Goal: Task Accomplishment & Management: Manage account settings

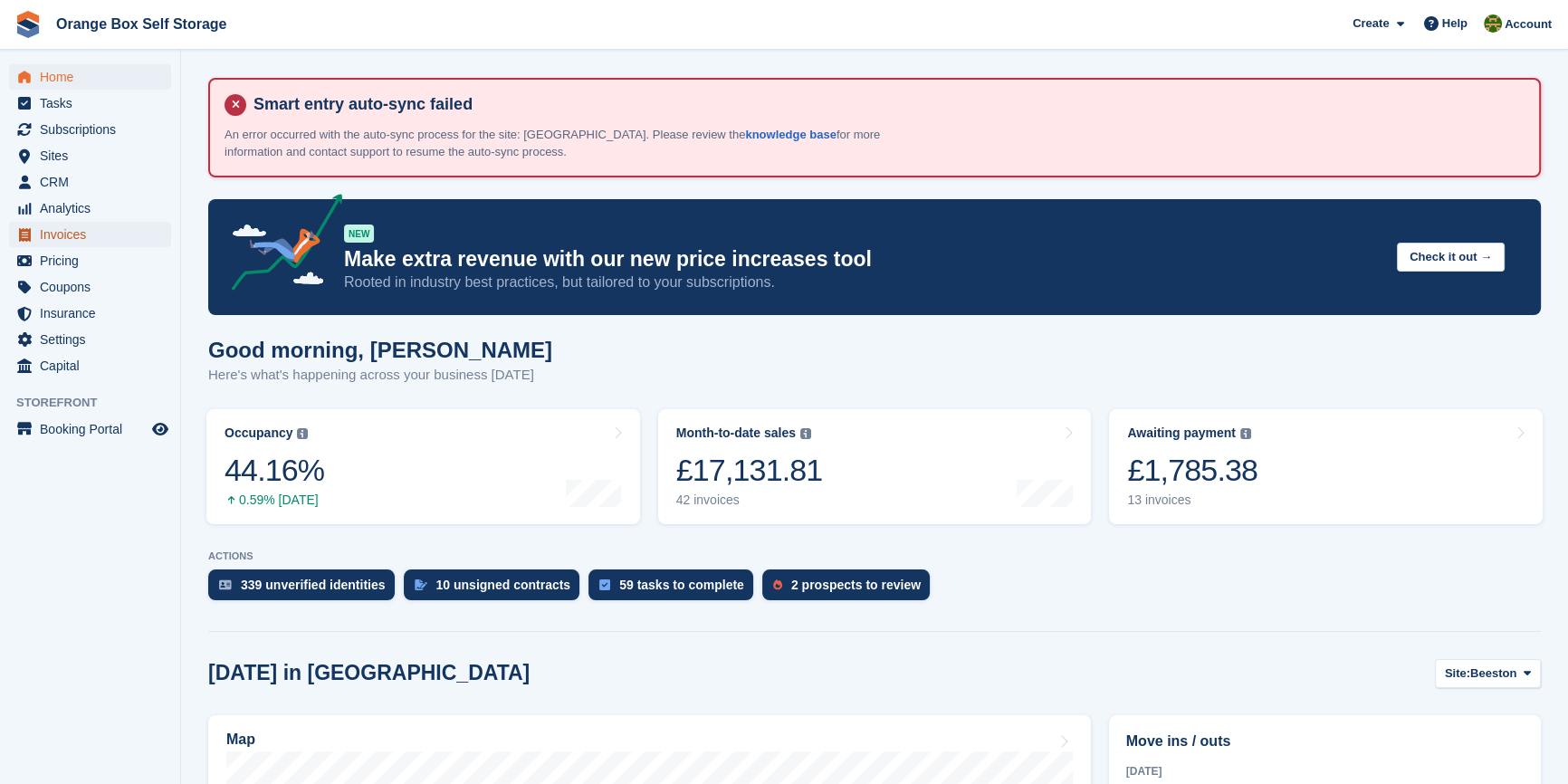
click at [74, 241] on span "Invoices" at bounding box center [94, 235] width 109 height 26
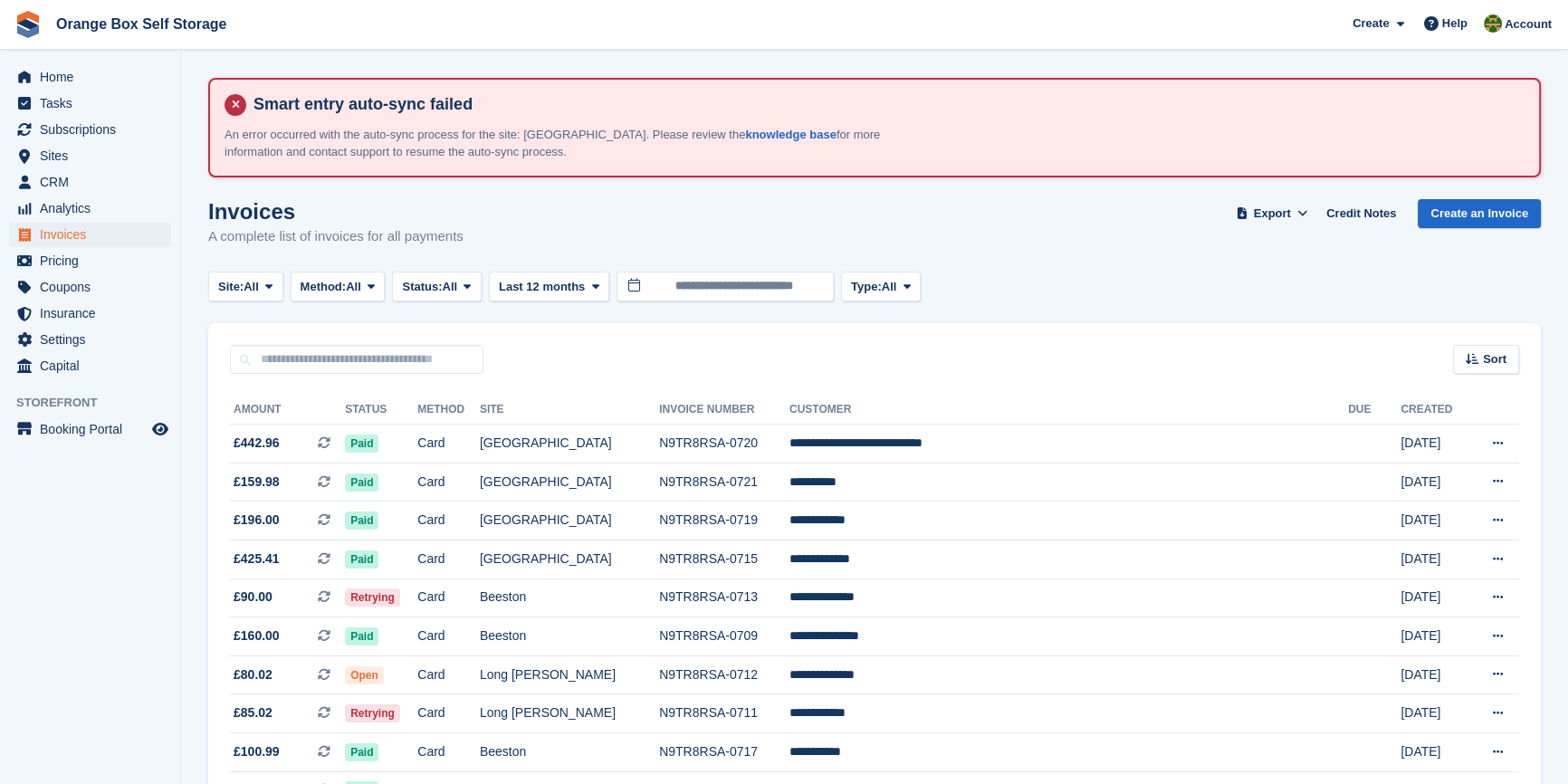
click at [427, 295] on button "Status: All" at bounding box center [437, 286] width 89 height 30
click at [446, 430] on link "Open" at bounding box center [478, 427] width 157 height 33
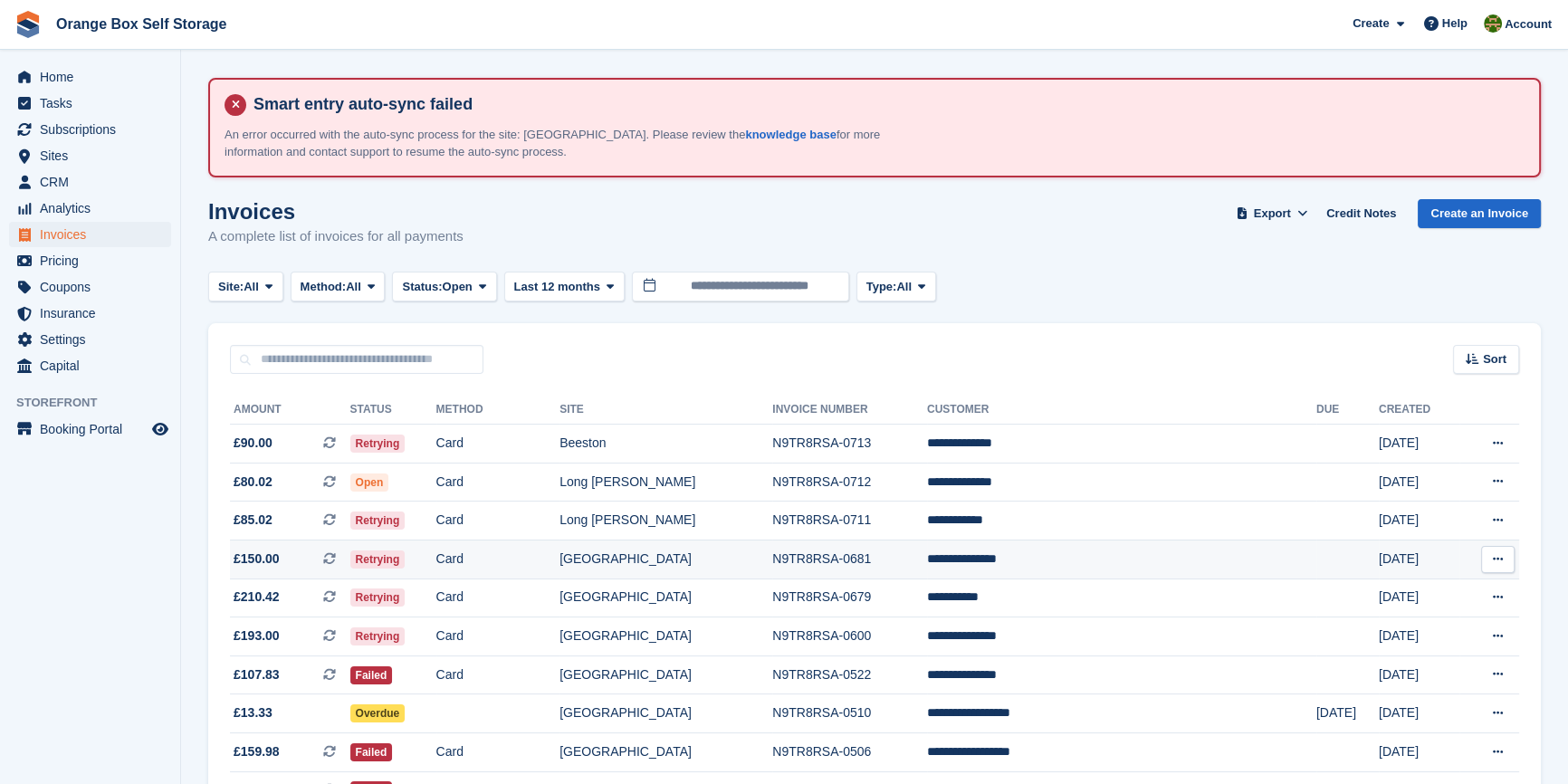
click at [927, 548] on td "N9TR8RSA-0681" at bounding box center [849, 559] width 155 height 39
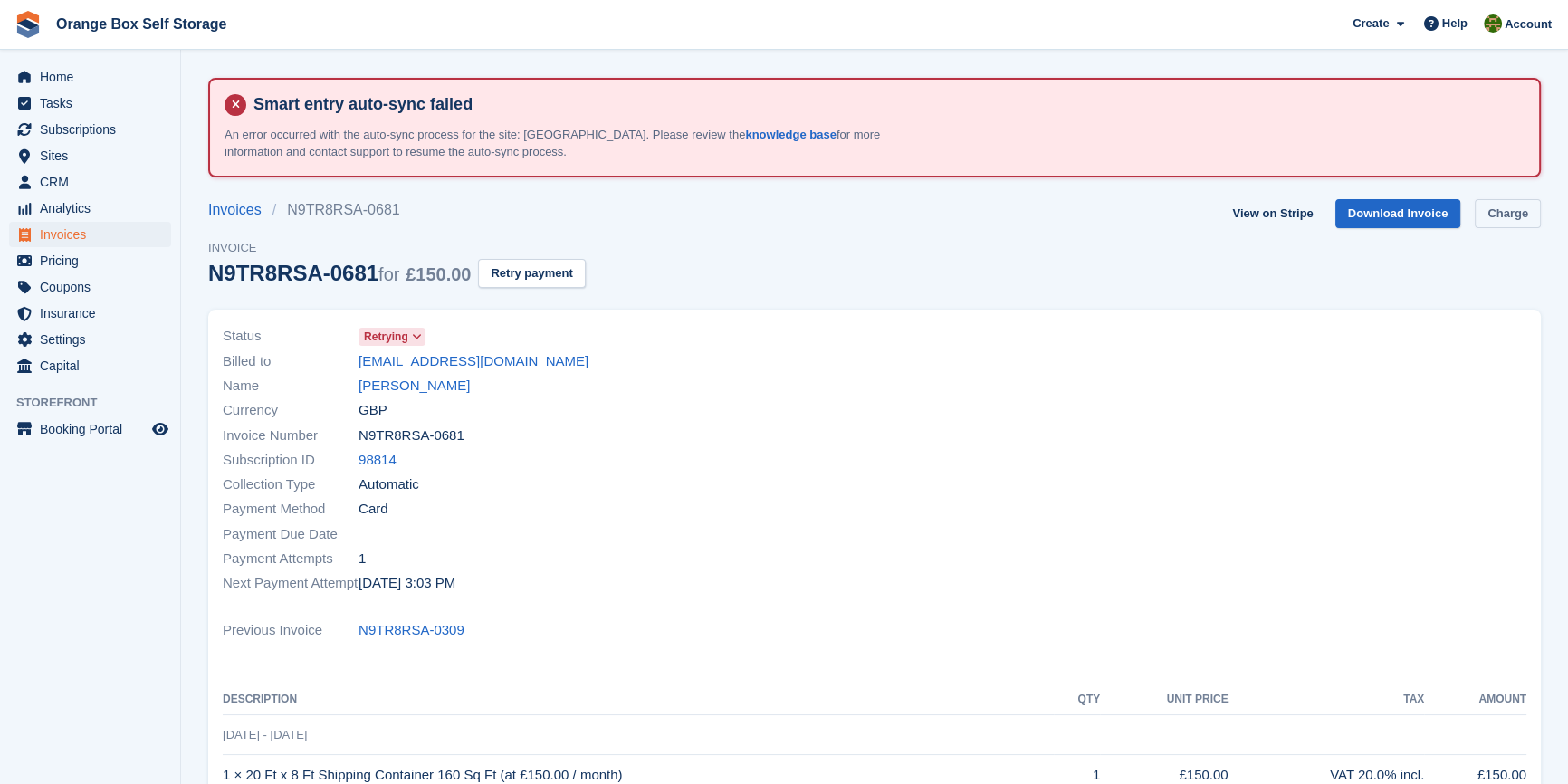
click at [1516, 216] on link "Charge" at bounding box center [1507, 214] width 66 height 30
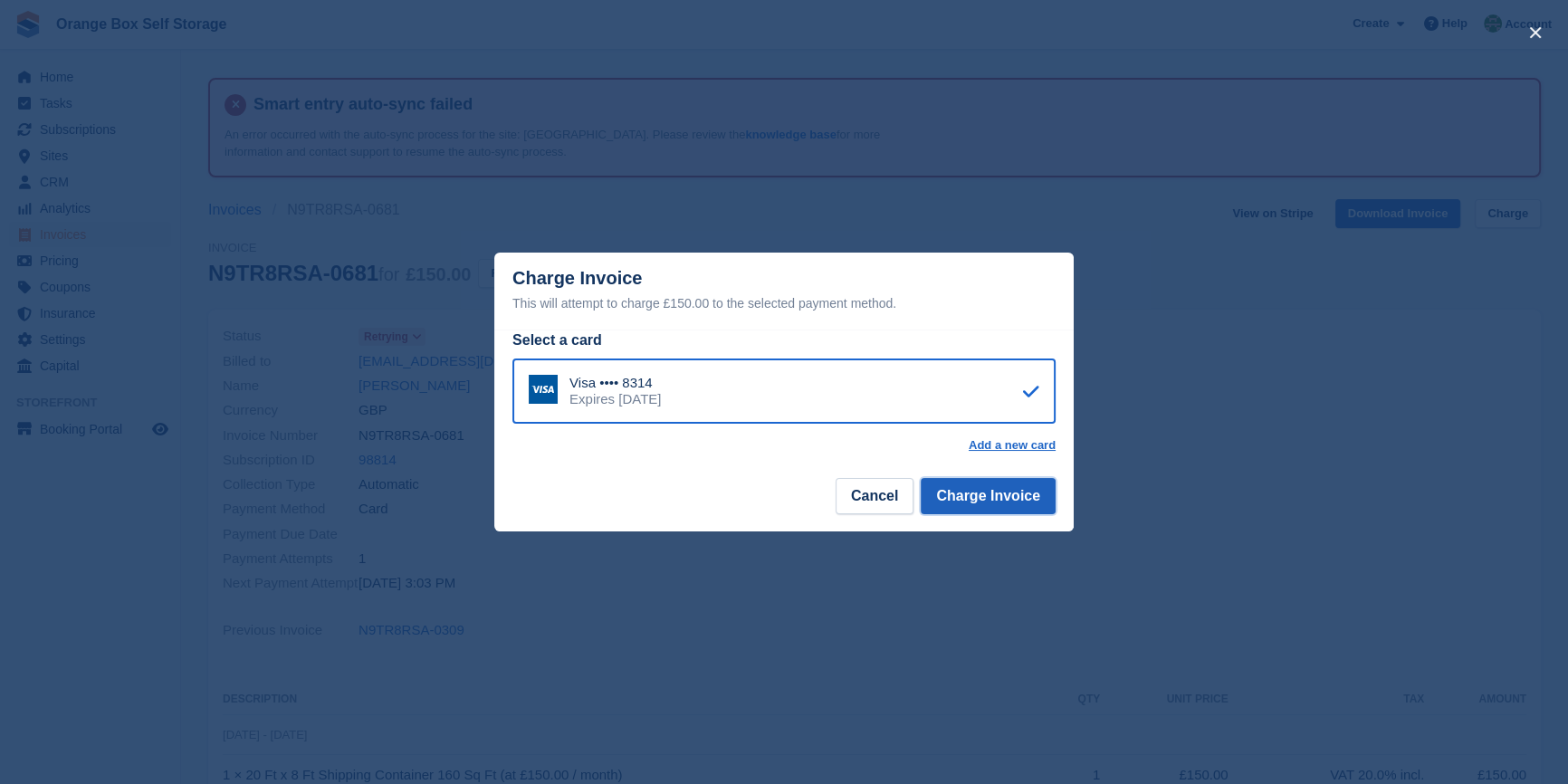
click at [1043, 489] on button "Charge Invoice" at bounding box center [988, 496] width 135 height 37
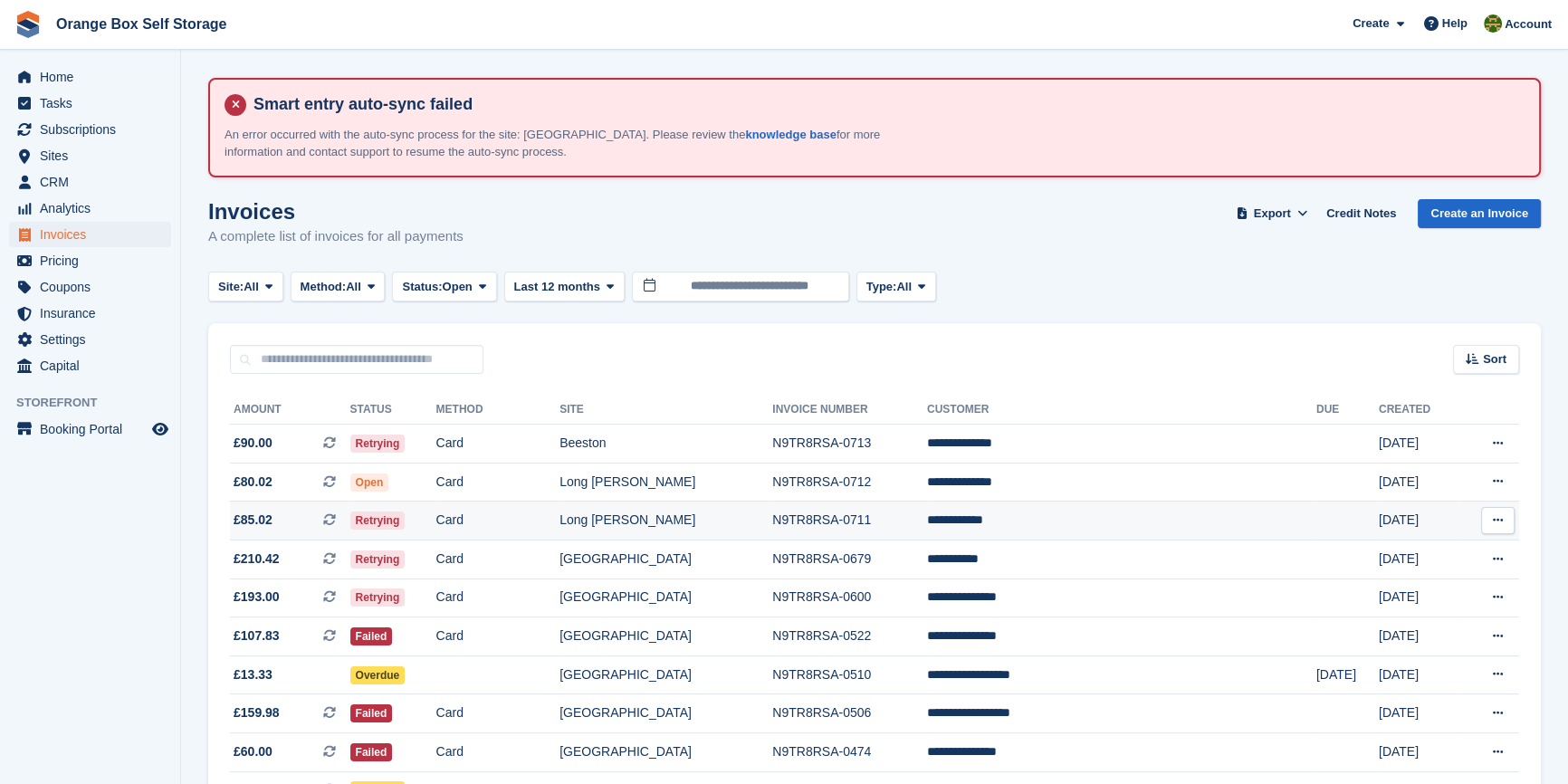
click at [561, 519] on td "Card" at bounding box center [497, 520] width 124 height 39
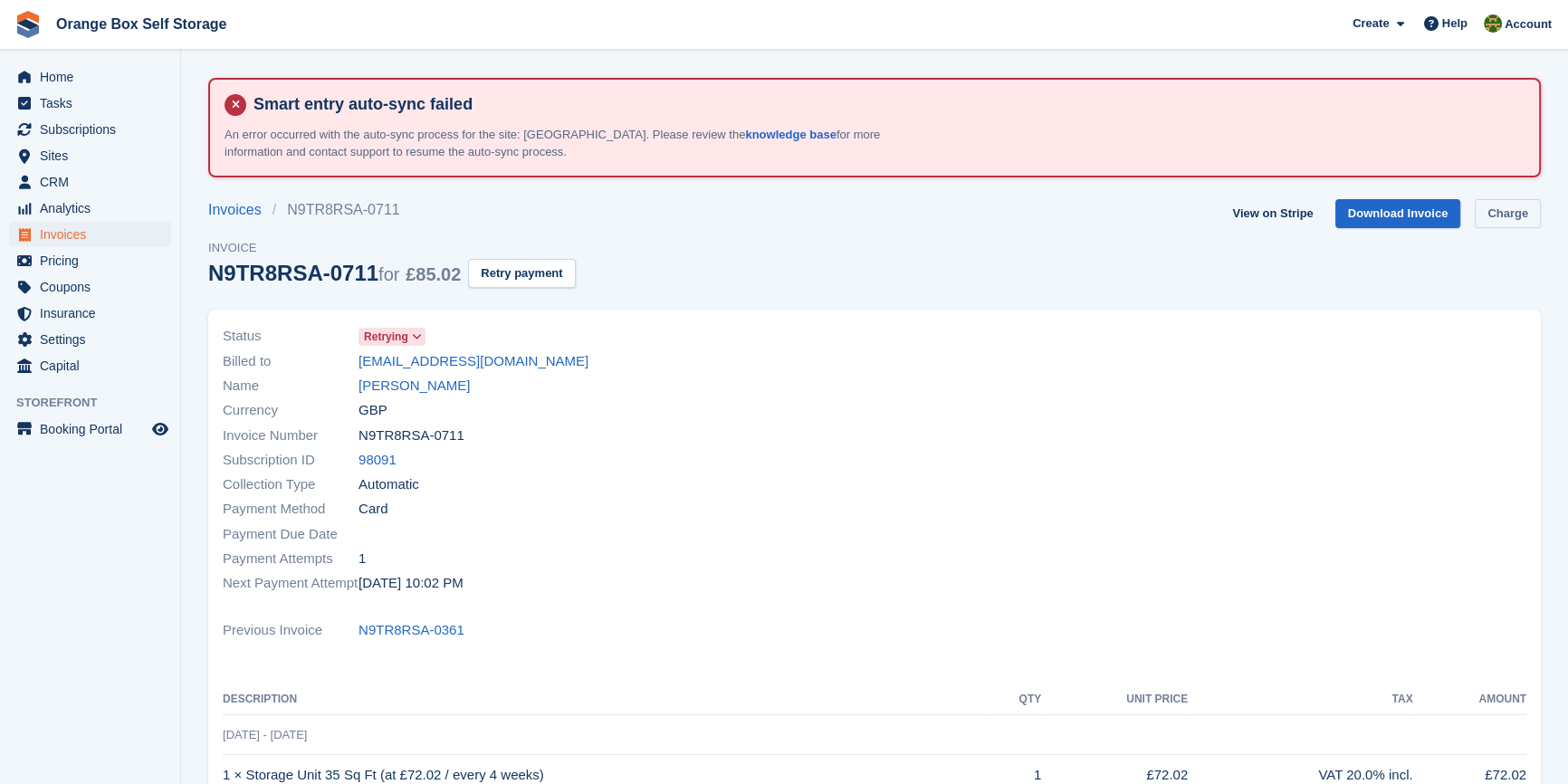
click at [1517, 214] on link "Charge" at bounding box center [1507, 214] width 66 height 30
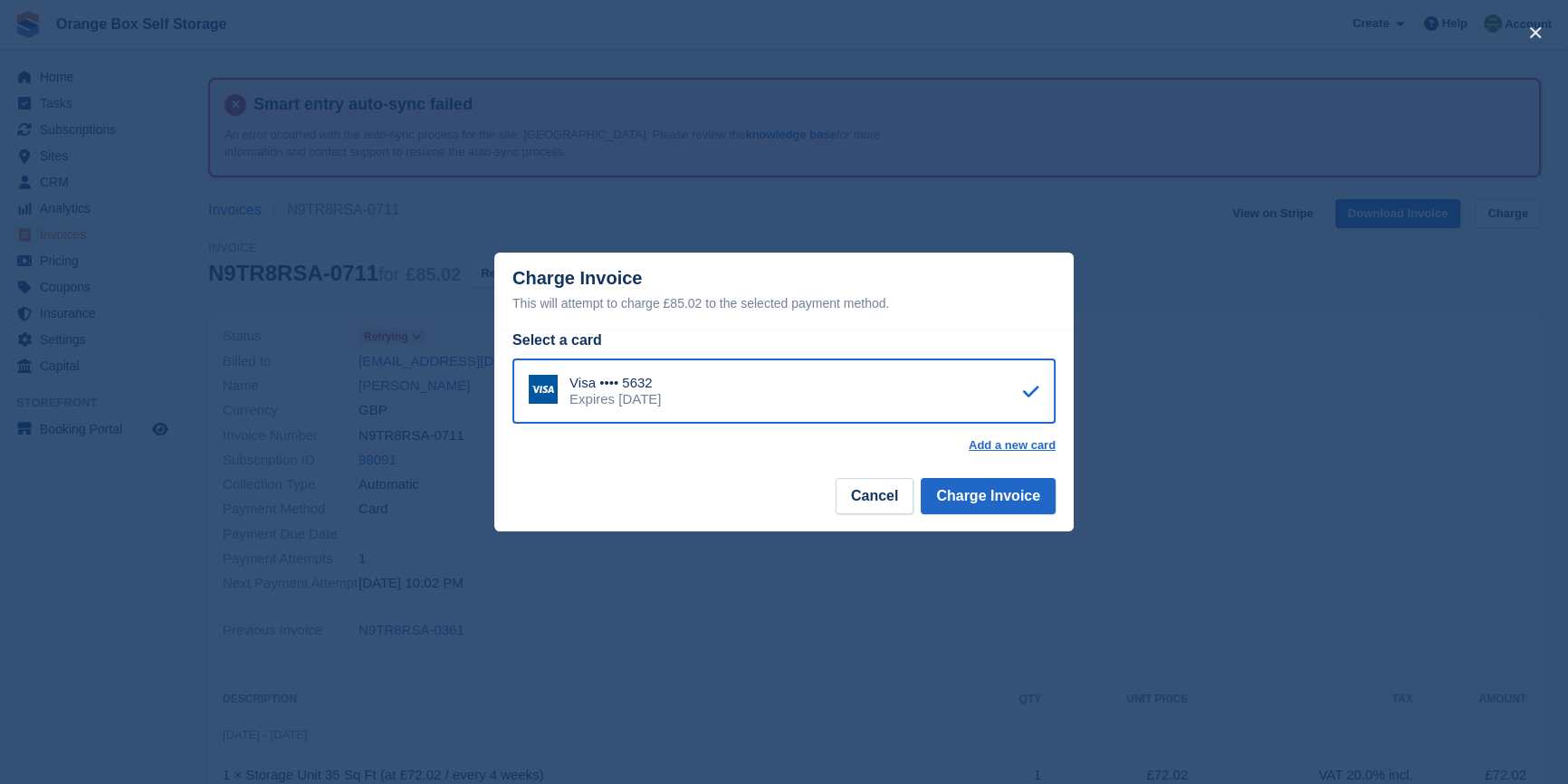
click at [1066, 482] on footer "Cancel Charge Invoice" at bounding box center [784, 504] width 579 height 57
click at [1015, 492] on button "Charge Invoice" at bounding box center [988, 496] width 135 height 37
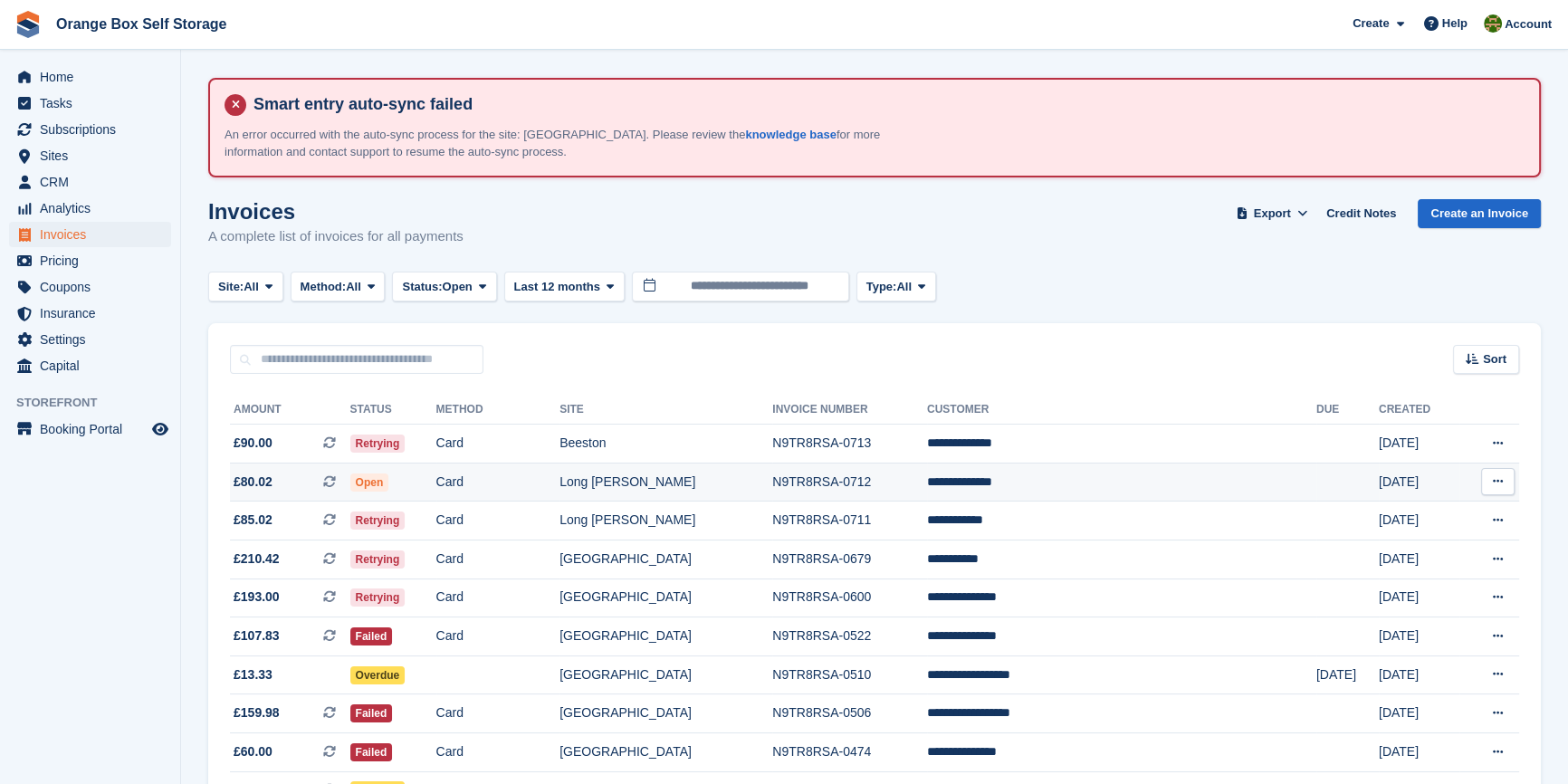
click at [812, 477] on td "N9TR8RSA-0712" at bounding box center [849, 482] width 155 height 39
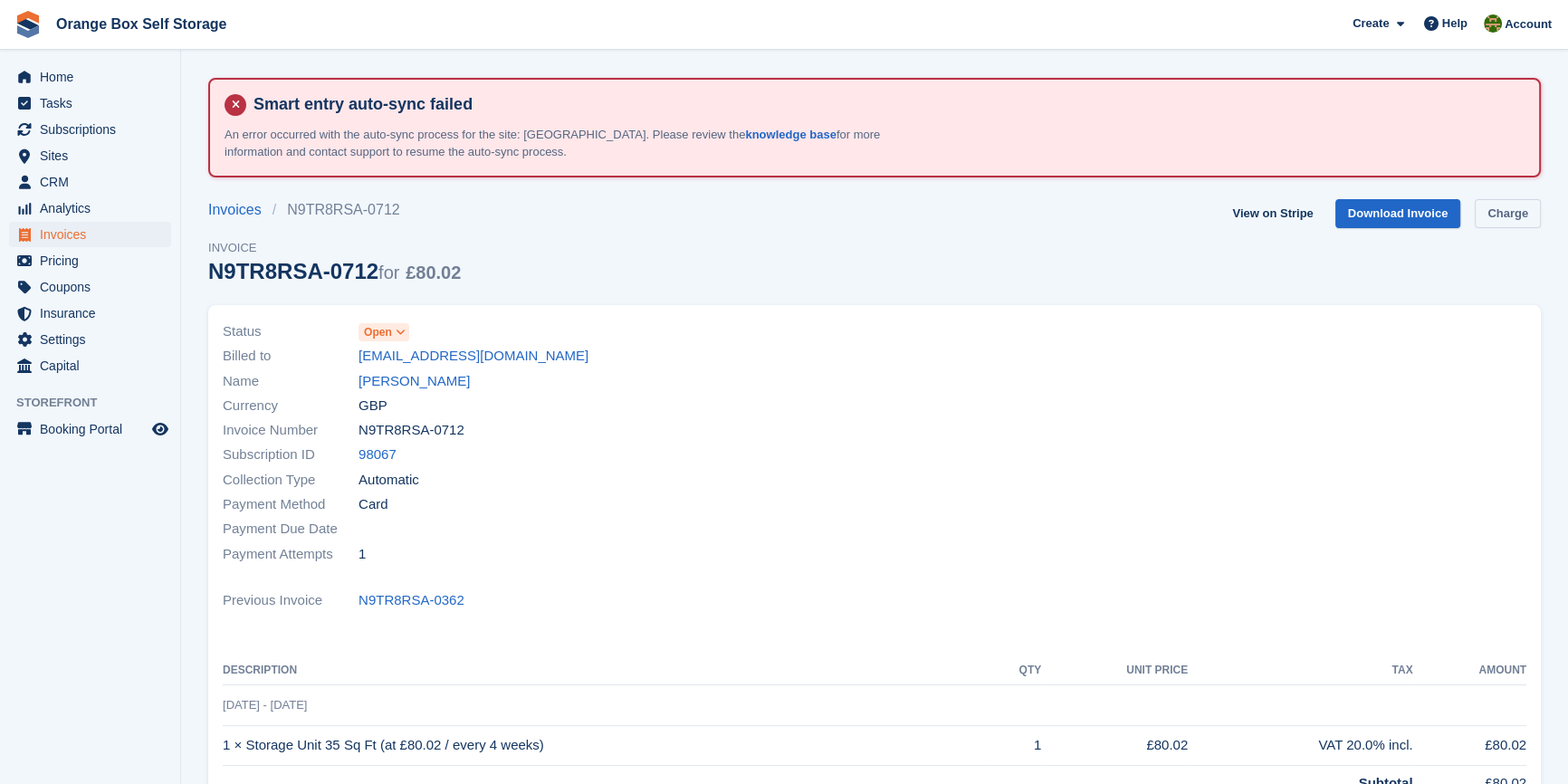
click at [1490, 220] on link "Charge" at bounding box center [1507, 214] width 66 height 30
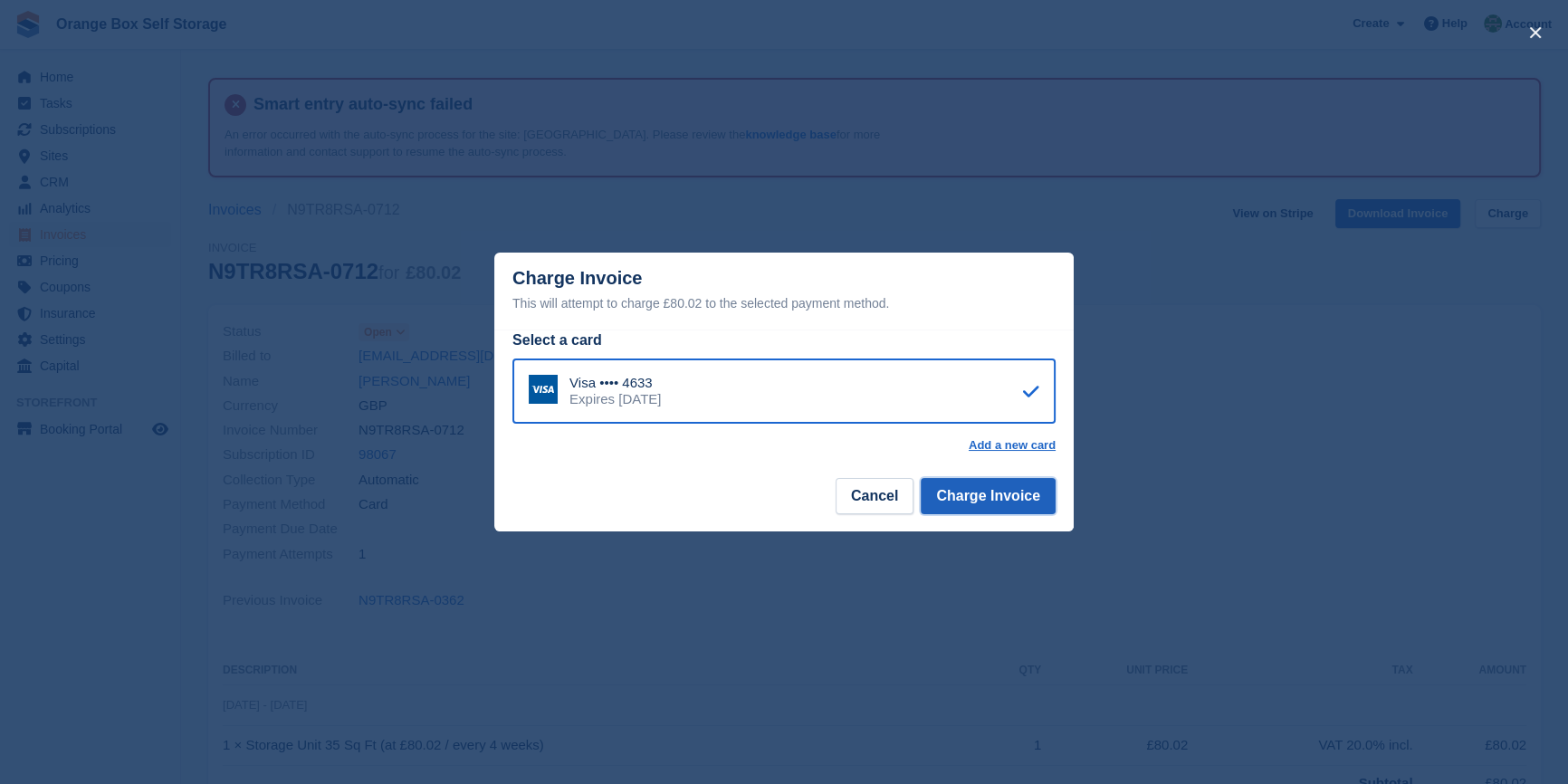
click at [977, 488] on button "Charge Invoice" at bounding box center [988, 496] width 135 height 37
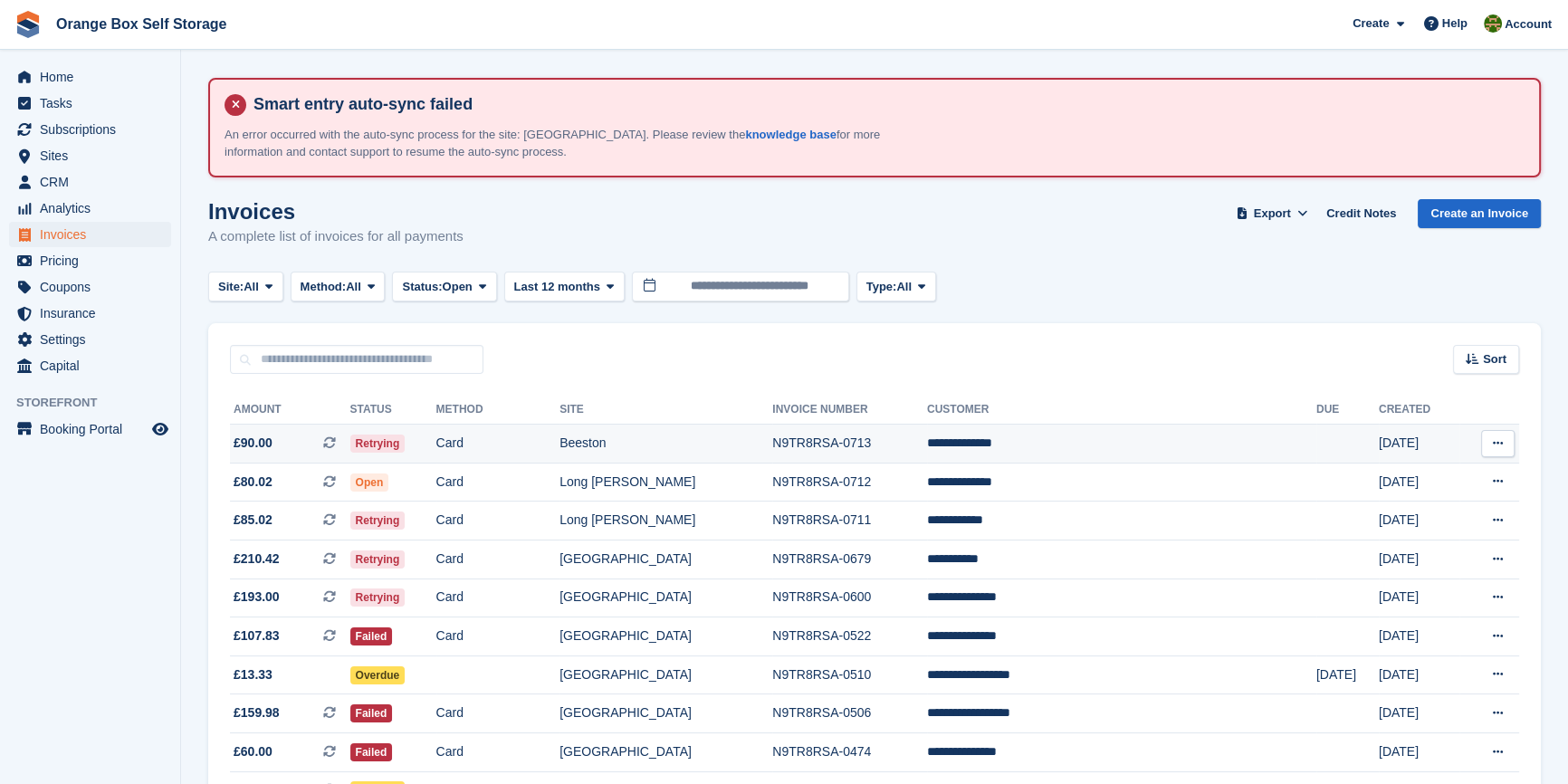
click at [1041, 452] on td "**********" at bounding box center [1121, 444] width 389 height 39
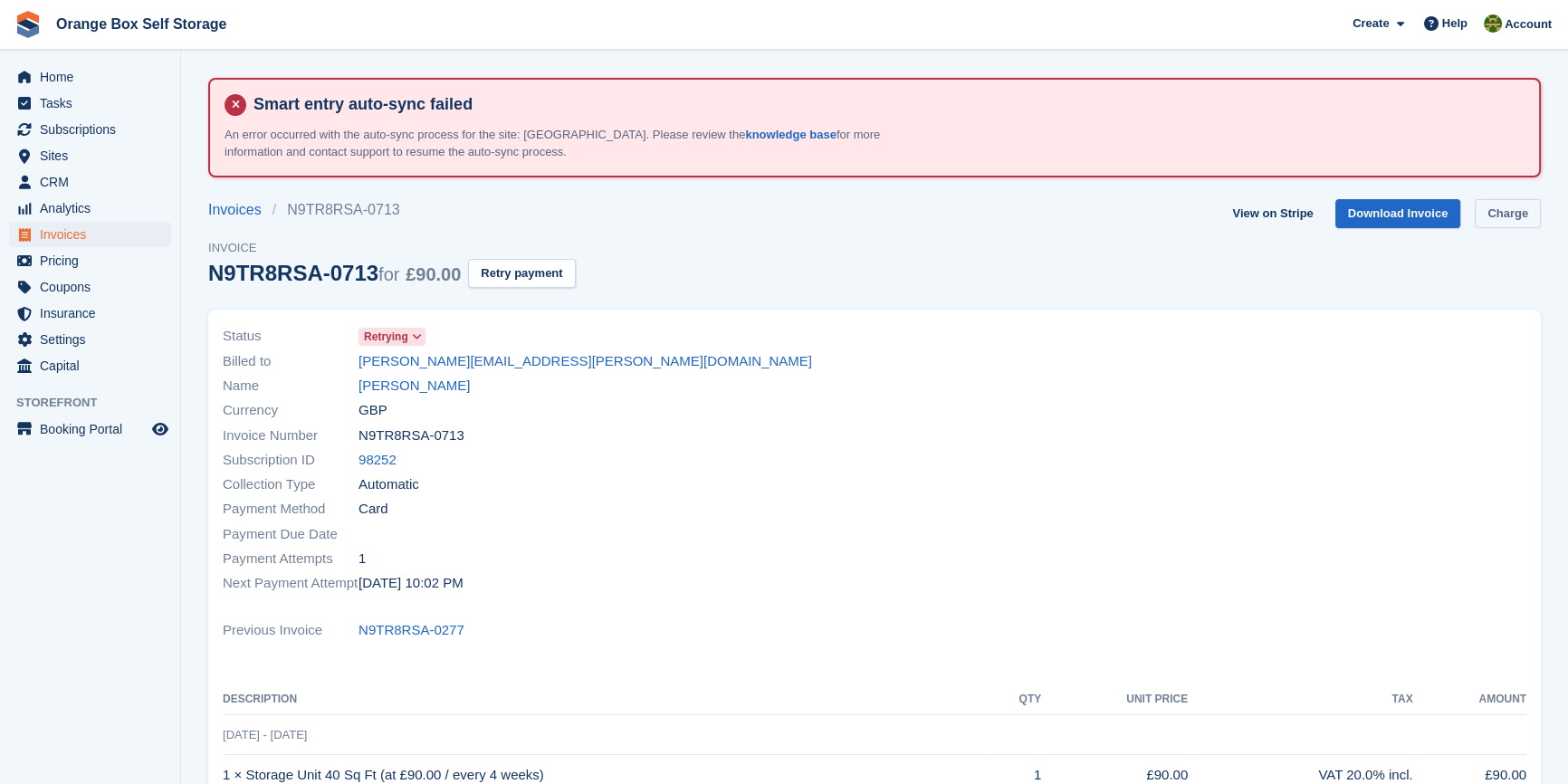
click at [1490, 214] on link "Charge" at bounding box center [1507, 214] width 66 height 30
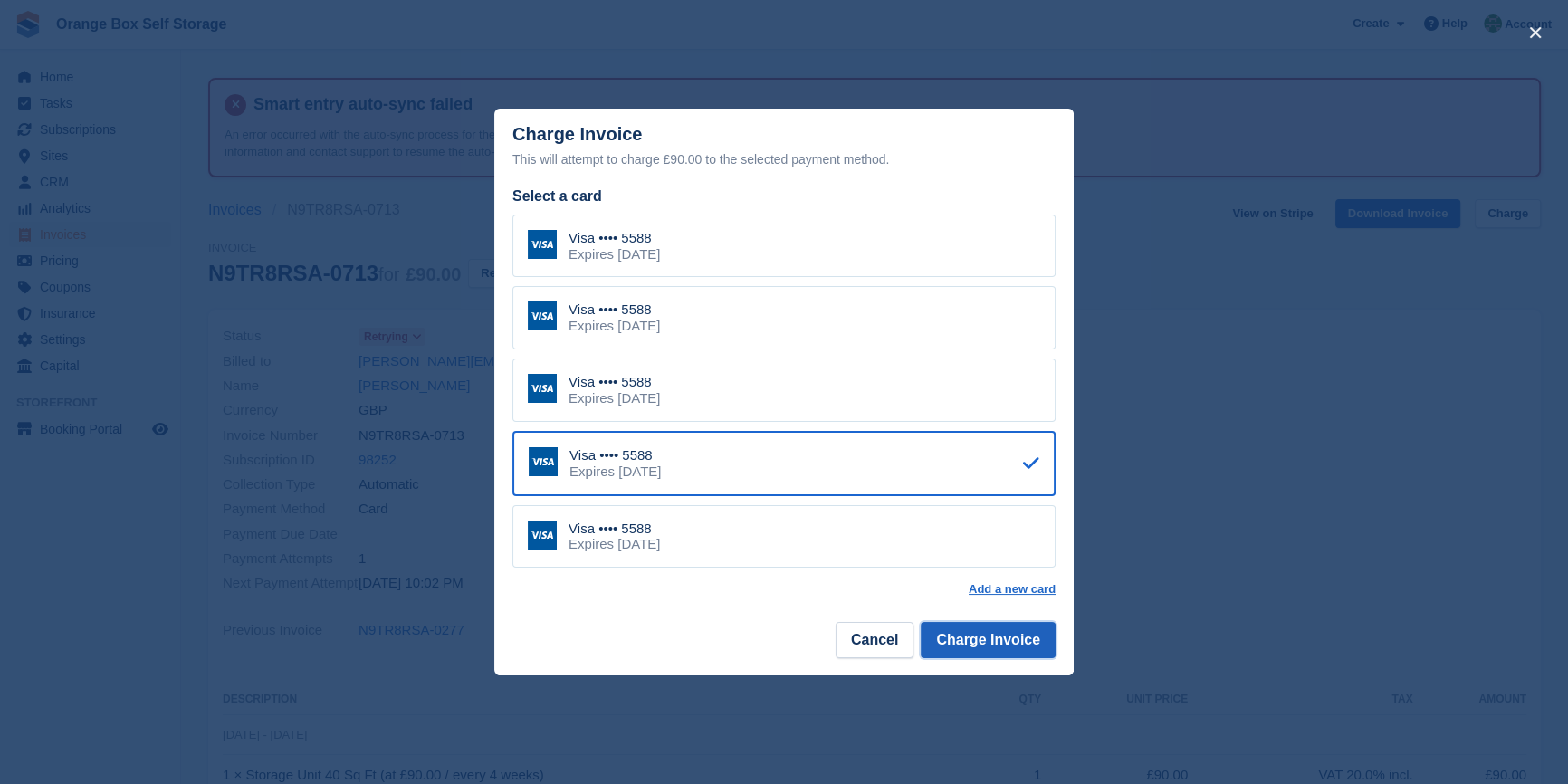
click at [1020, 626] on button "Charge Invoice" at bounding box center [988, 640] width 135 height 37
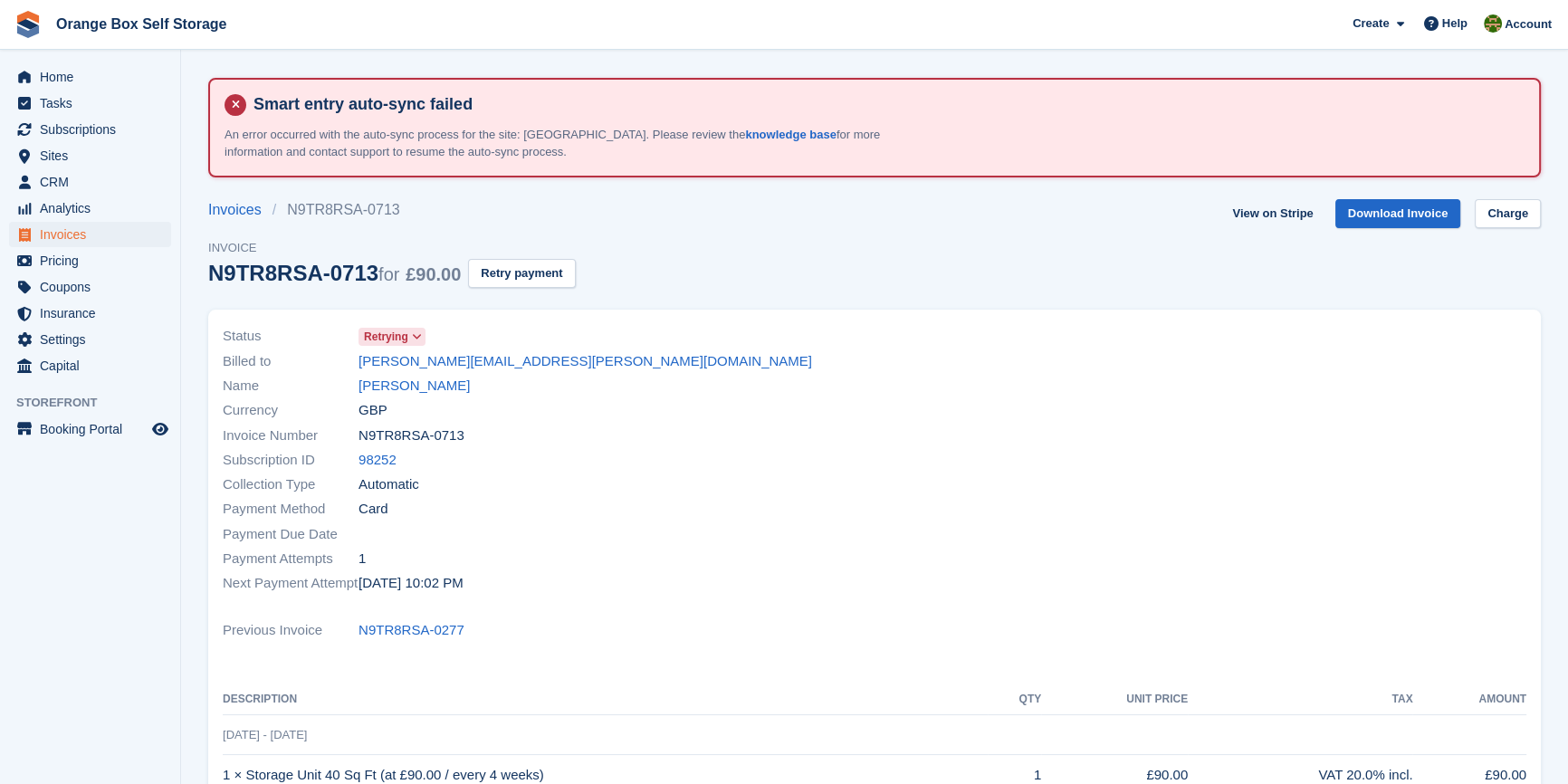
click at [660, 415] on div "Currency GBP" at bounding box center [543, 410] width 641 height 25
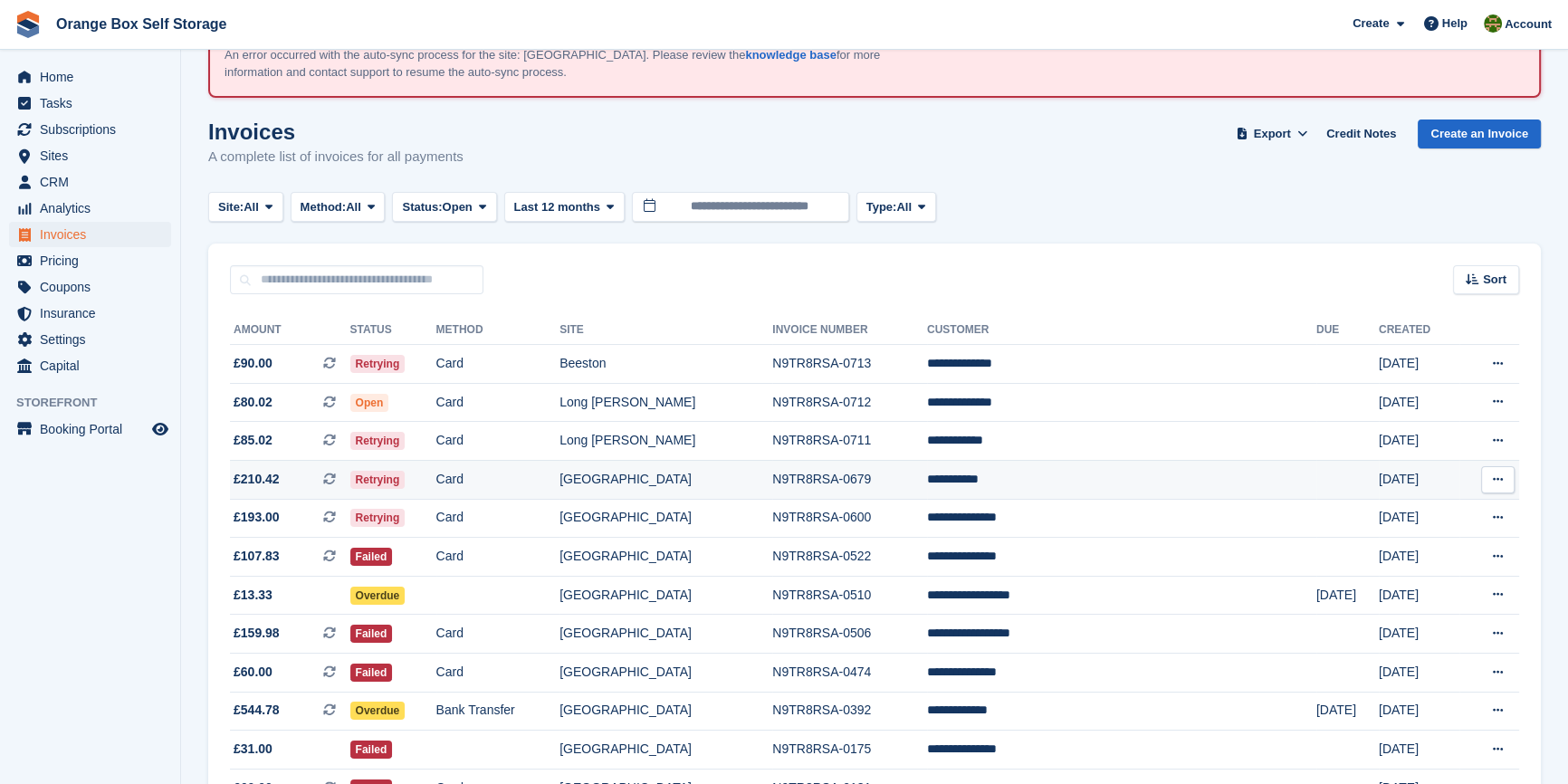
scroll to position [81, 0]
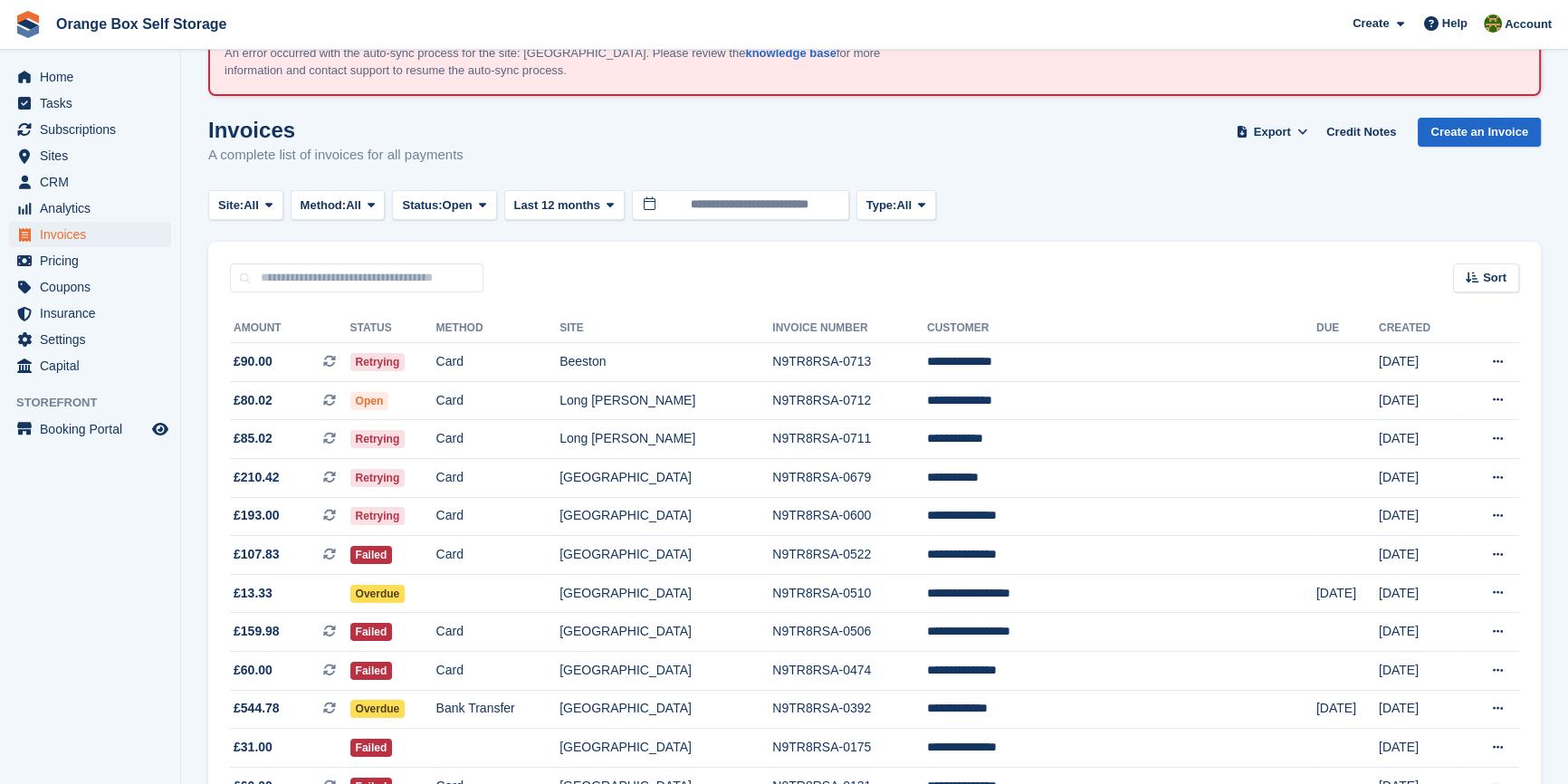
click at [65, 593] on aside "Home Tasks Subscriptions Subscriptions Subscriptions Contracts Price increases …" at bounding box center [90, 396] width 180 height 694
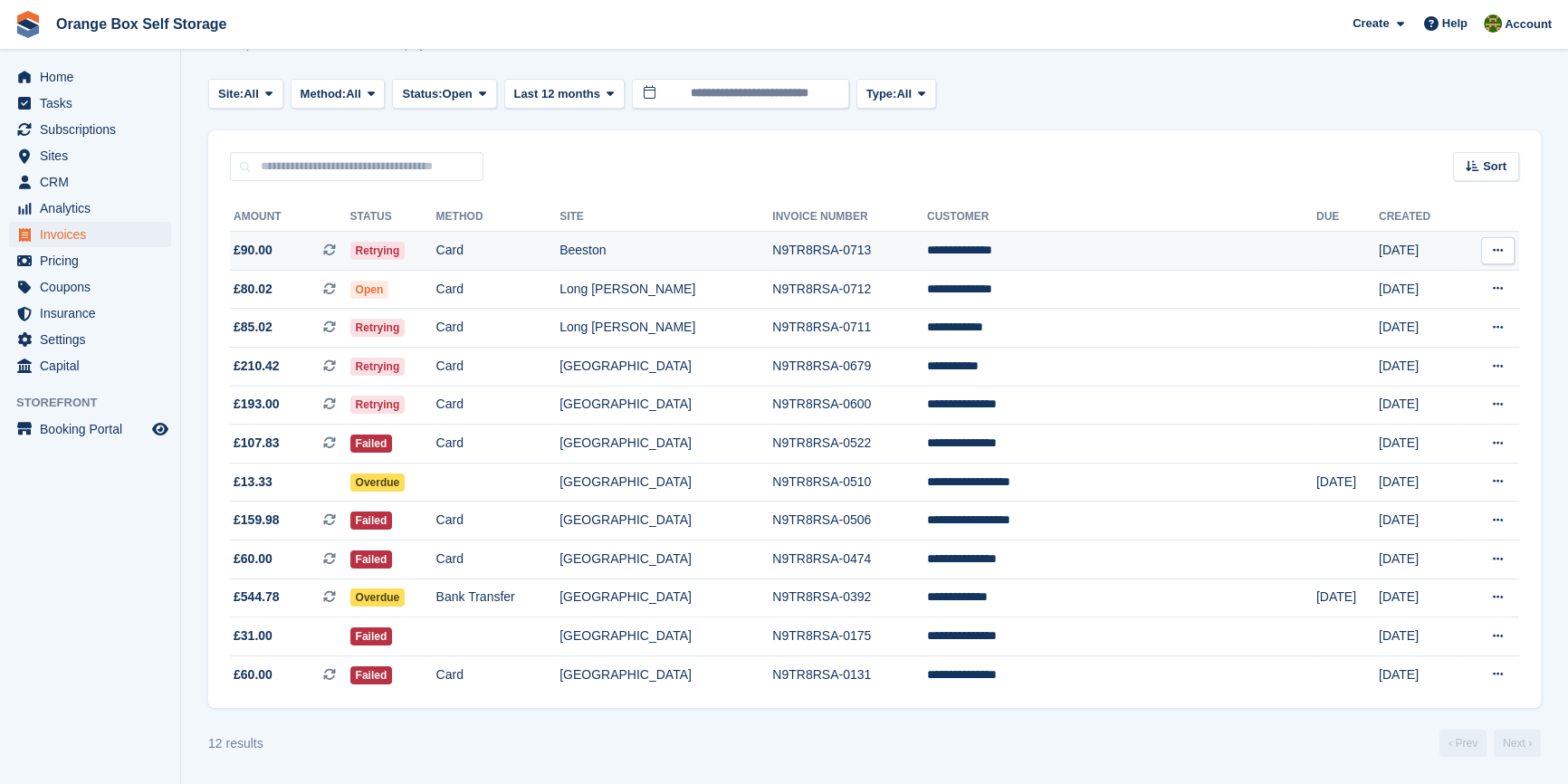
scroll to position [199, 0]
click at [706, 728] on turbo-frame "Invoices A complete list of invoices for all payments Export Export Invoices Ex…" at bounding box center [874, 382] width 1332 height 751
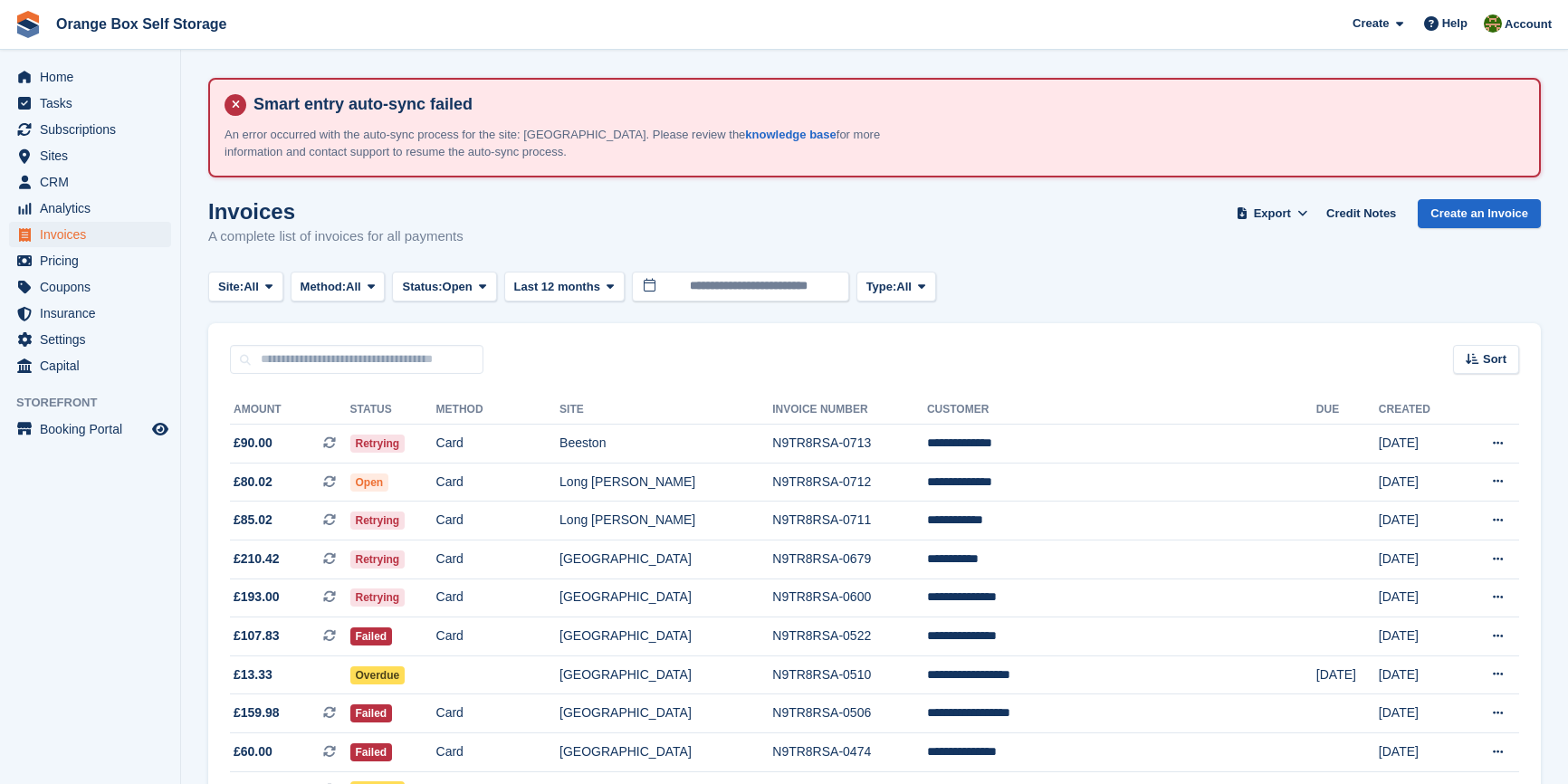
scroll to position [199, 0]
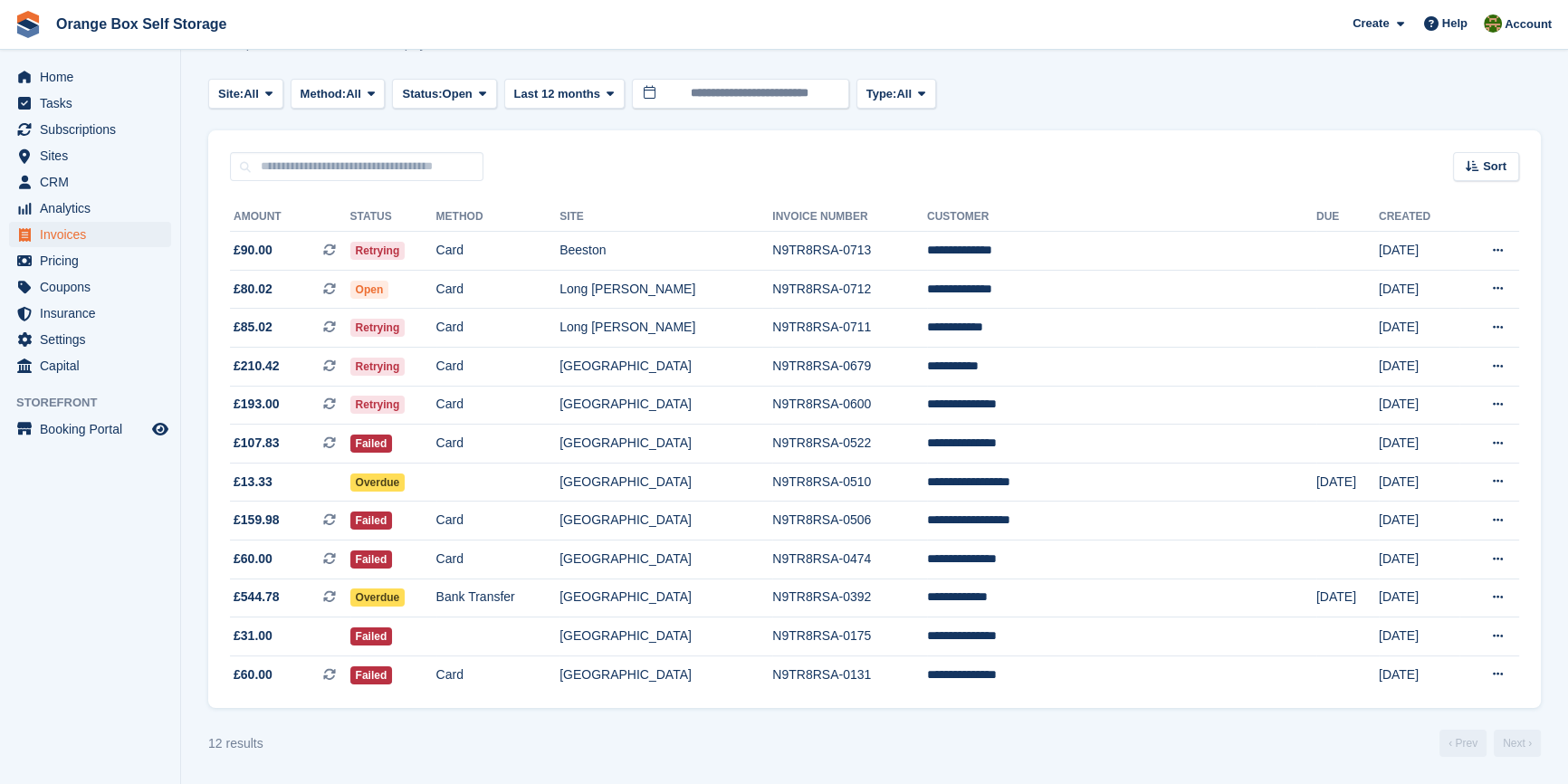
click at [1001, 151] on div "Sort Sort by Date created Created (oldest first) Created (newest first)" at bounding box center [874, 157] width 1332 height 52
click at [1005, 138] on div "Sort Sort by Date created Created (oldest first) Created (newest first)" at bounding box center [874, 157] width 1332 height 52
click at [676, 135] on div "Sort Sort by Date created Created (oldest first) Created (newest first)" at bounding box center [874, 157] width 1332 height 52
click at [763, 325] on td "Long [PERSON_NAME]" at bounding box center [666, 328] width 213 height 39
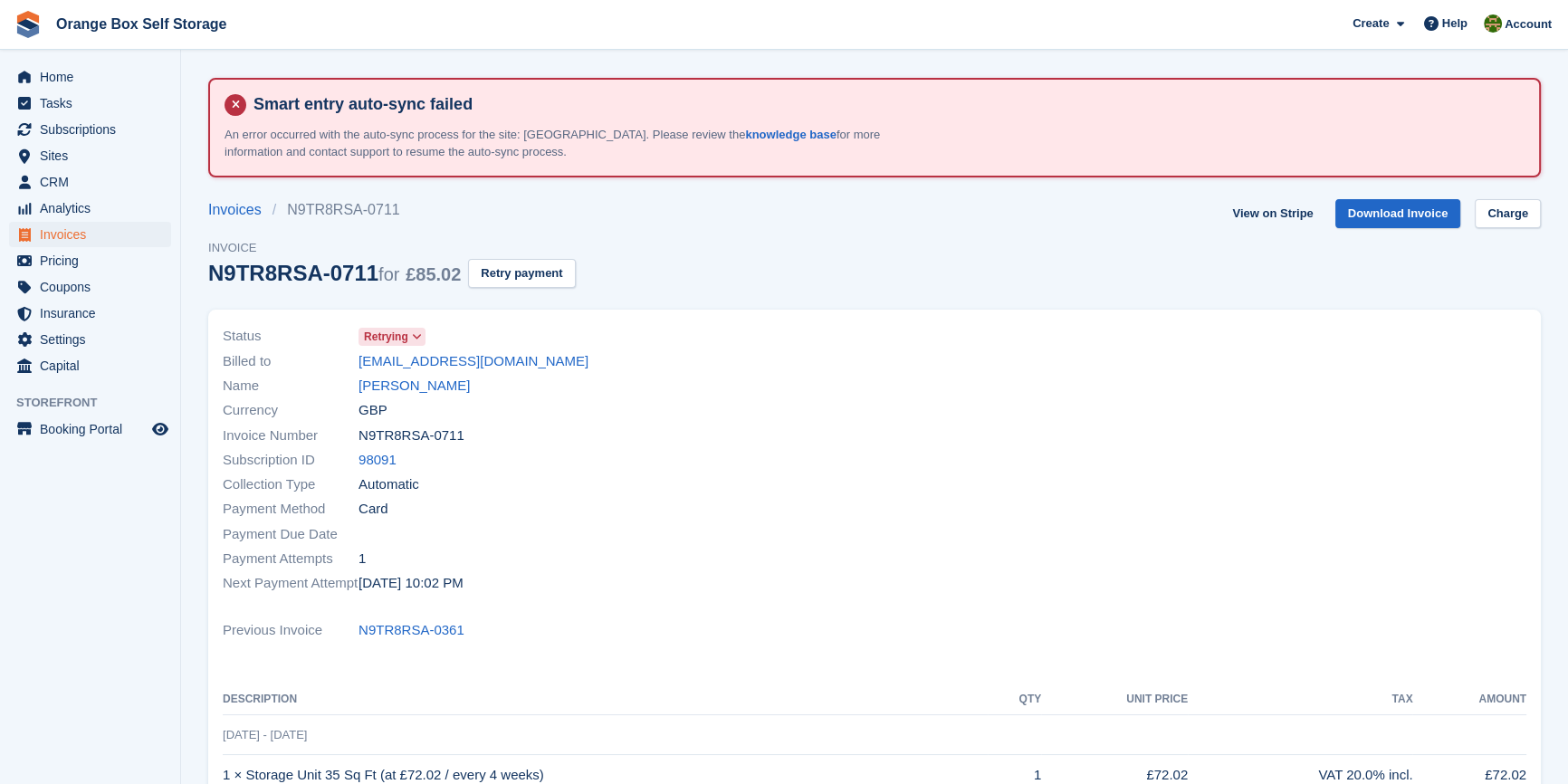
drag, startPoint x: 538, startPoint y: 363, endPoint x: 350, endPoint y: 362, distance: 188.0
click at [350, 362] on div "Billed to [EMAIL_ADDRESS][DOMAIN_NAME]" at bounding box center [543, 361] width 641 height 25
copy div "[EMAIL_ADDRESS][DOMAIN_NAME]"
click at [674, 486] on div "Collection Type Automatic" at bounding box center [543, 485] width 641 height 25
click at [634, 436] on div "Invoice Number N9TR8RSA-0711" at bounding box center [543, 435] width 641 height 25
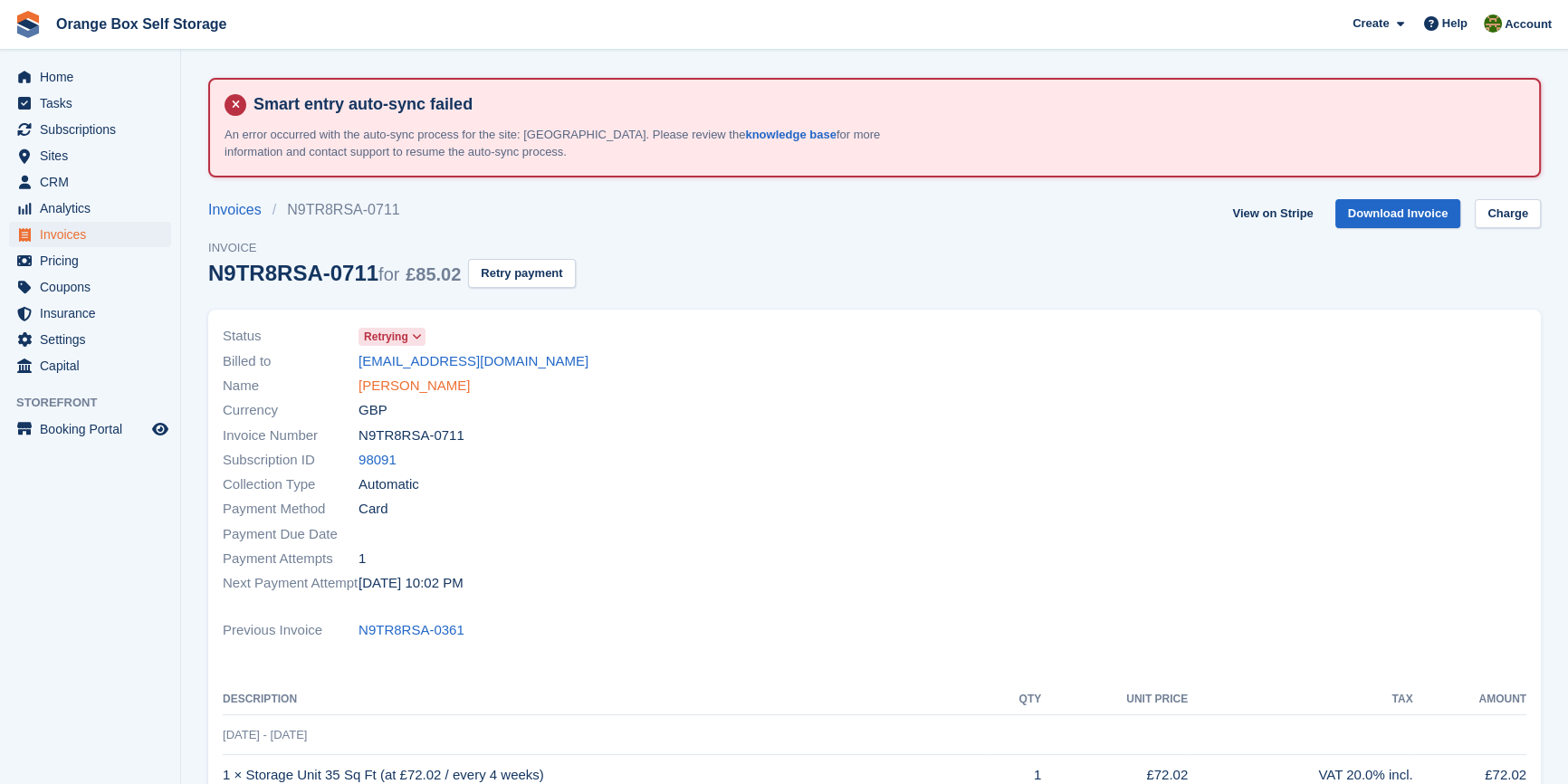
click at [397, 382] on link "[PERSON_NAME]" at bounding box center [414, 386] width 111 height 21
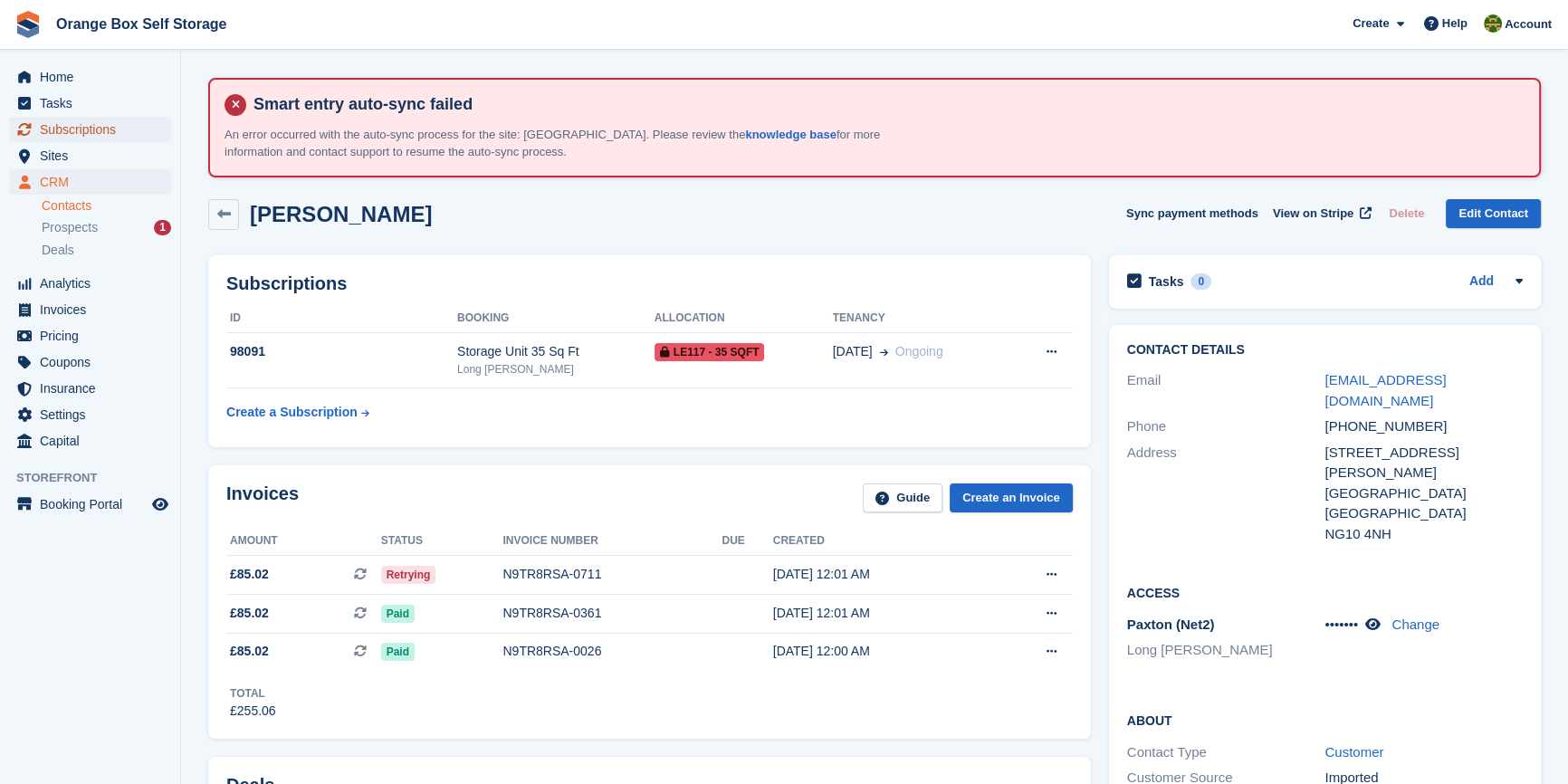
click at [90, 130] on span "Subscriptions" at bounding box center [94, 130] width 109 height 26
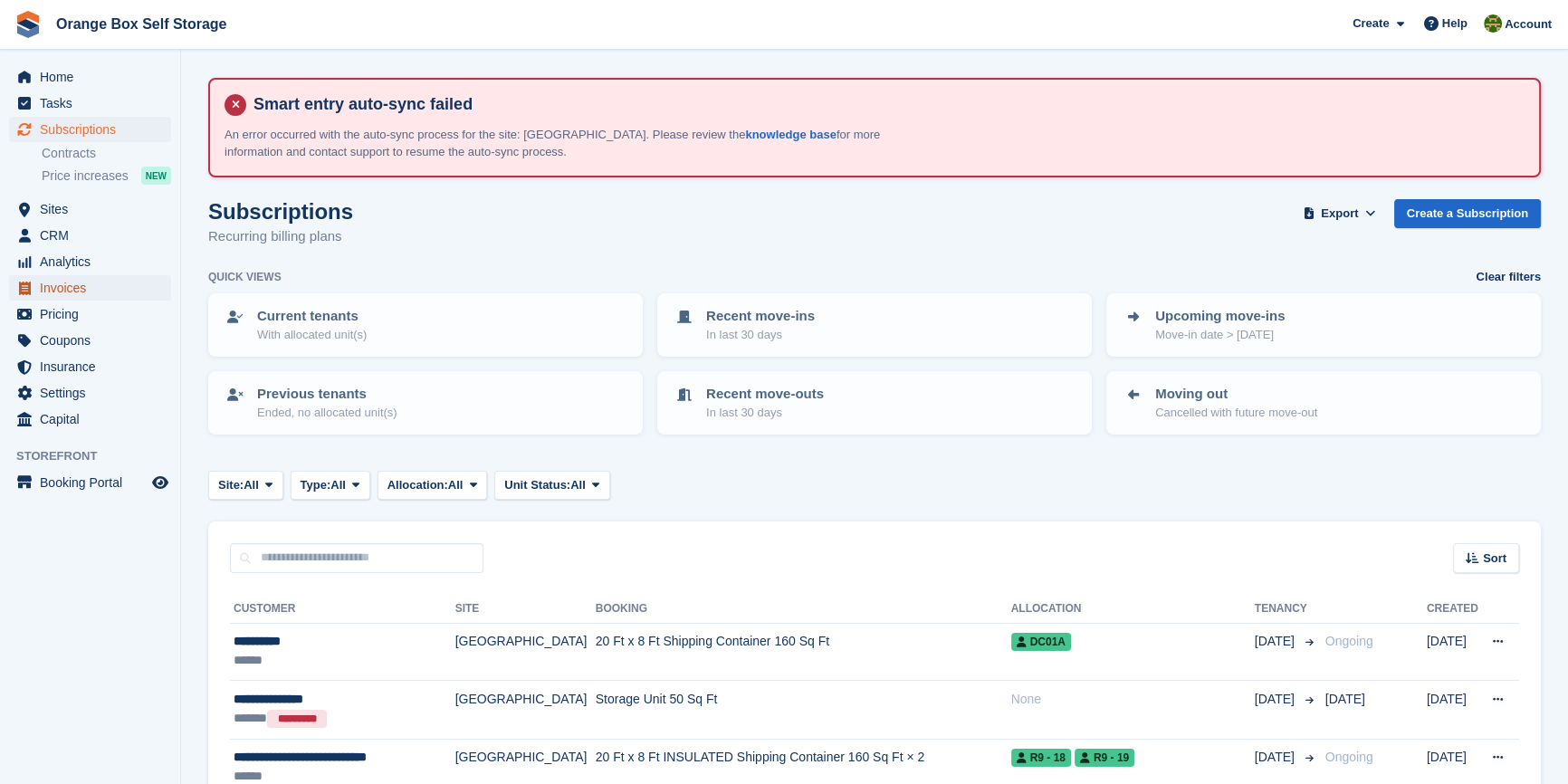
click at [88, 287] on span "Invoices" at bounding box center [94, 288] width 109 height 26
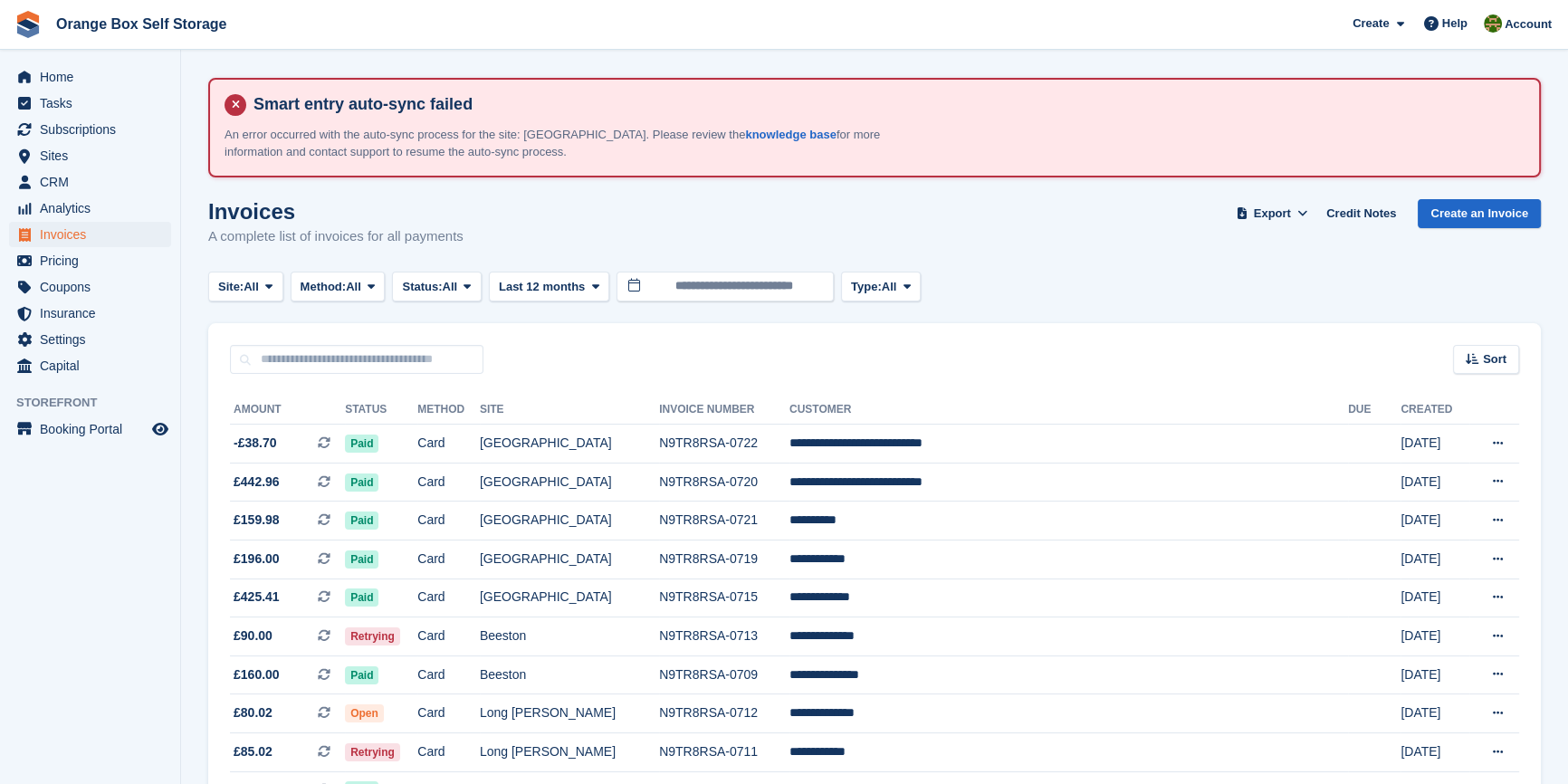
drag, startPoint x: 74, startPoint y: 592, endPoint x: 90, endPoint y: 583, distance: 18.4
click at [74, 591] on aside "Home Tasks Subscriptions Subscriptions Subscriptions Contracts Price increases …" at bounding box center [90, 396] width 180 height 694
click at [441, 283] on span "Status:" at bounding box center [422, 287] width 40 height 18
click at [451, 425] on link "Open" at bounding box center [478, 427] width 157 height 33
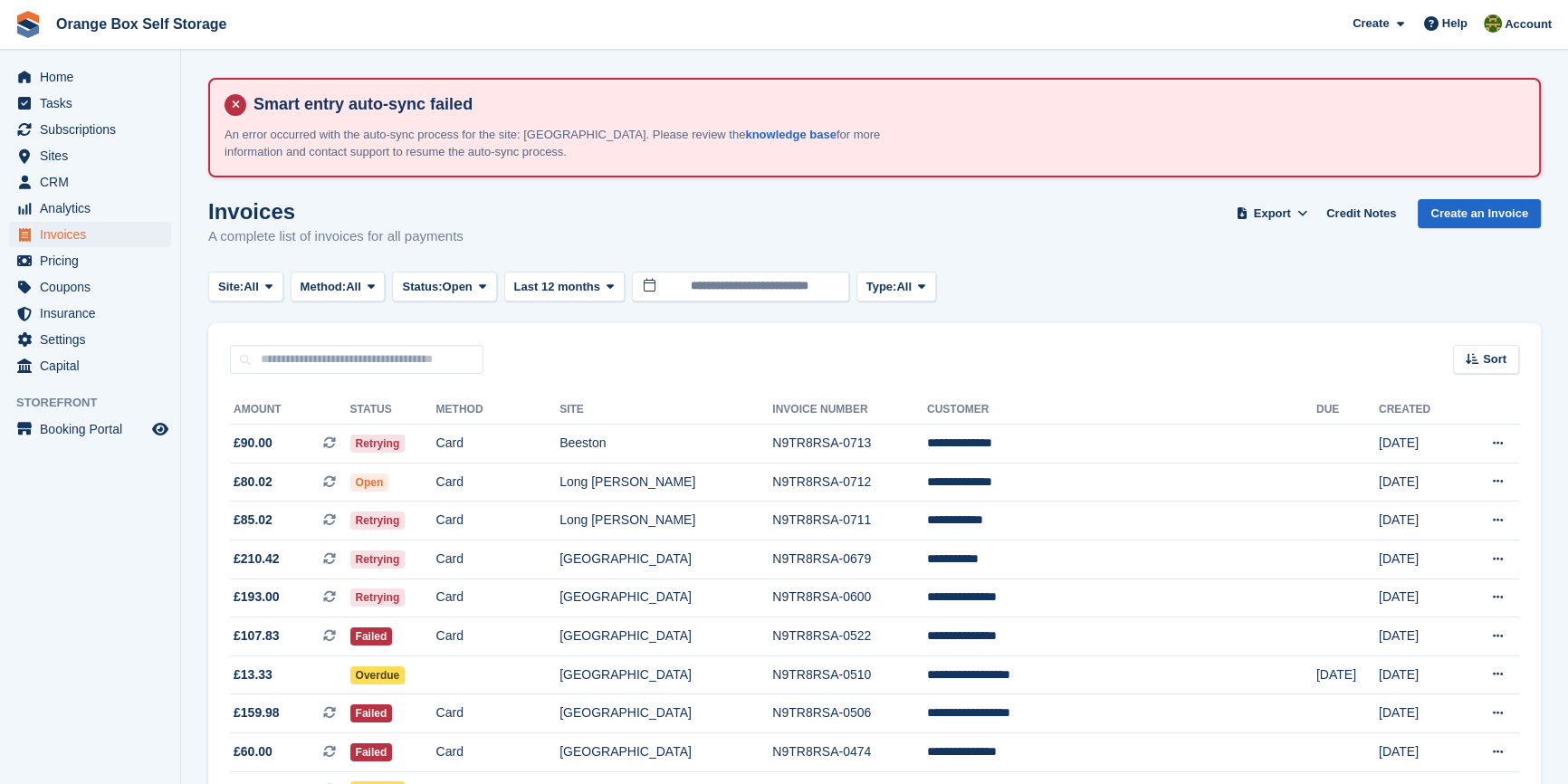
click at [97, 605] on aside "Home Tasks Subscriptions Subscriptions Subscriptions Contracts Price increases …" at bounding box center [90, 396] width 180 height 694
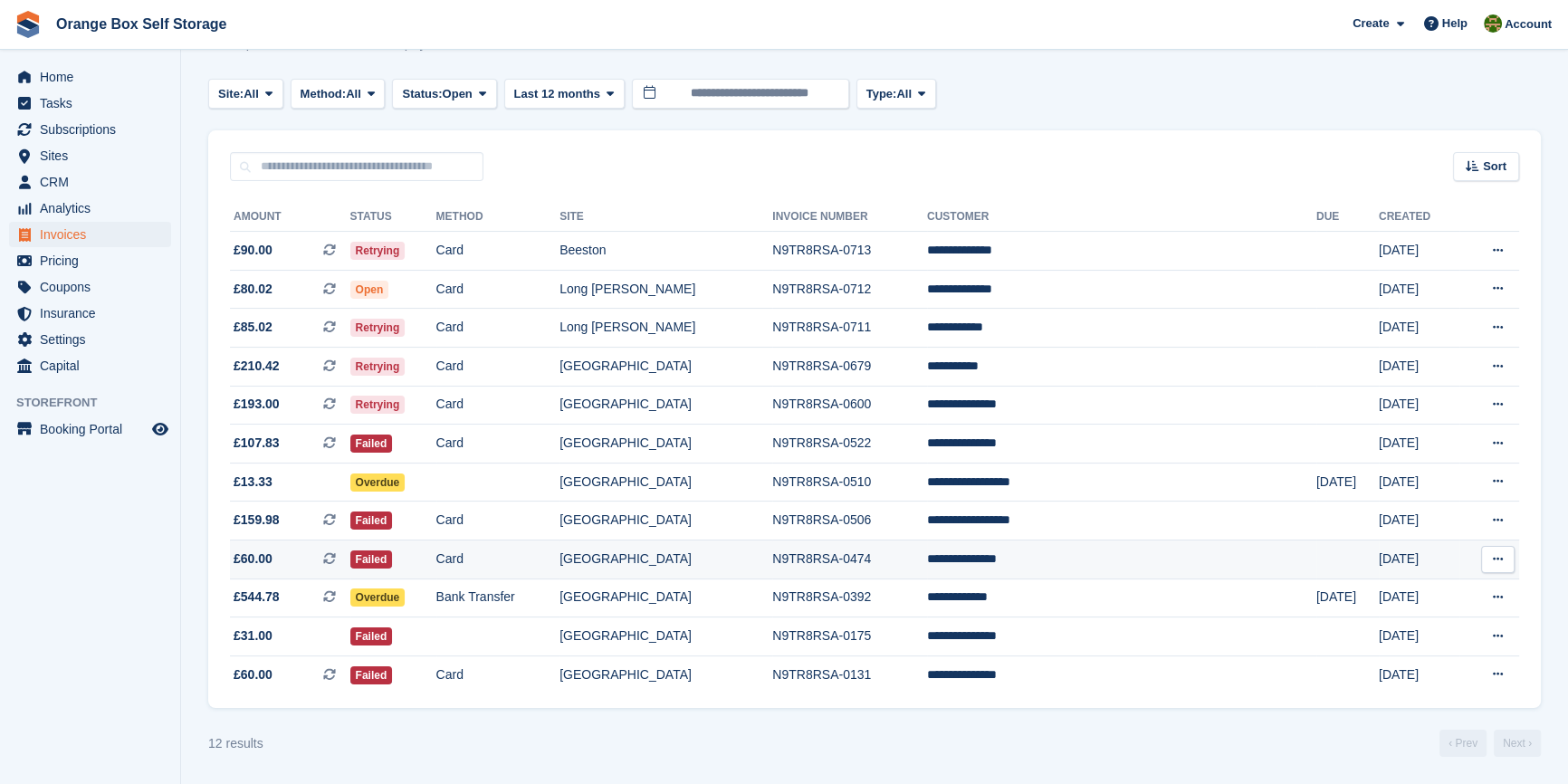
scroll to position [199, 0]
click at [113, 572] on aside "Home Tasks Subscriptions Subscriptions Subscriptions Contracts Price increases …" at bounding box center [90, 396] width 180 height 694
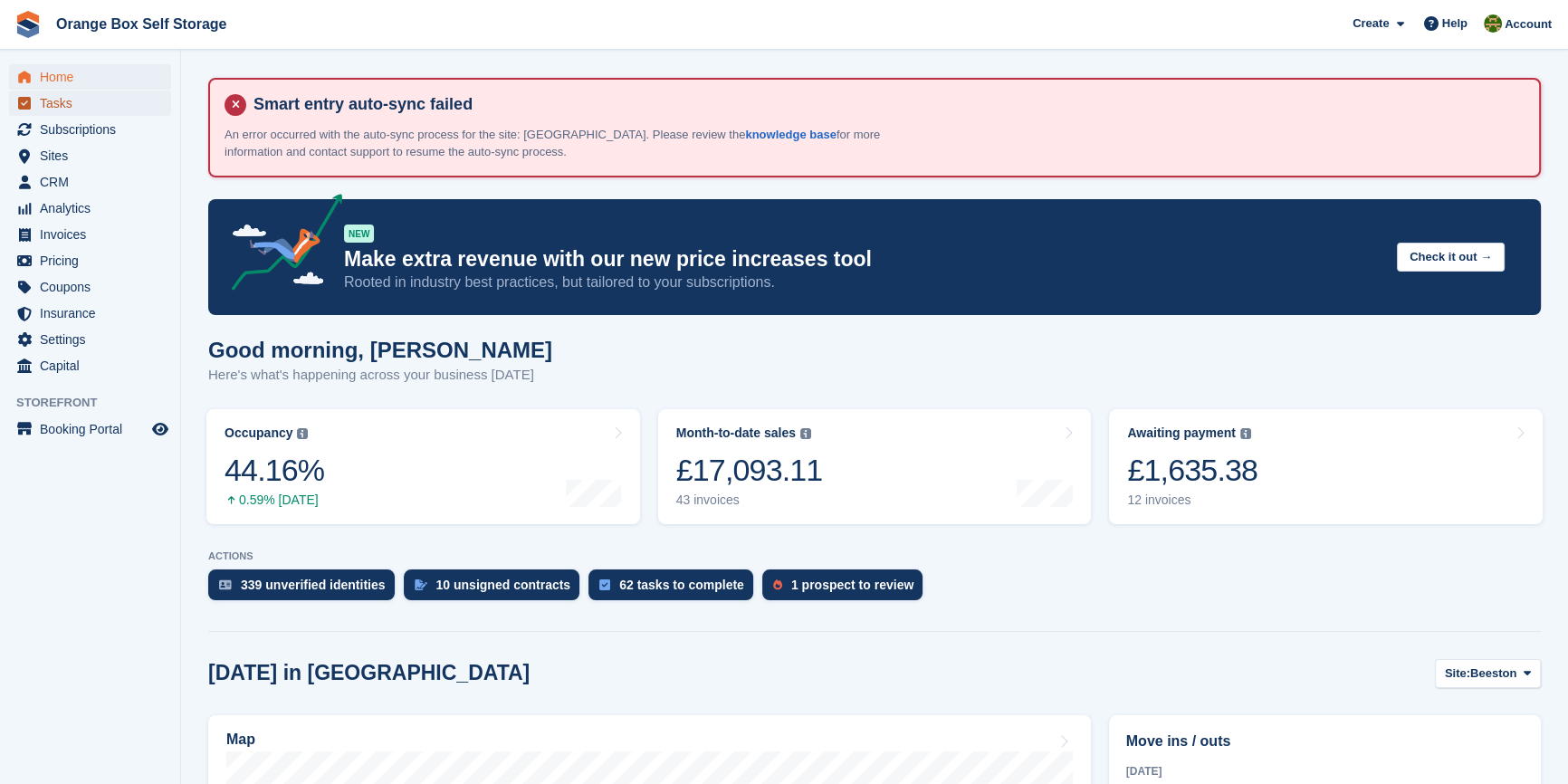
click at [54, 103] on span "Tasks" at bounding box center [94, 103] width 109 height 26
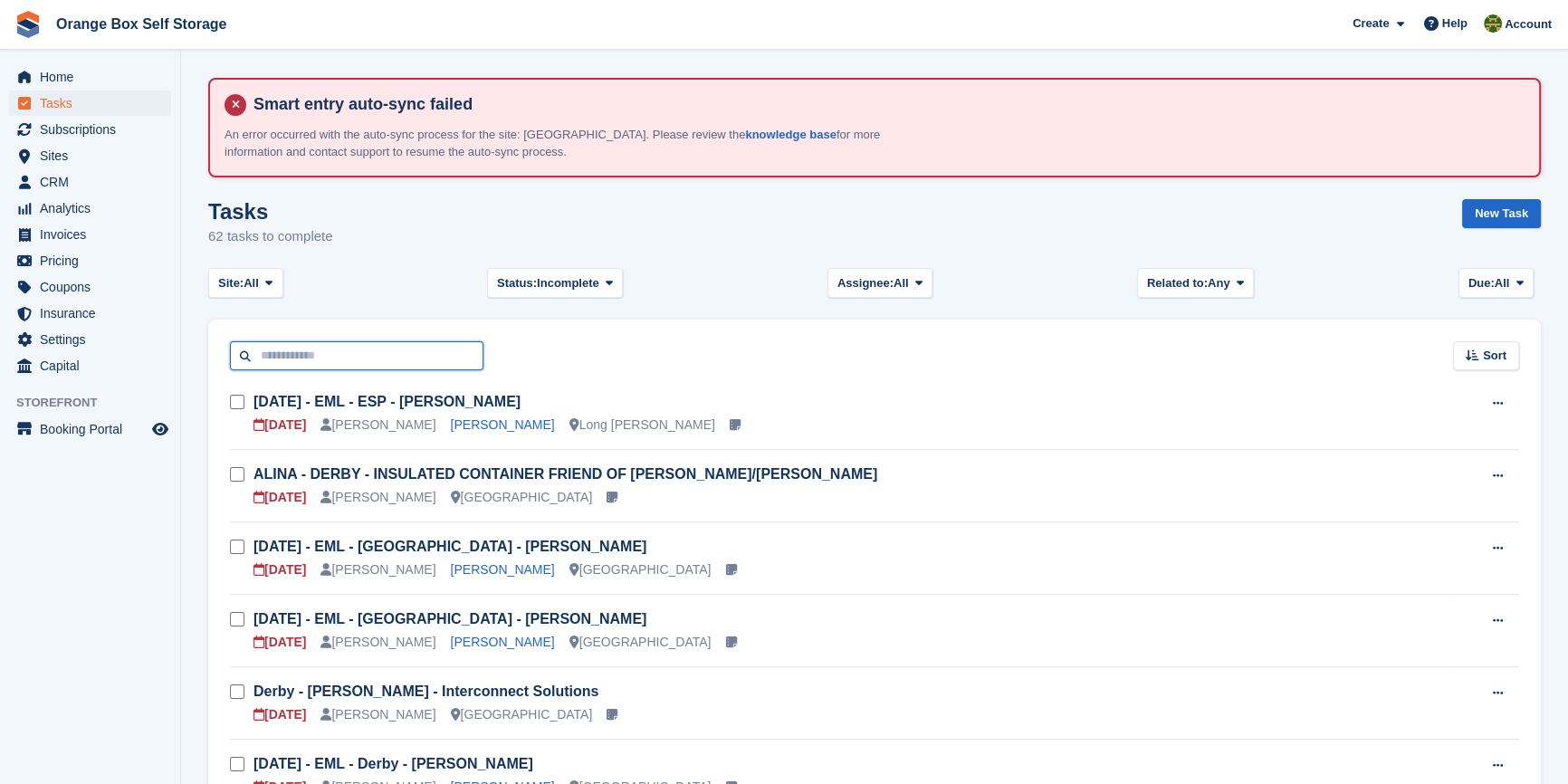
click at [357, 344] on input "text" at bounding box center [357, 356] width 254 height 30
type input "*****"
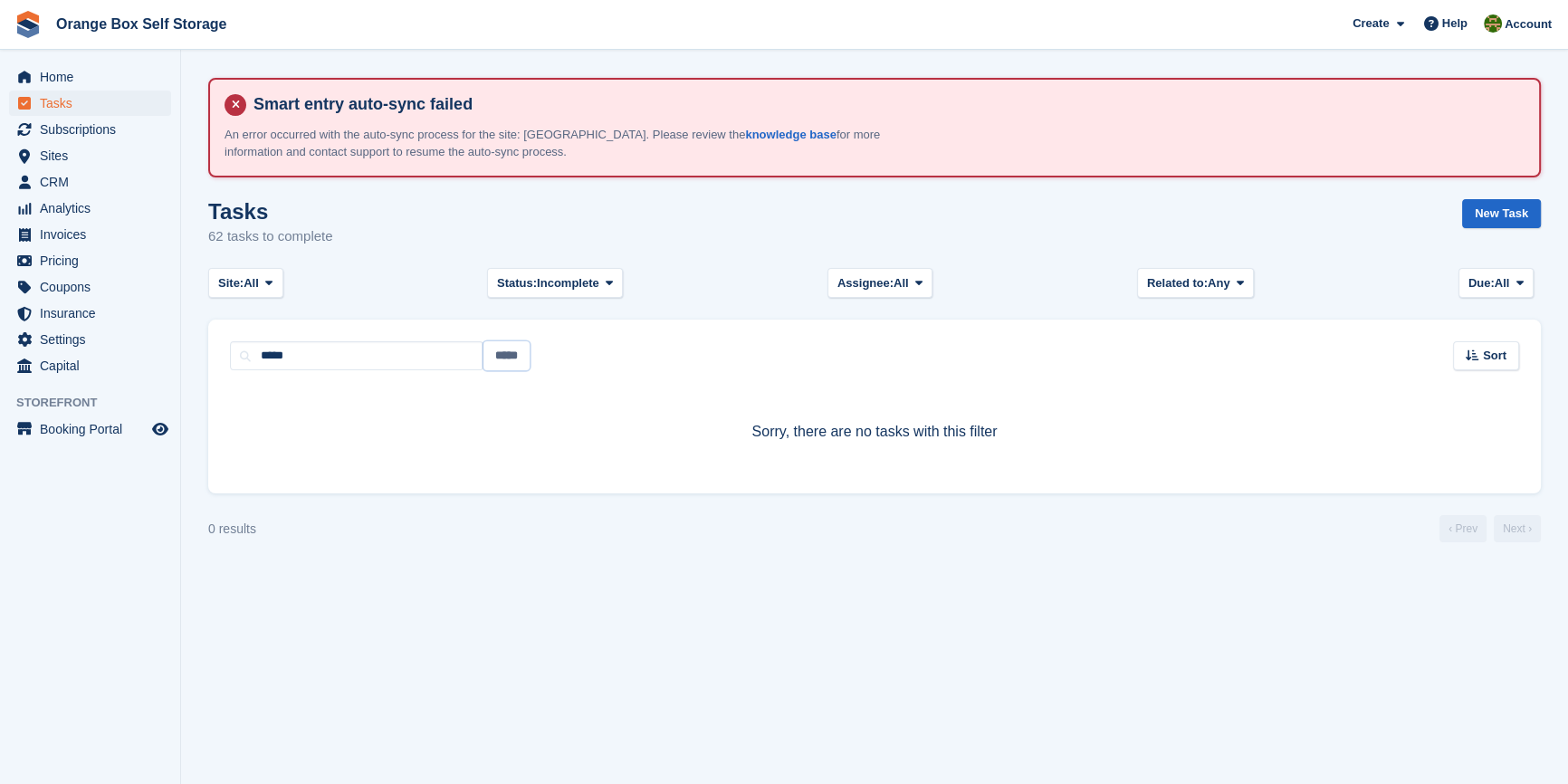
click at [514, 359] on input "*****" at bounding box center [506, 356] width 47 height 30
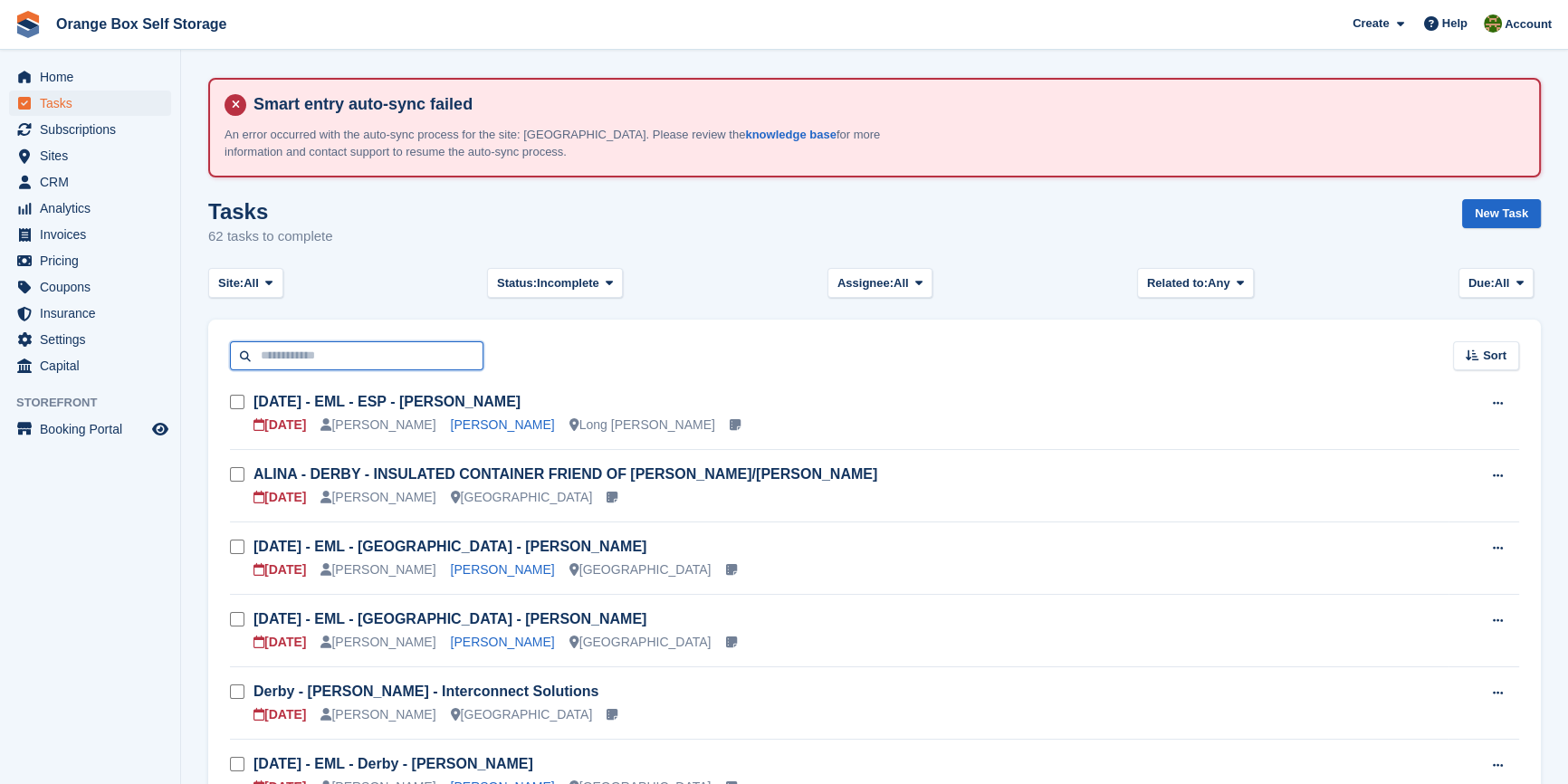
click at [443, 341] on input "text" at bounding box center [357, 356] width 254 height 30
type input "*******"
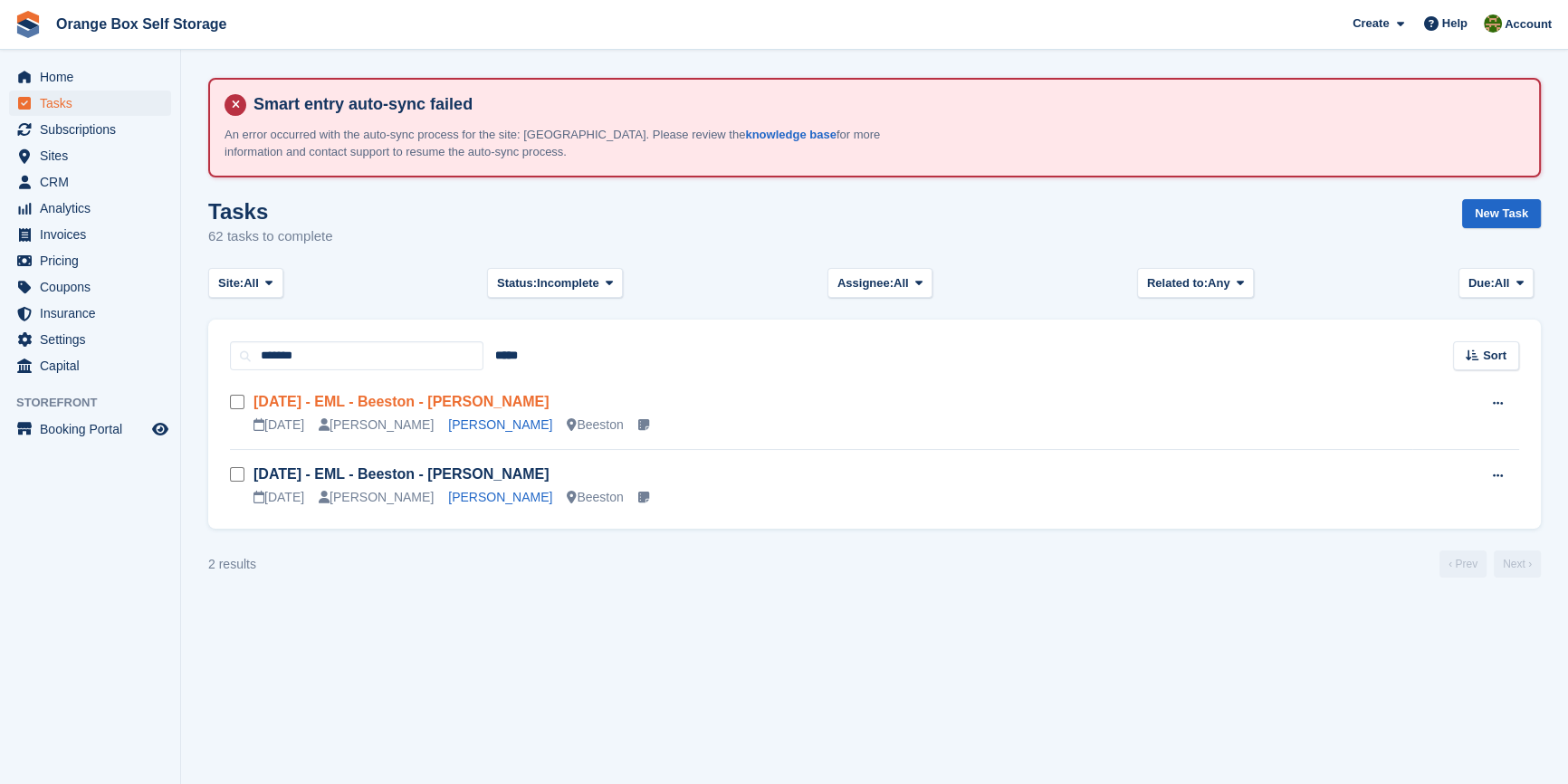
click at [416, 394] on link "Fri 03/10 - EML - Beeston - Matthew Barks" at bounding box center [401, 401] width 296 height 16
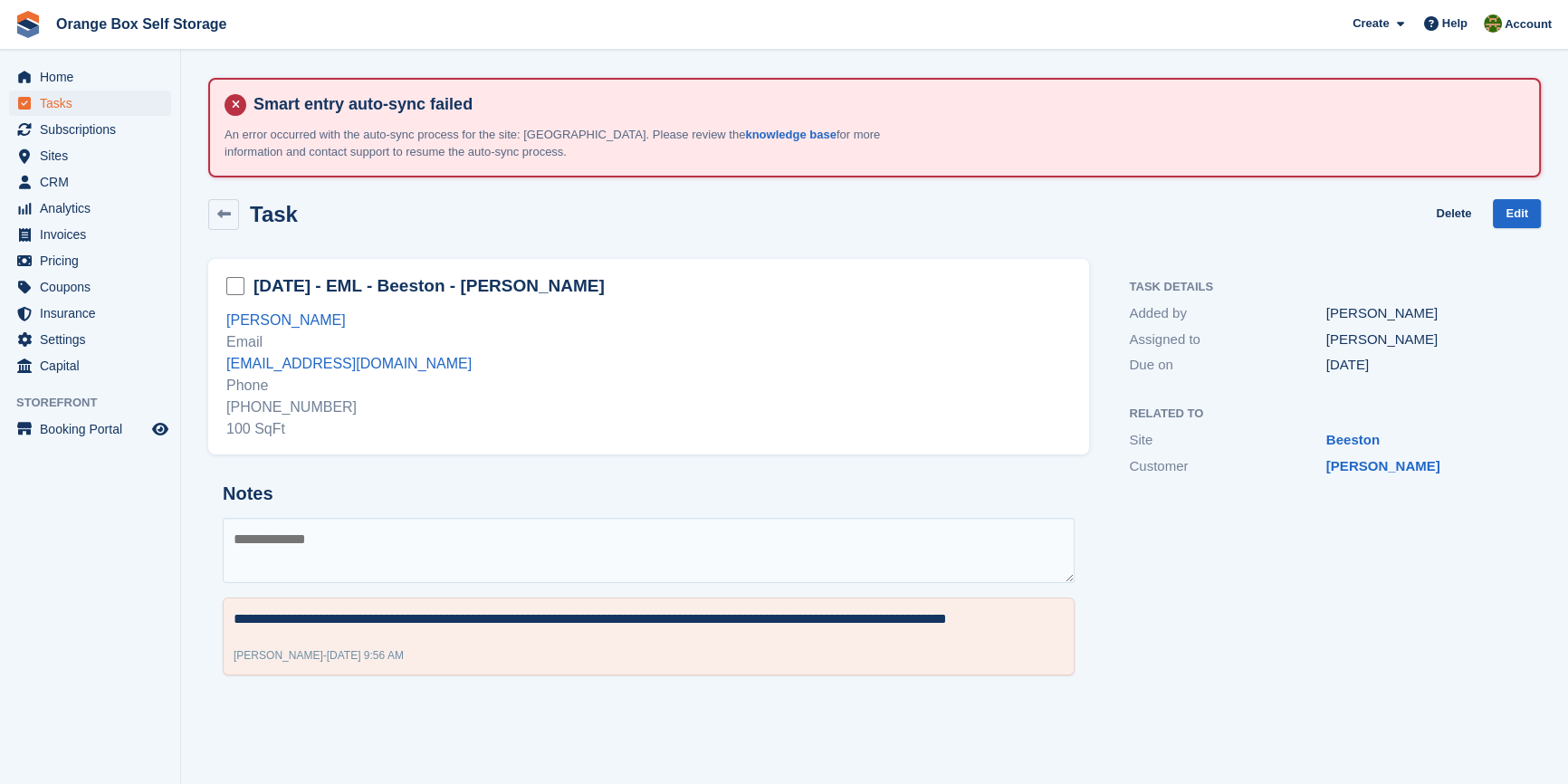
click at [619, 505] on div "**********" at bounding box center [648, 580] width 881 height 222
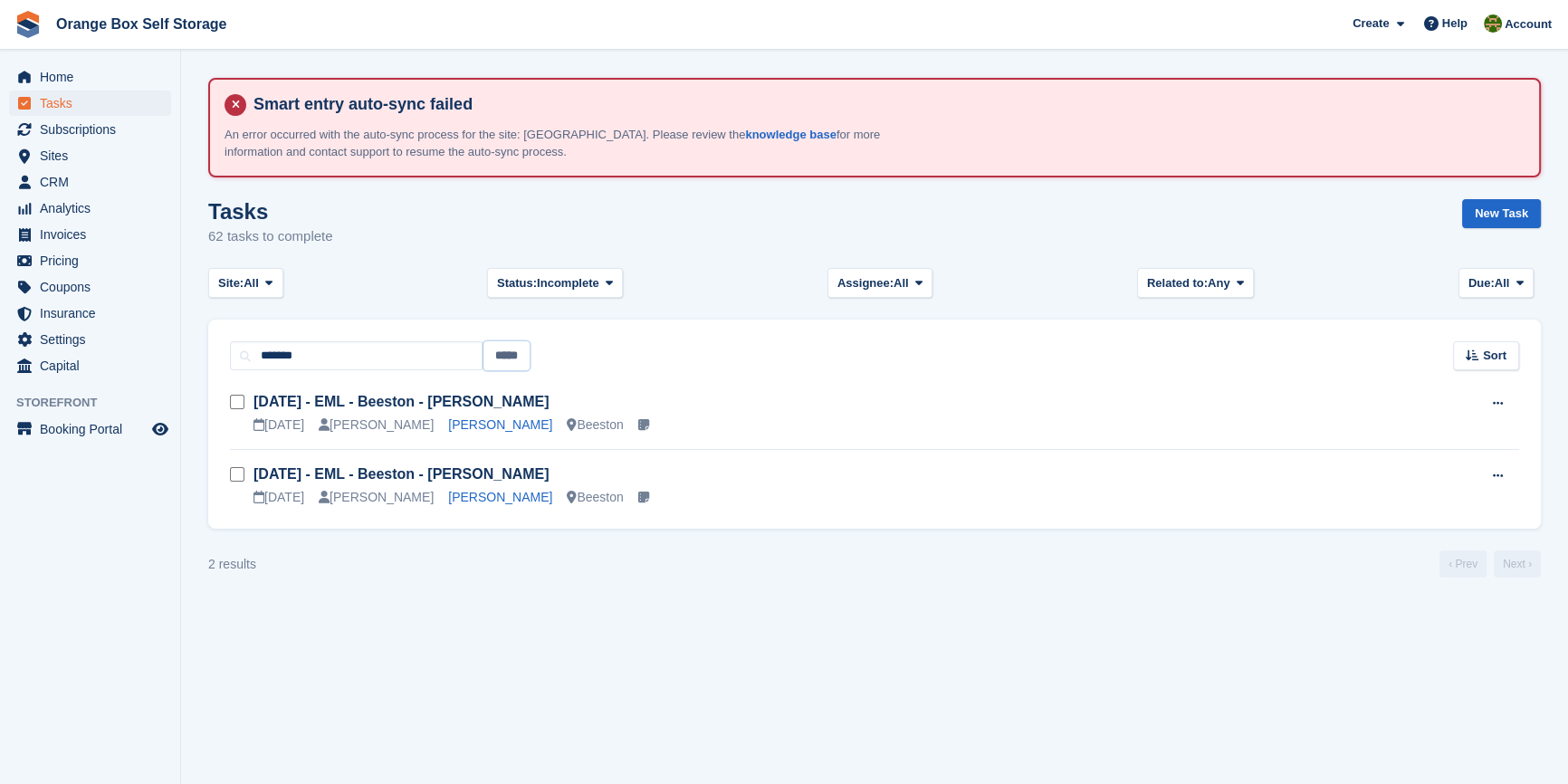
click at [510, 362] on input "*****" at bounding box center [506, 356] width 47 height 30
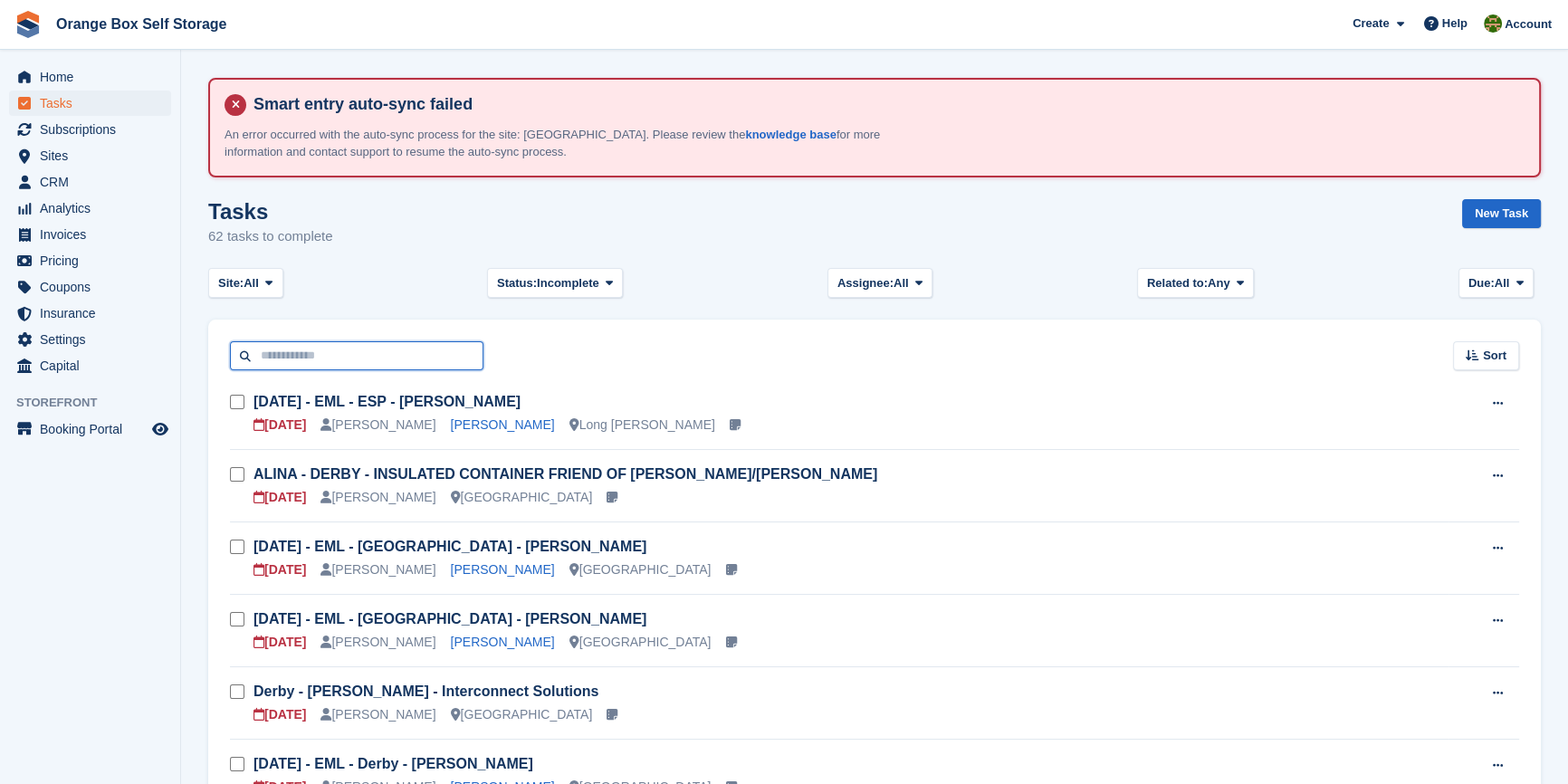
click at [404, 351] on input "text" at bounding box center [357, 356] width 254 height 30
type input "****"
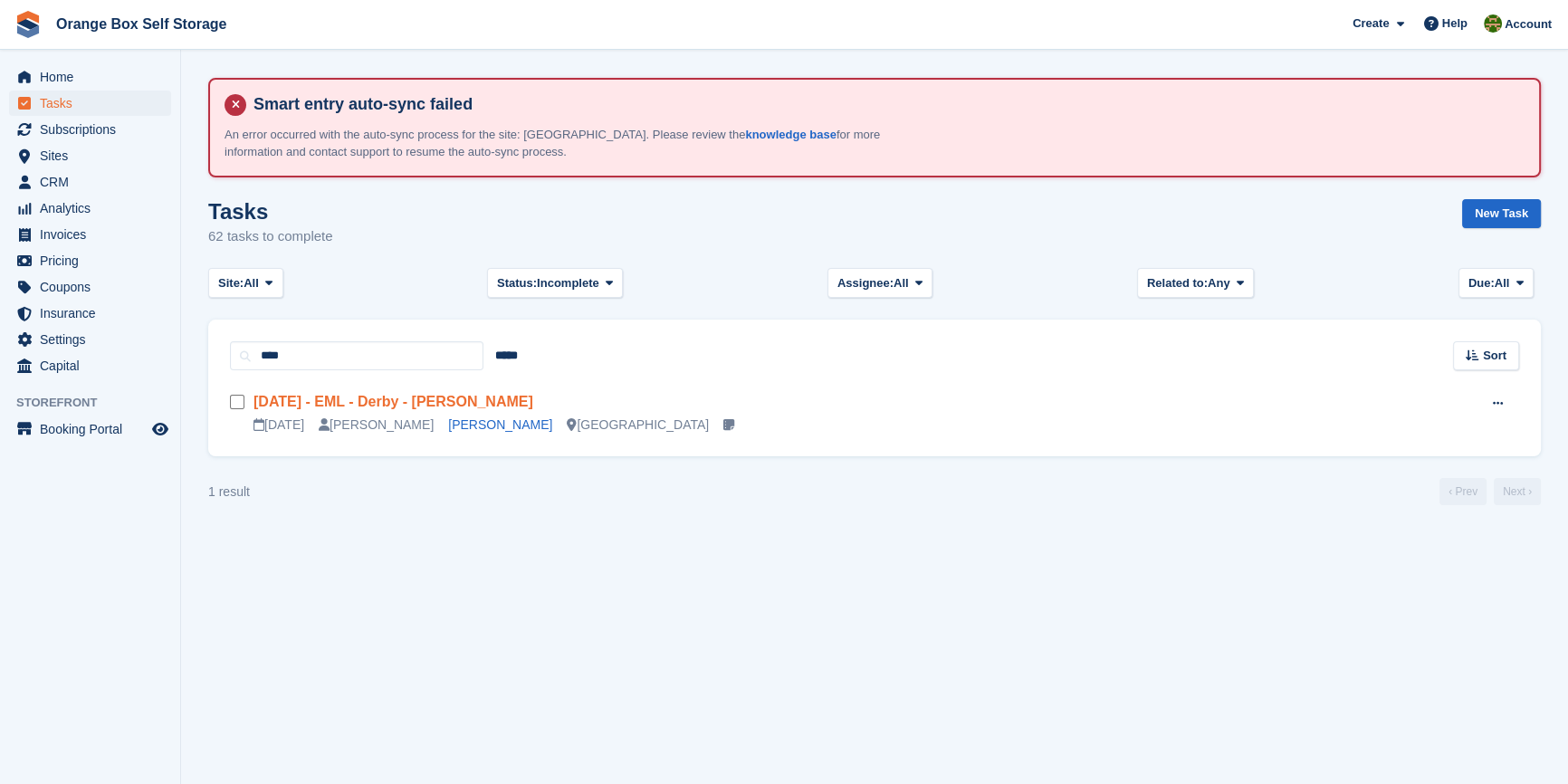
click at [426, 404] on link "Fri 03/01 - EML - Derby - Adam Faircloth" at bounding box center [393, 401] width 279 height 16
click at [321, 353] on input "****" at bounding box center [357, 356] width 254 height 30
click at [324, 353] on input "****" at bounding box center [357, 356] width 254 height 30
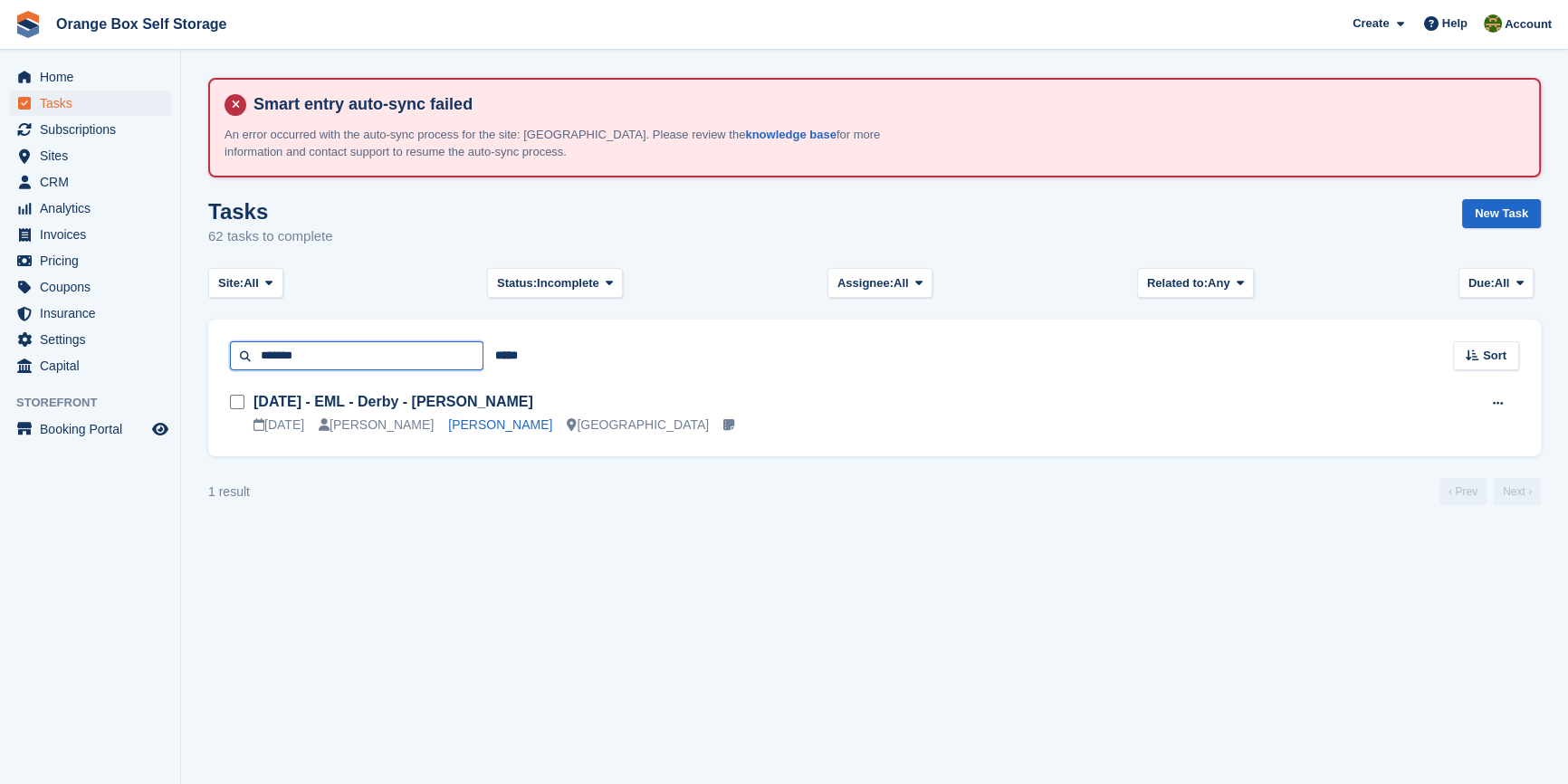
type input "*******"
click at [435, 406] on link "Thur 03/10 - EML - ESP - Cameron Heathcote" at bounding box center [387, 401] width 267 height 16
click at [748, 552] on section "Smart entry auto-sync failed An error occurred with the auto-sync process for t…" at bounding box center [875, 392] width 1387 height 784
click at [516, 362] on input "*****" at bounding box center [506, 356] width 47 height 30
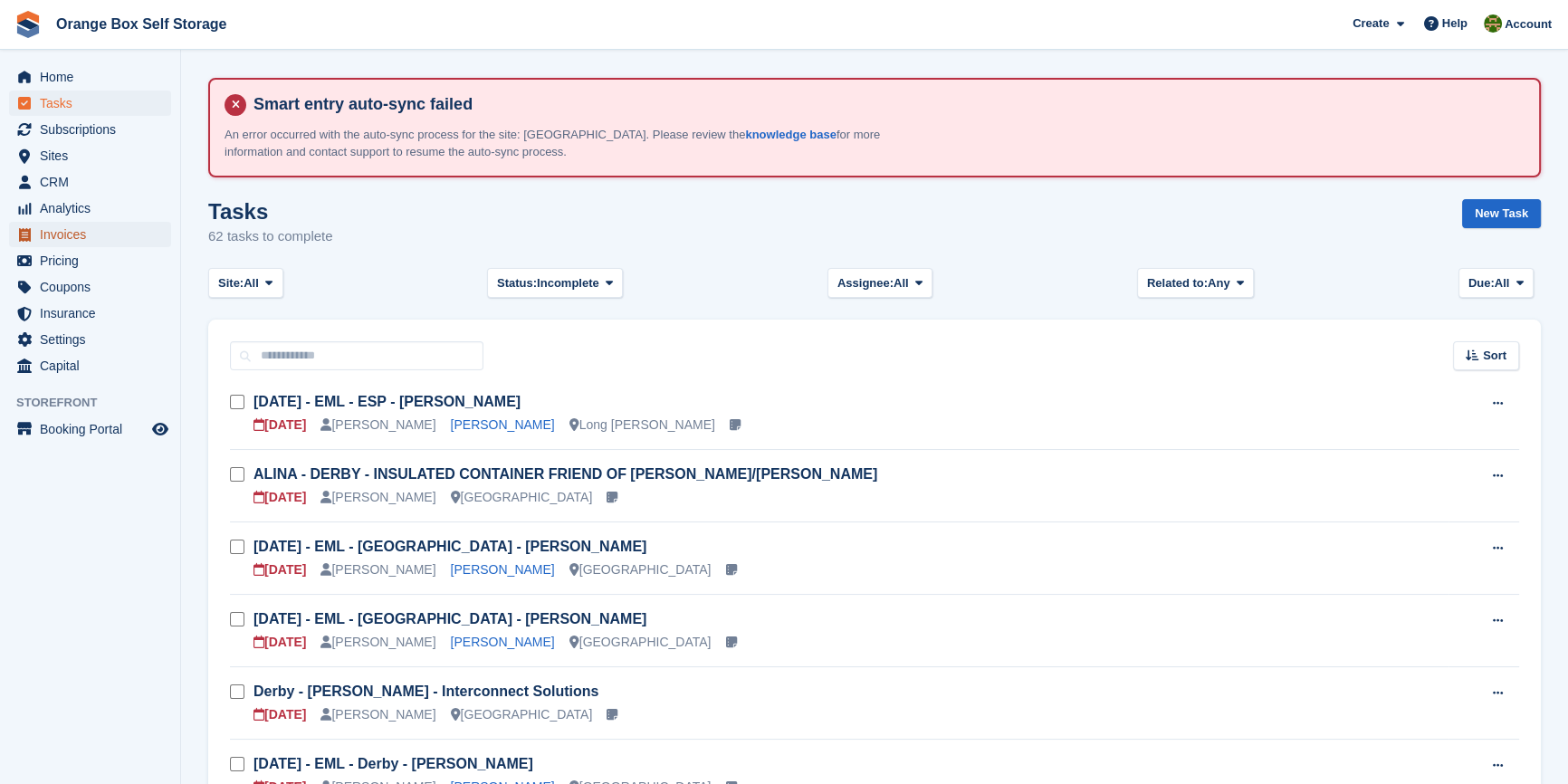
click at [76, 234] on span "Invoices" at bounding box center [94, 235] width 109 height 26
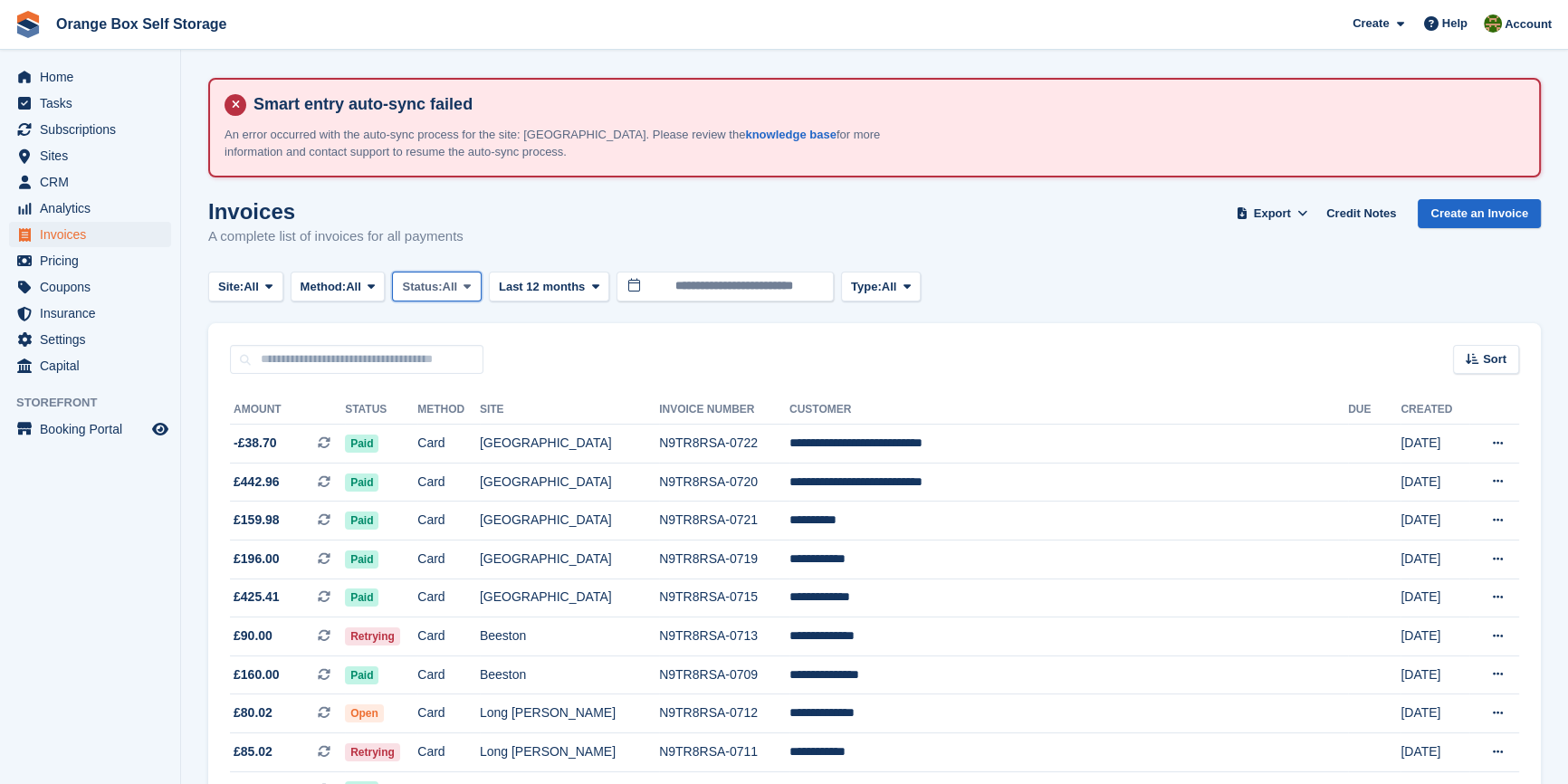
click at [425, 294] on span "Status:" at bounding box center [422, 287] width 40 height 18
click at [454, 415] on link "Open" at bounding box center [478, 427] width 157 height 33
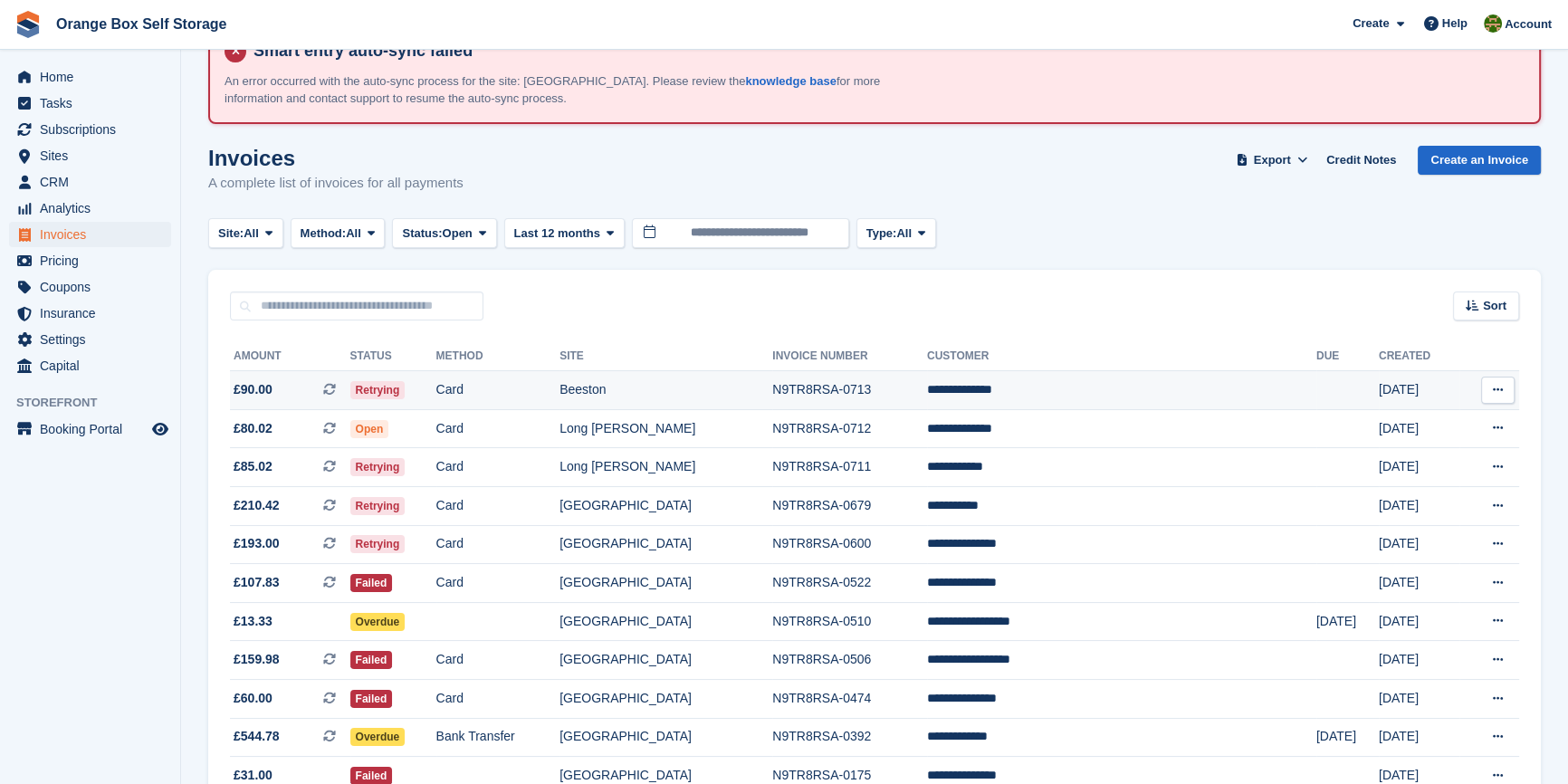
scroll to position [81, 0]
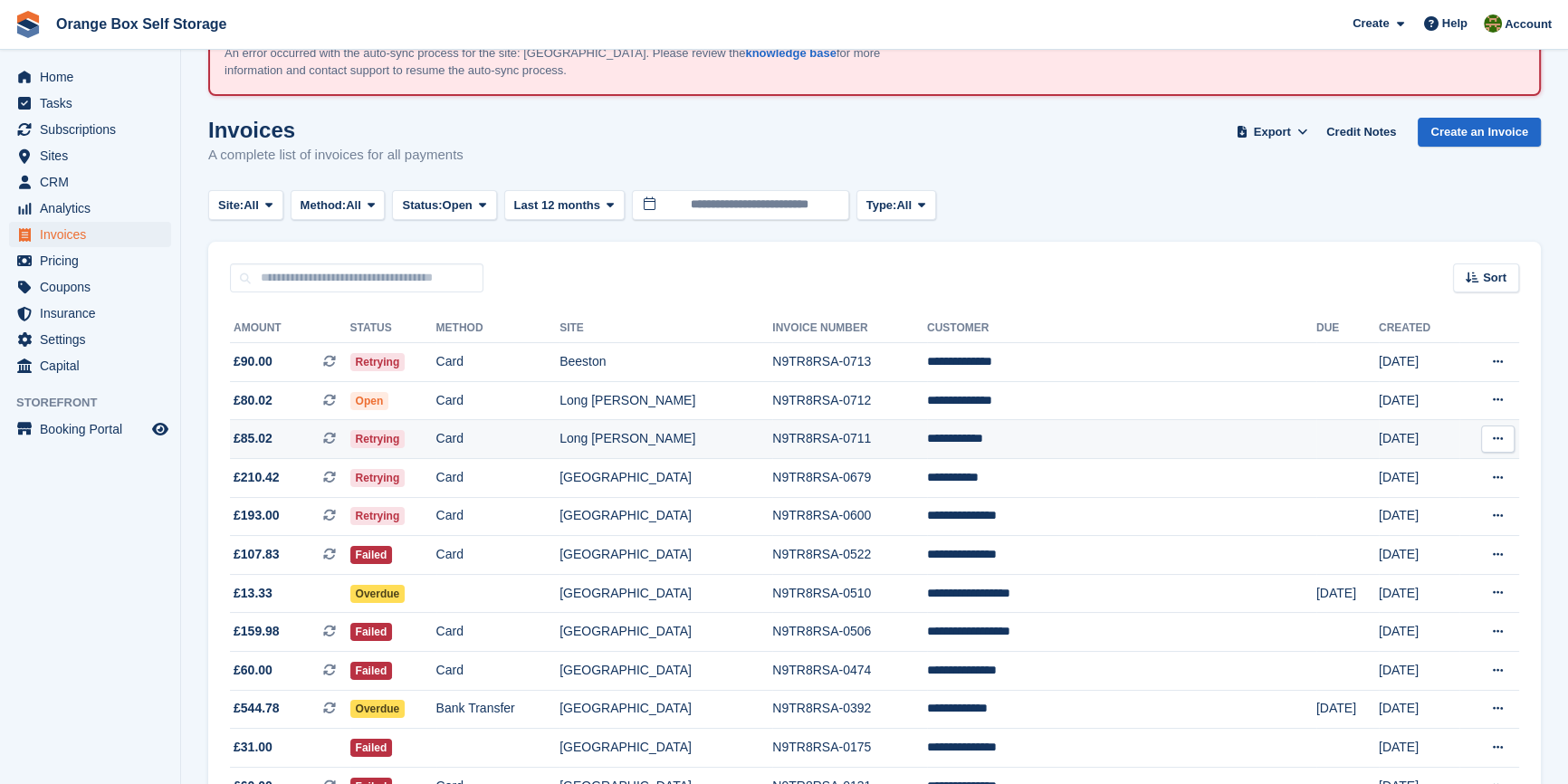
click at [561, 441] on td "Card" at bounding box center [497, 439] width 124 height 39
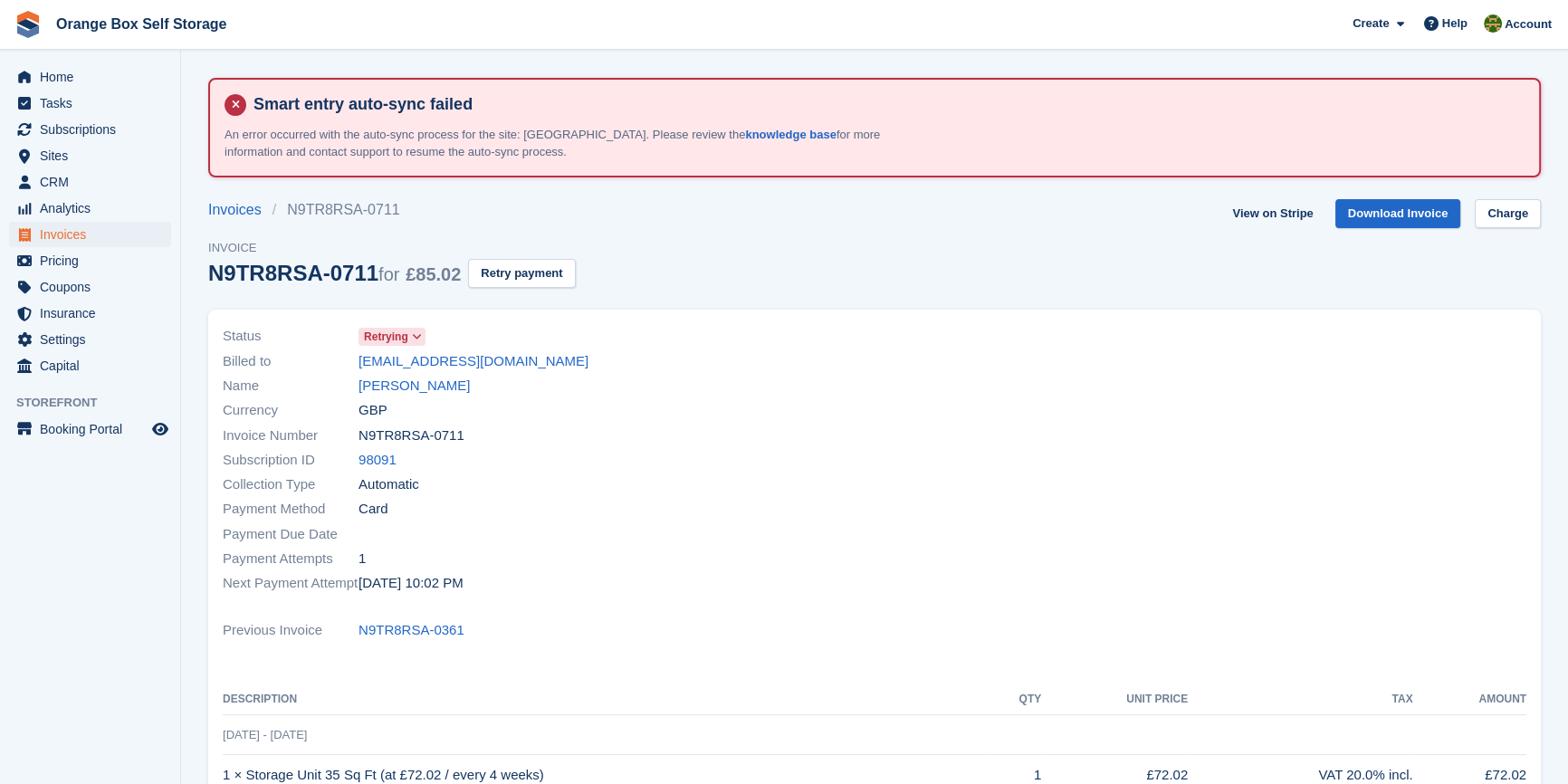
click at [411, 343] on span at bounding box center [417, 337] width 15 height 15
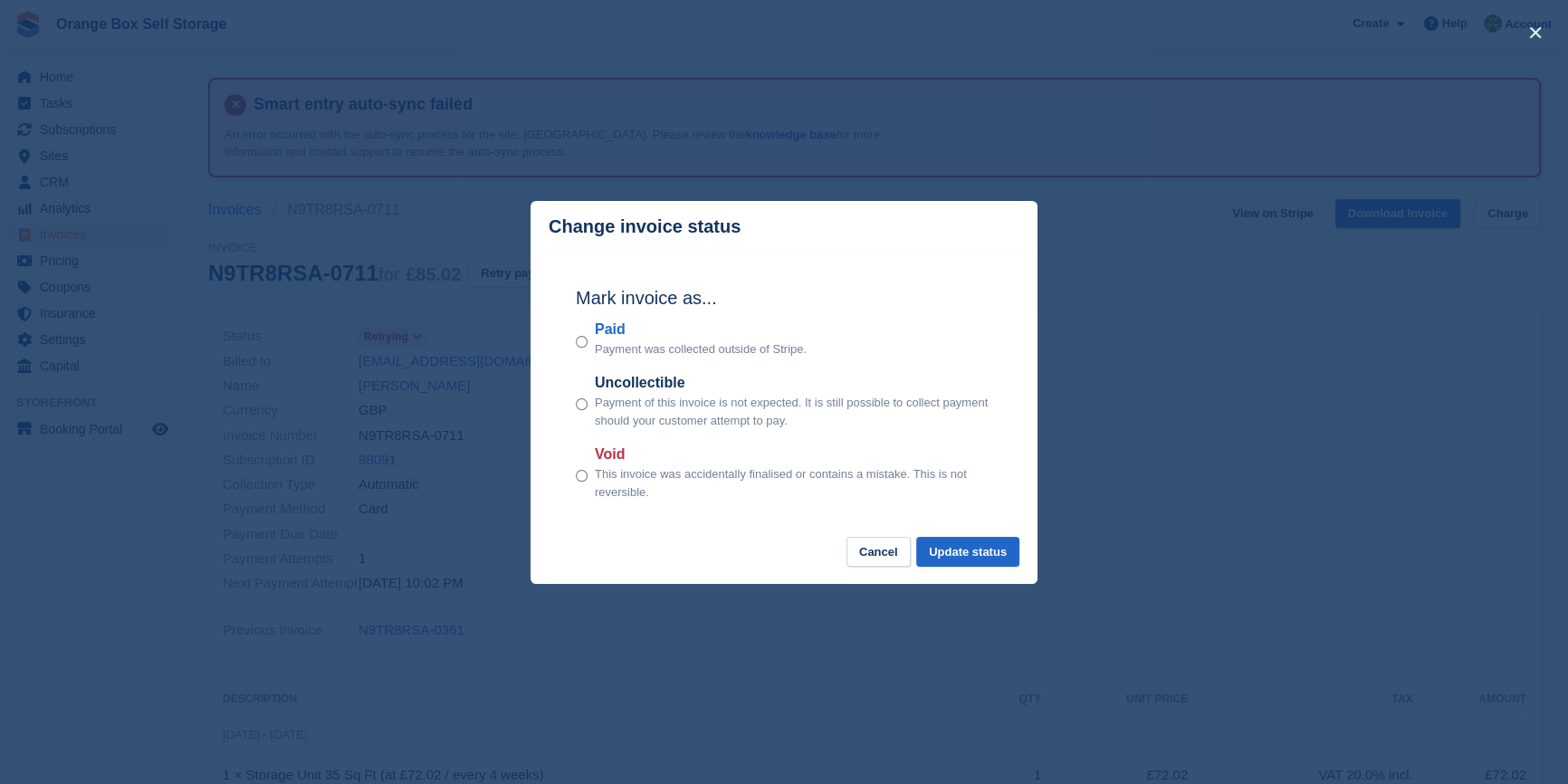
click at [590, 476] on div "Void This invoice was accidentally finalised or contains a mistake. This is not…" at bounding box center [784, 473] width 416 height 57
click at [573, 479] on div "Mark invoice as... Paid Payment was collected outside of Stripe. Uncollectible …" at bounding box center [784, 395] width 453 height 285
click at [953, 562] on button "Update status" at bounding box center [968, 552] width 103 height 30
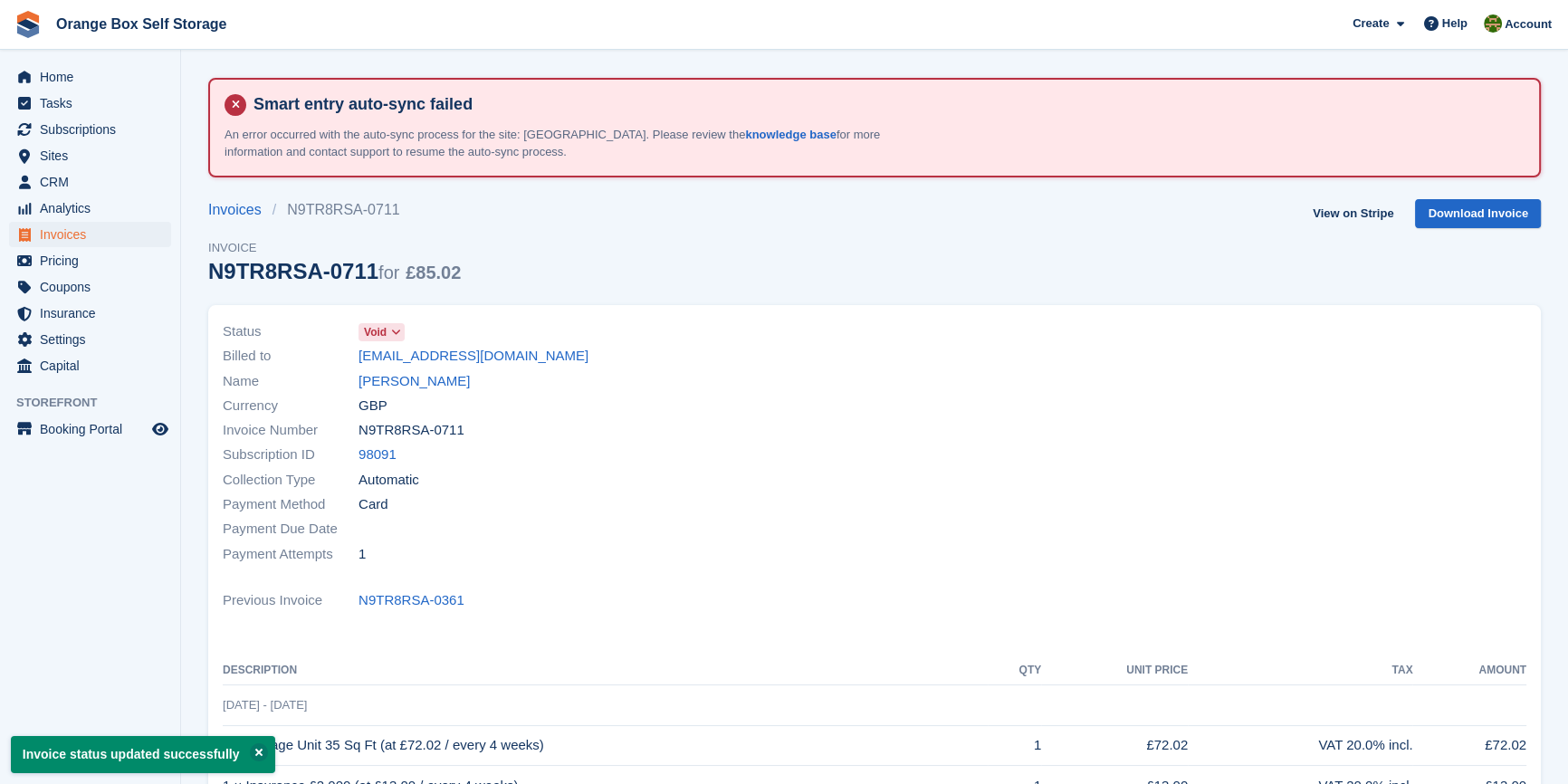
click at [637, 502] on div "Payment Method Card" at bounding box center [543, 504] width 641 height 25
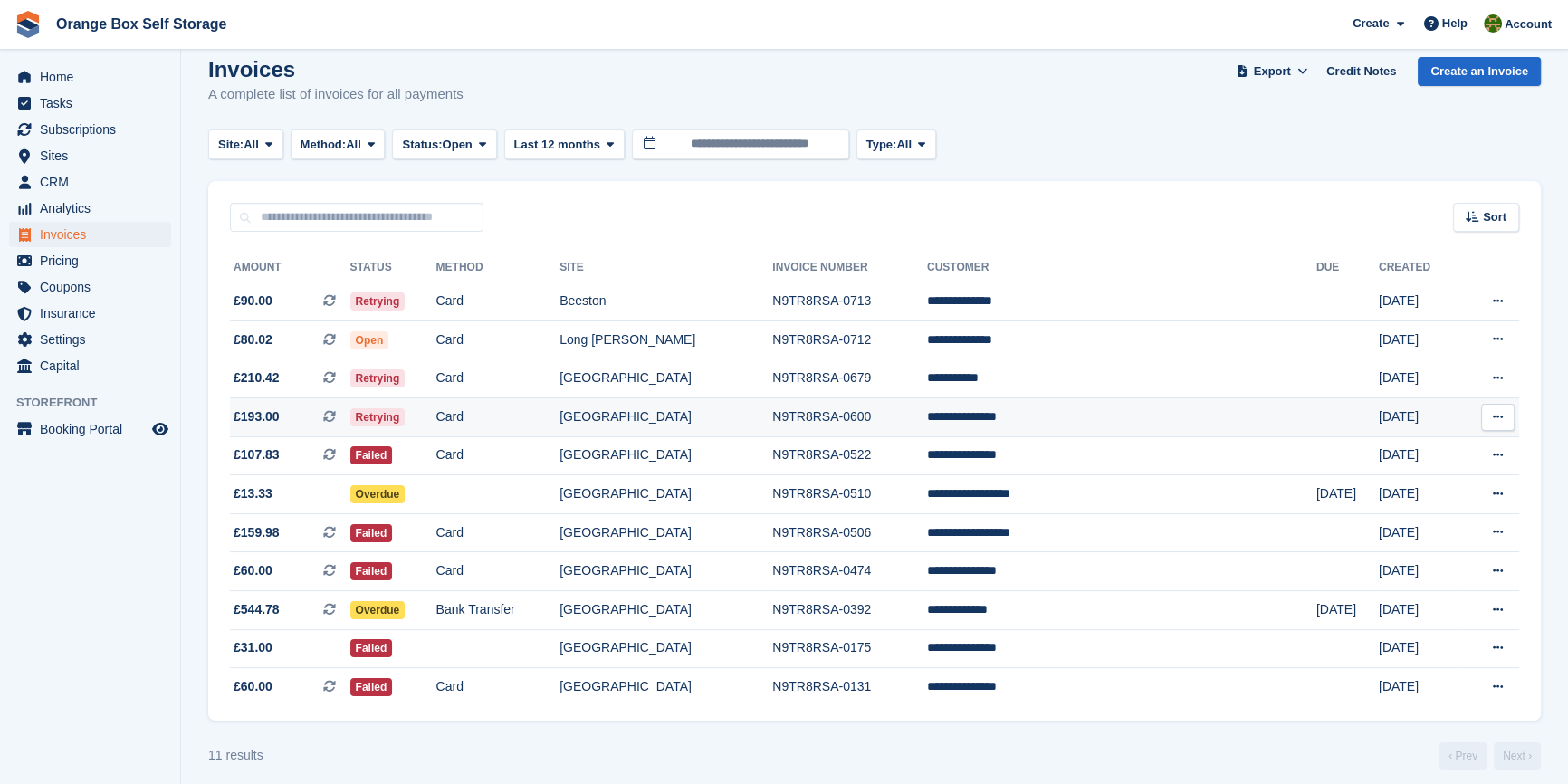
scroll to position [160, 0]
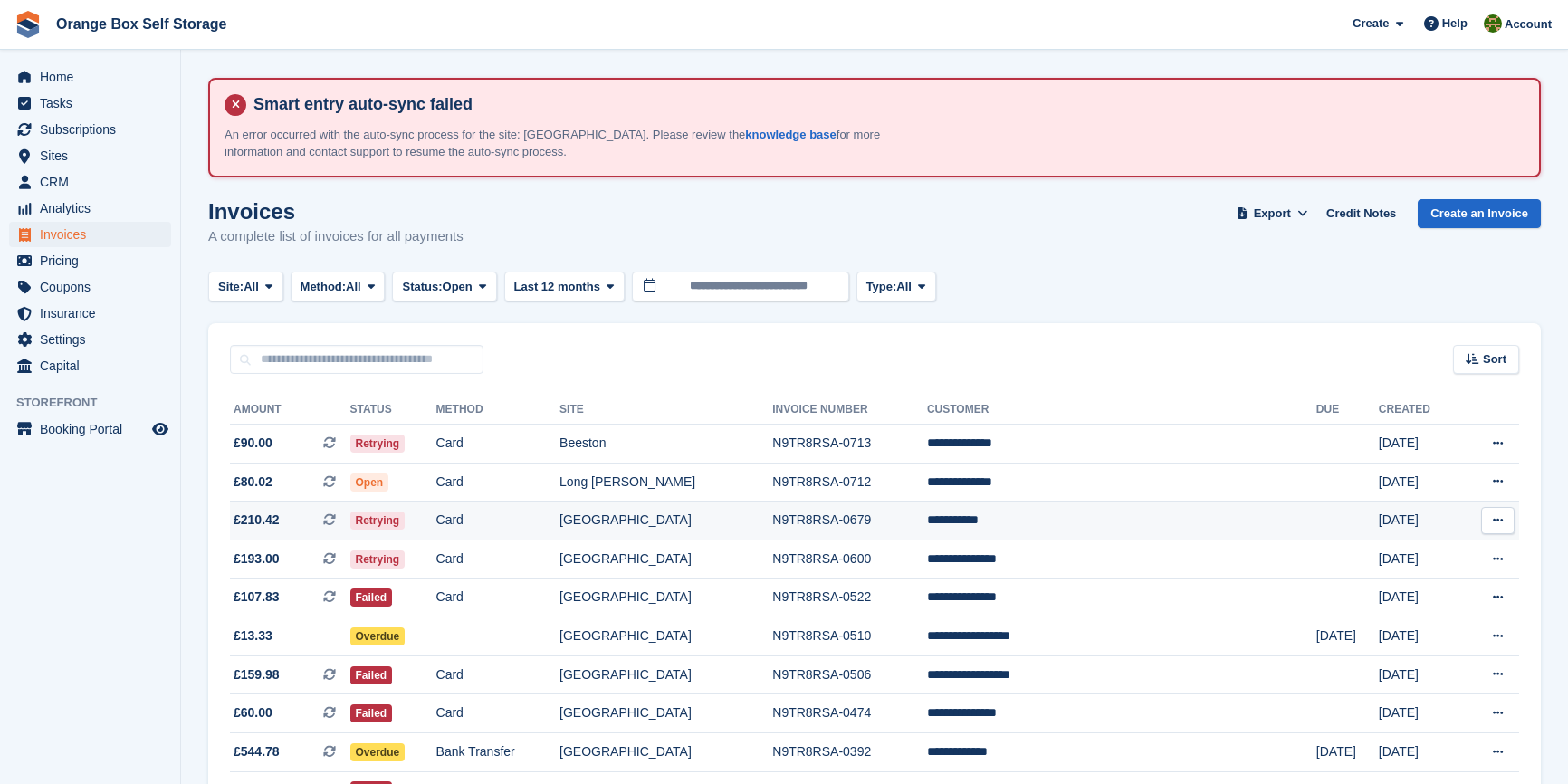
scroll to position [160, 0]
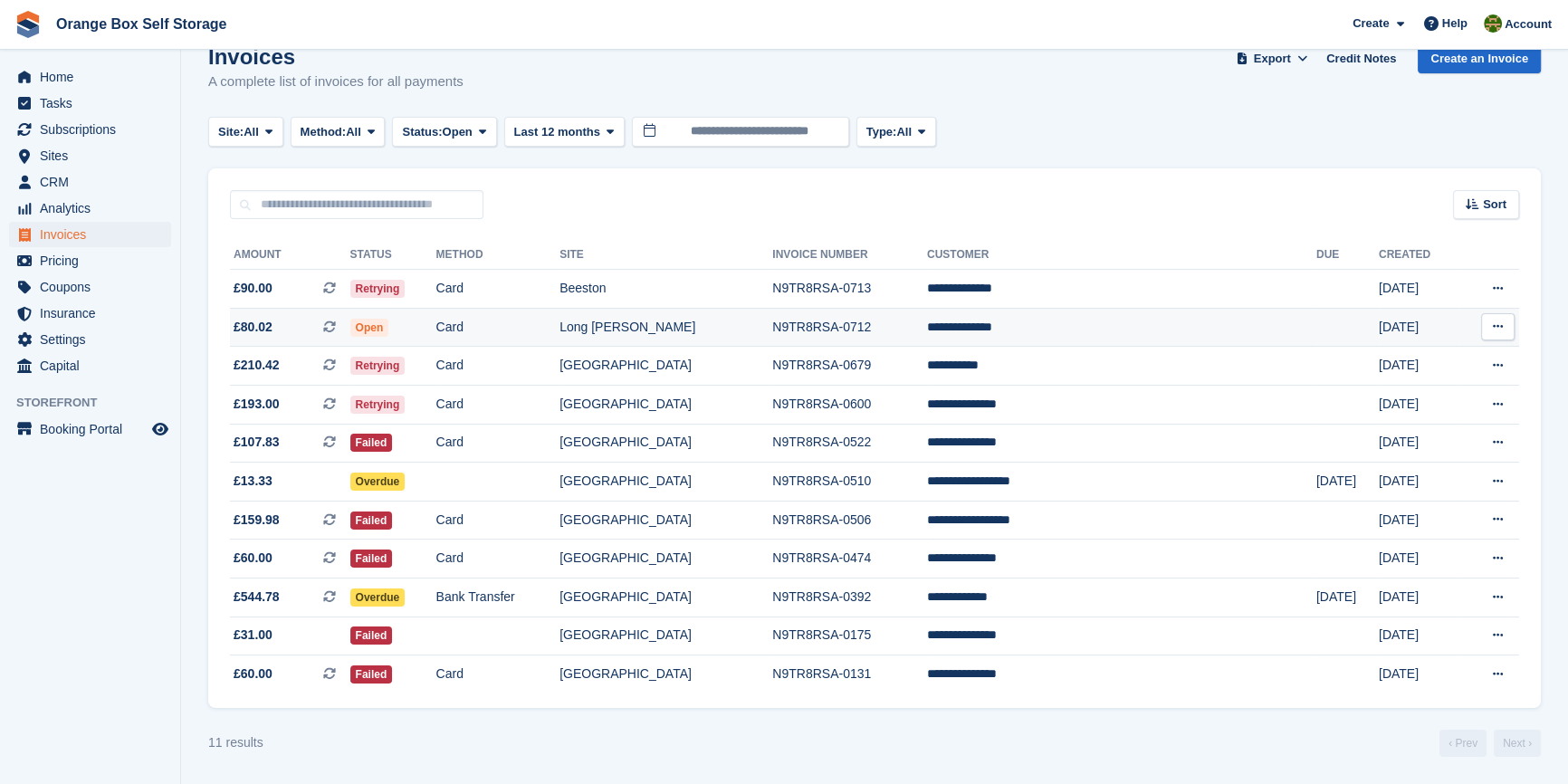
click at [863, 324] on td "N9TR8RSA-0712" at bounding box center [849, 327] width 155 height 39
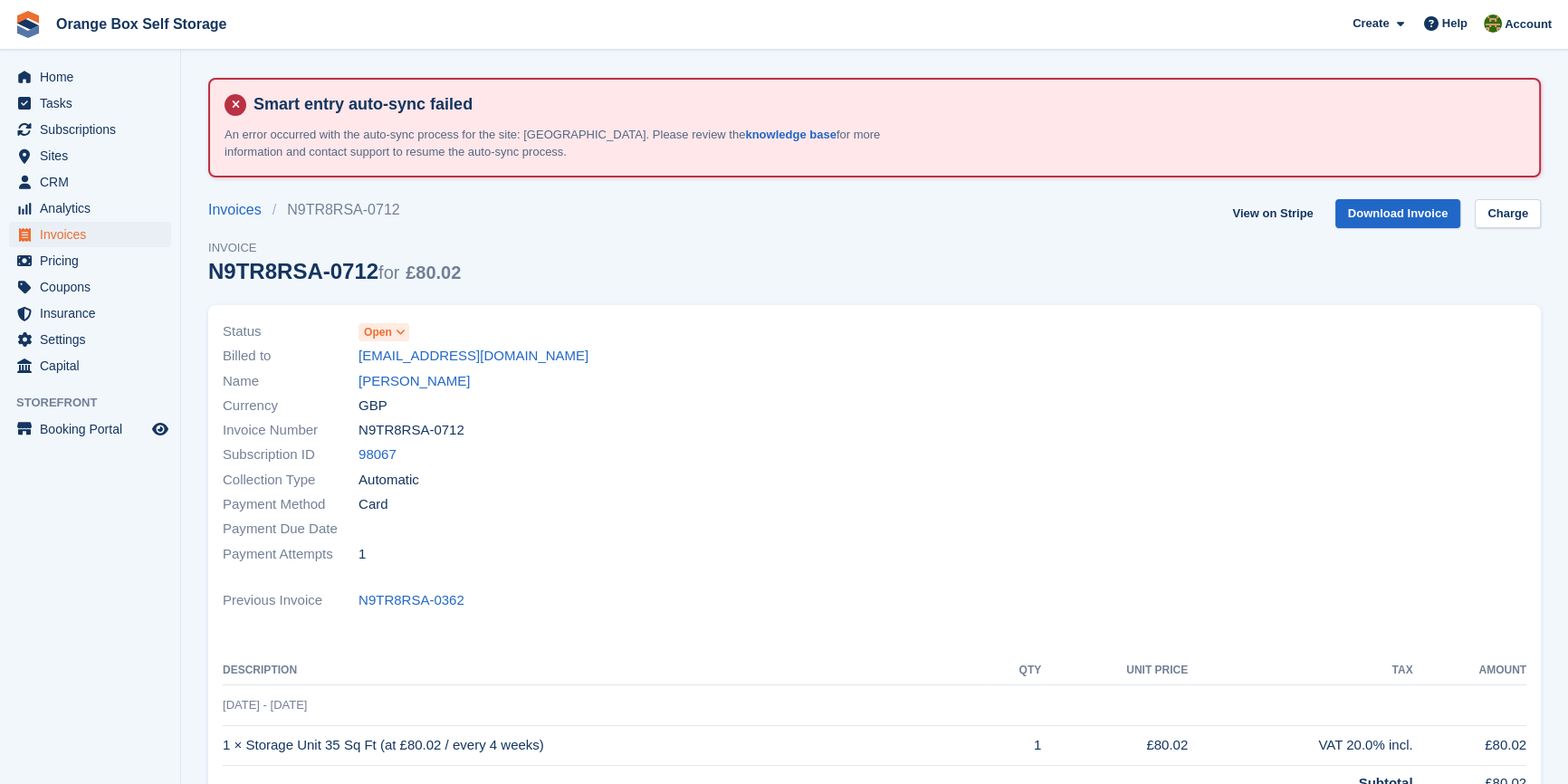
click at [1506, 227] on div "View on Stripe Download Invoice Charge" at bounding box center [1382, 217] width 316 height 37
click at [1507, 215] on link "Charge" at bounding box center [1507, 214] width 66 height 30
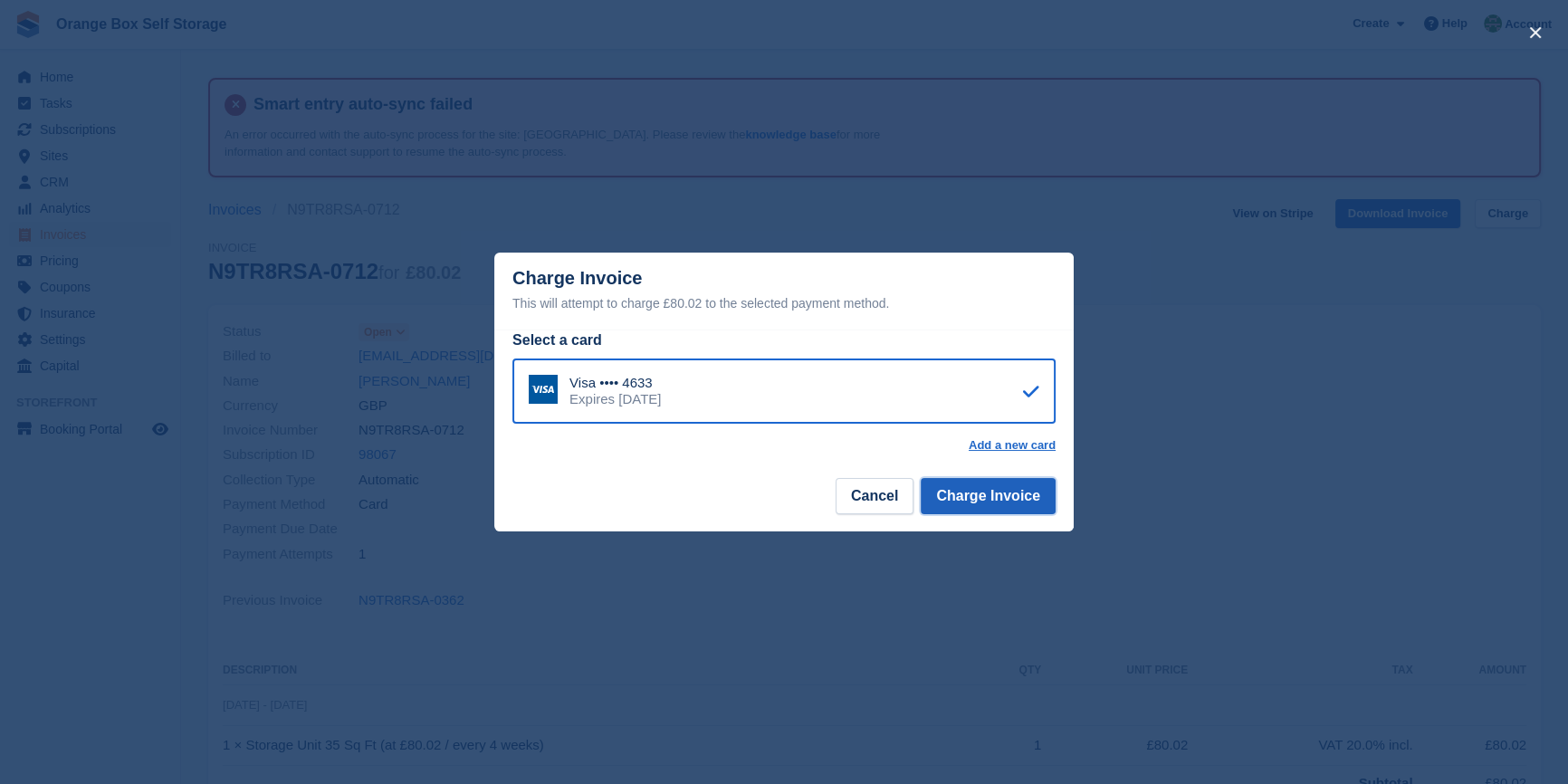
click at [1020, 500] on button "Charge Invoice" at bounding box center [988, 496] width 135 height 37
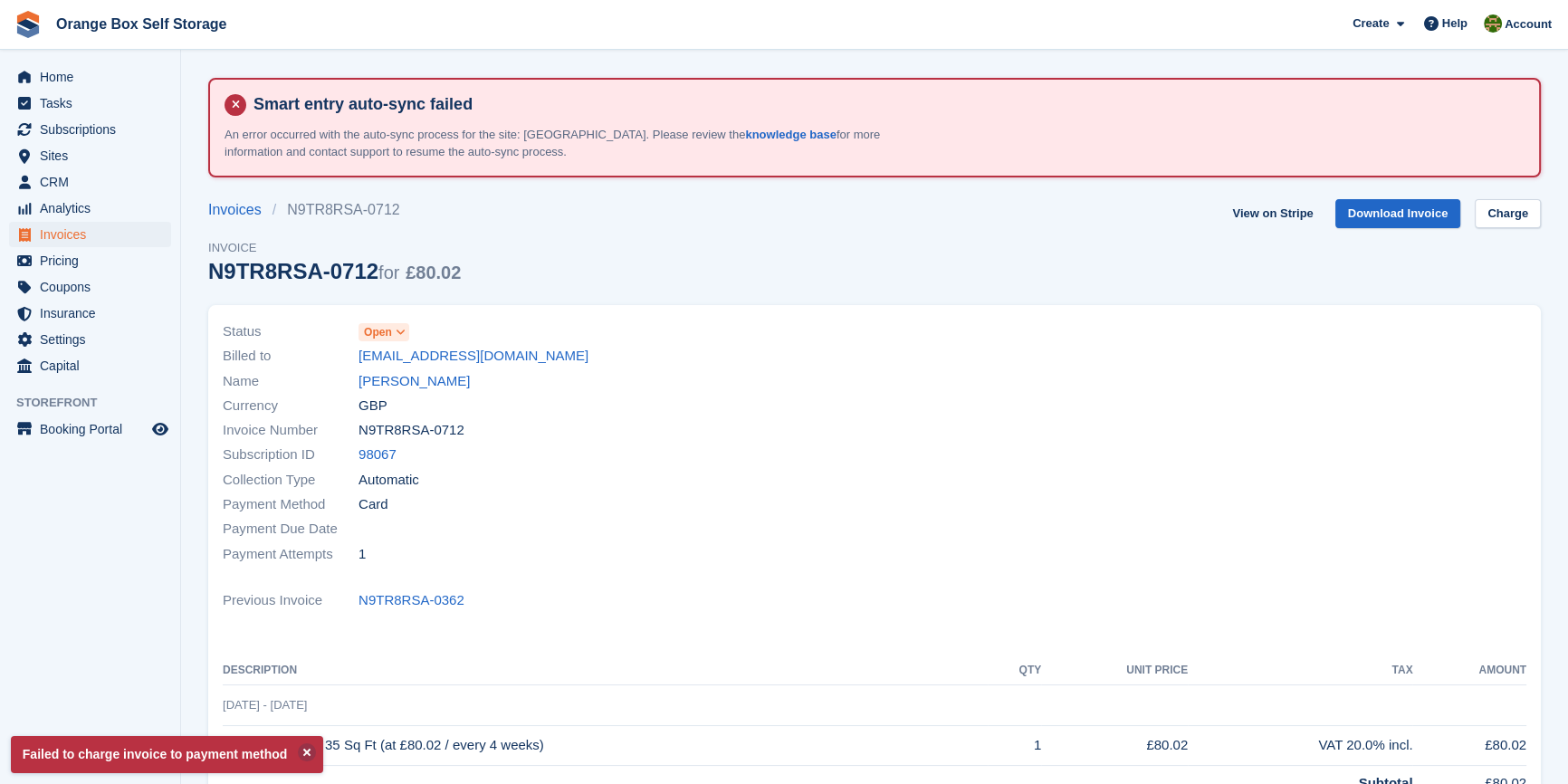
click at [1016, 488] on div at bounding box center [1205, 443] width 663 height 269
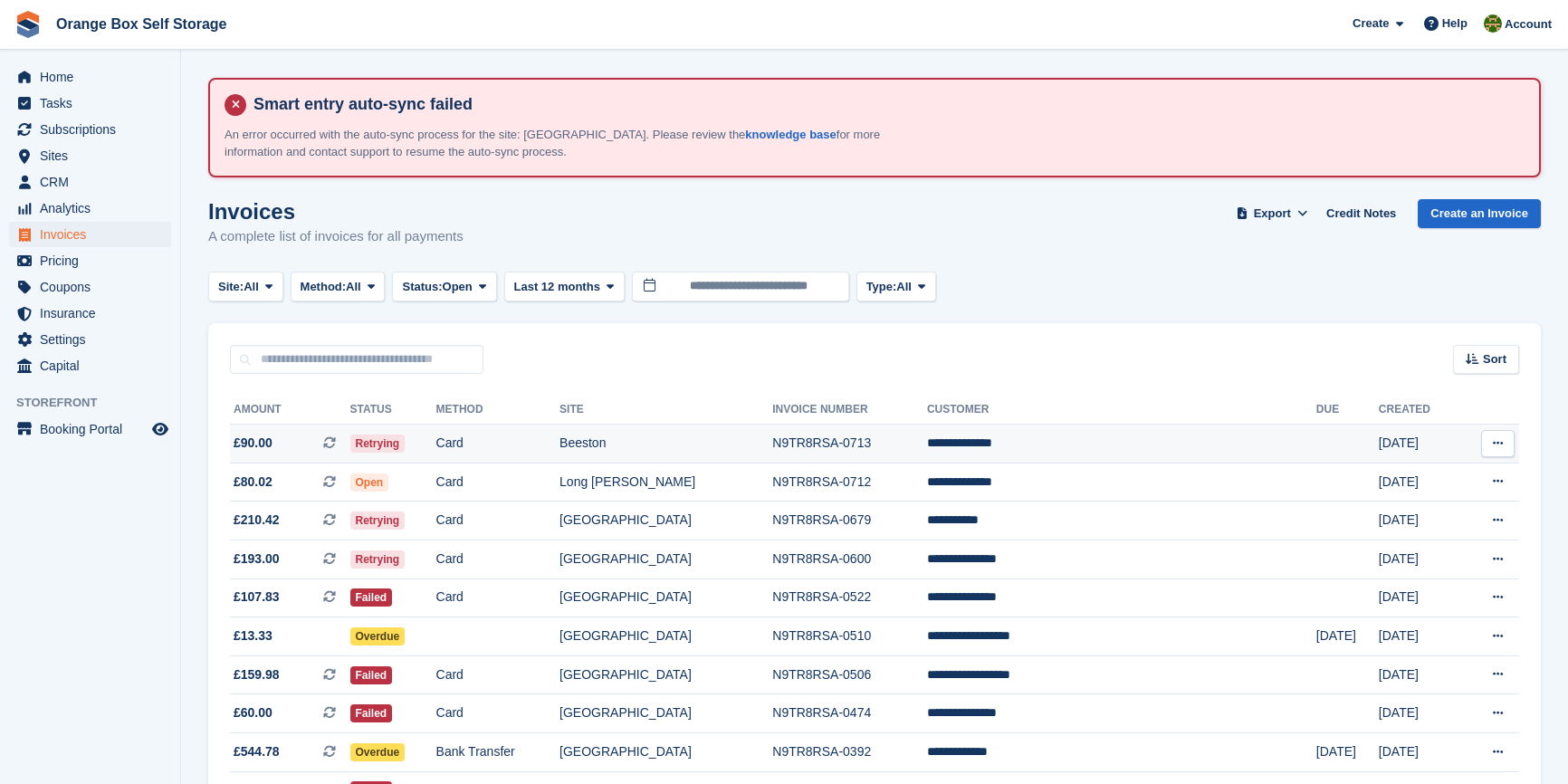
scroll to position [160, 0]
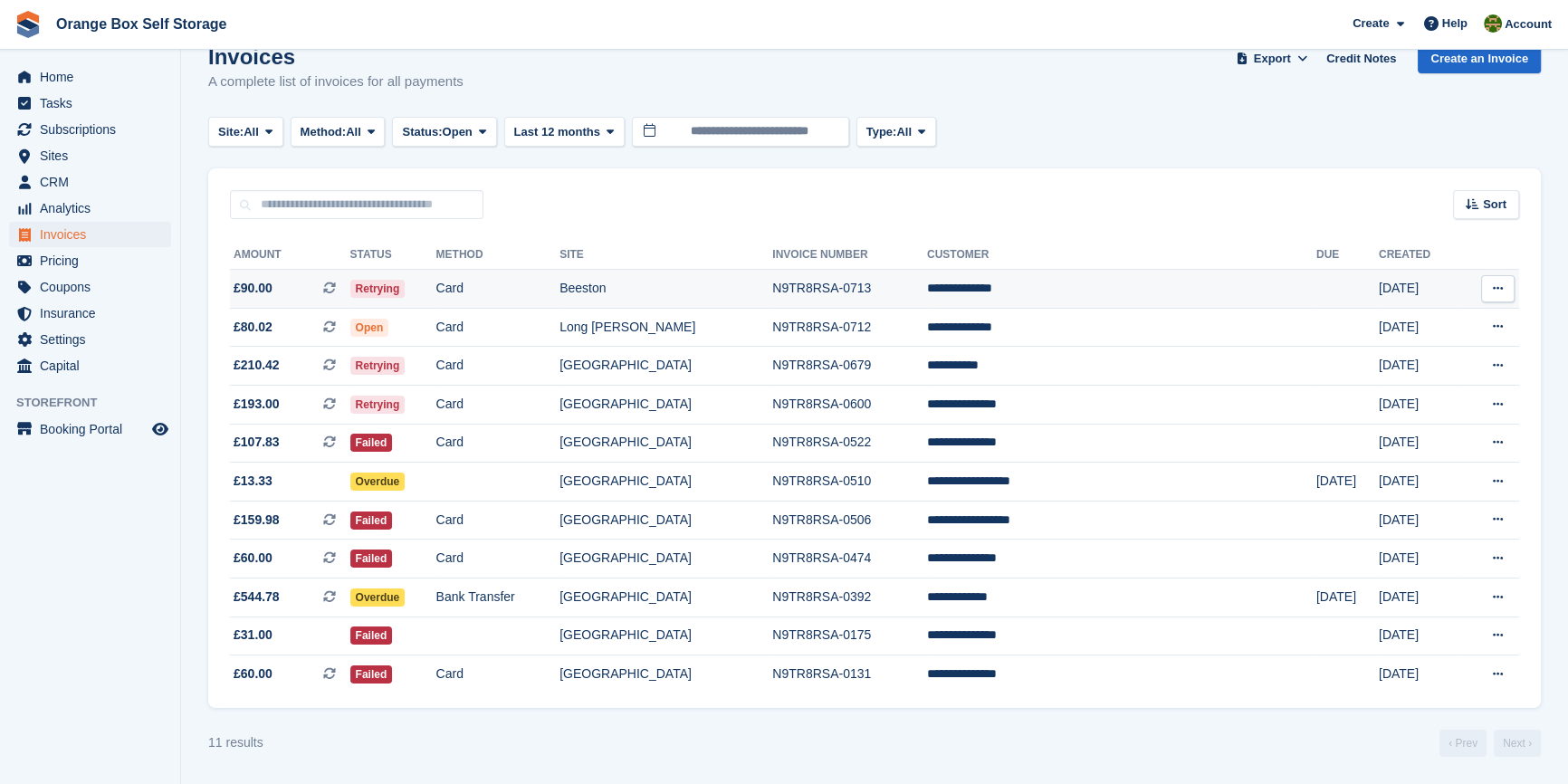
click at [1068, 294] on td "**********" at bounding box center [1121, 288] width 389 height 39
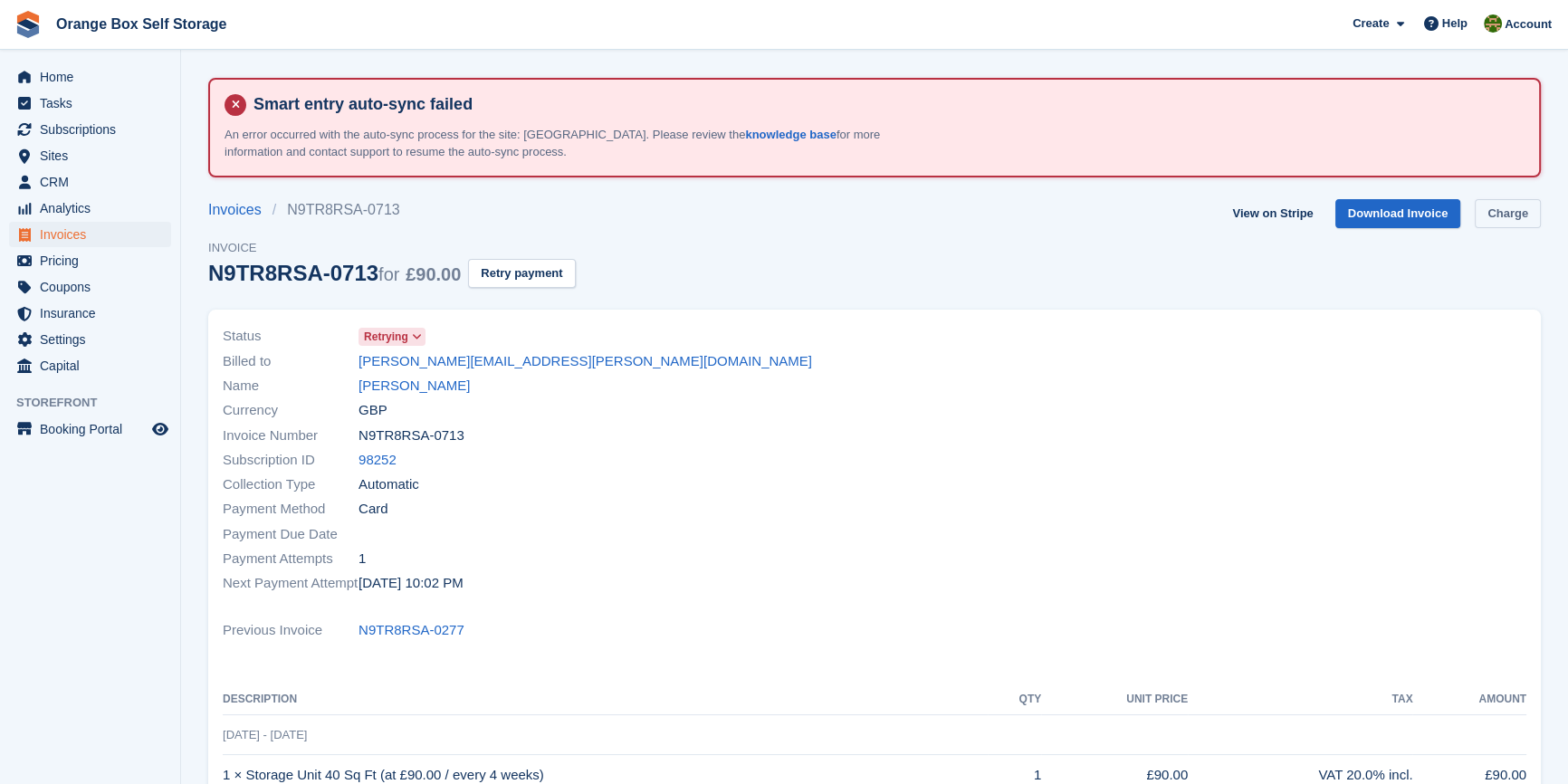
click at [1495, 217] on link "Charge" at bounding box center [1507, 214] width 66 height 30
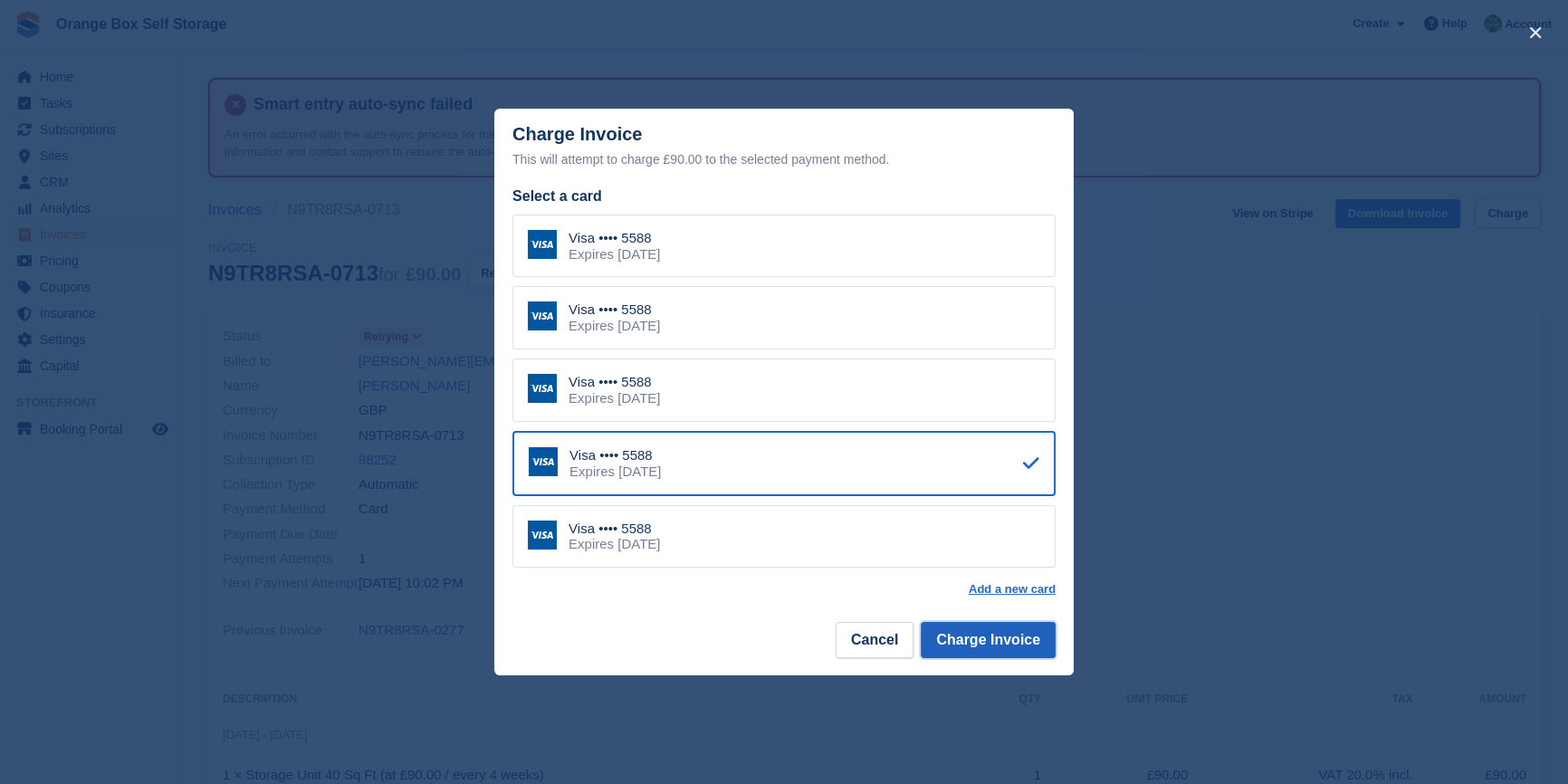
click at [1021, 643] on button "Charge Invoice" at bounding box center [988, 640] width 135 height 37
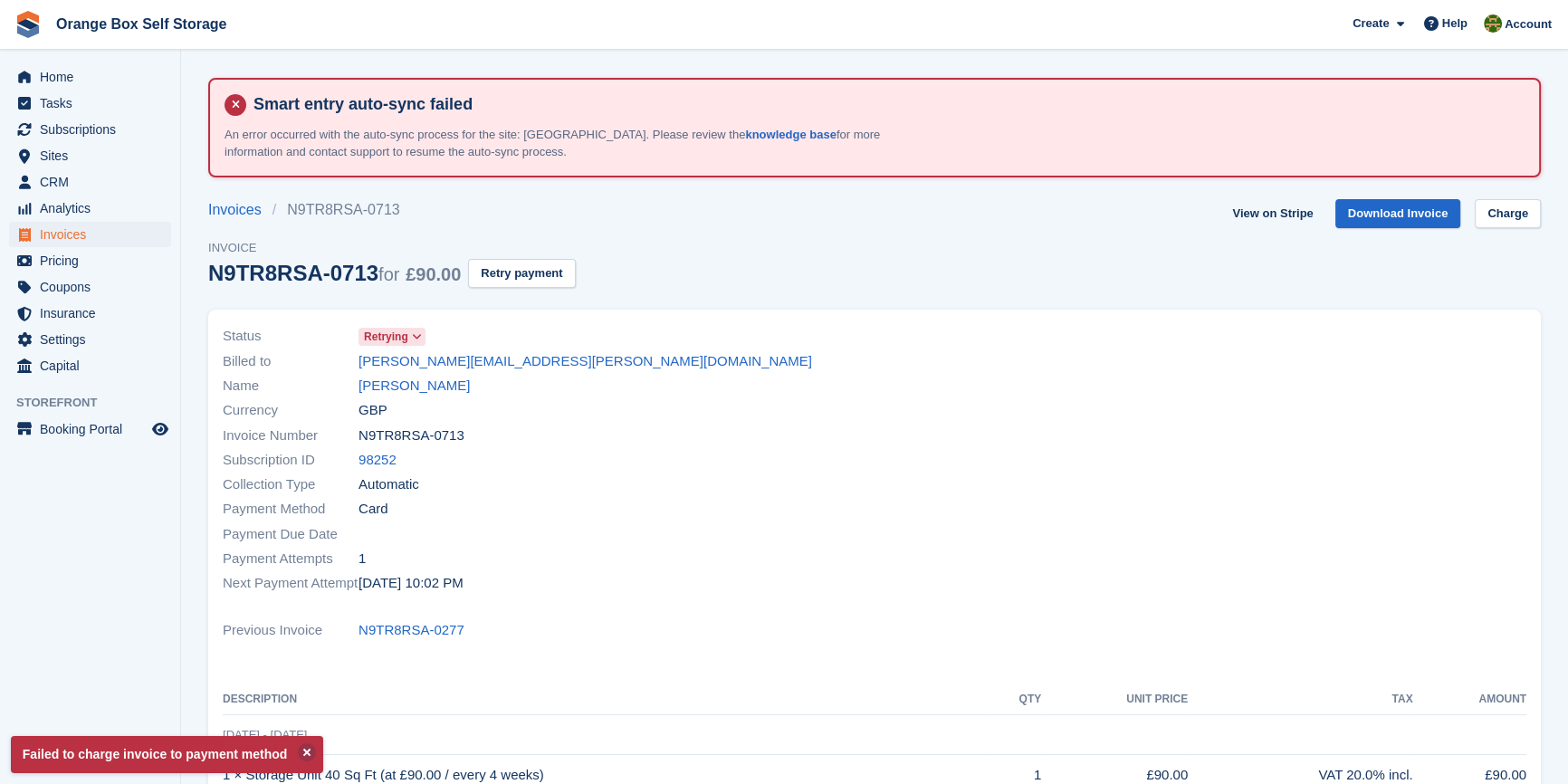
click at [993, 521] on div at bounding box center [1205, 460] width 663 height 293
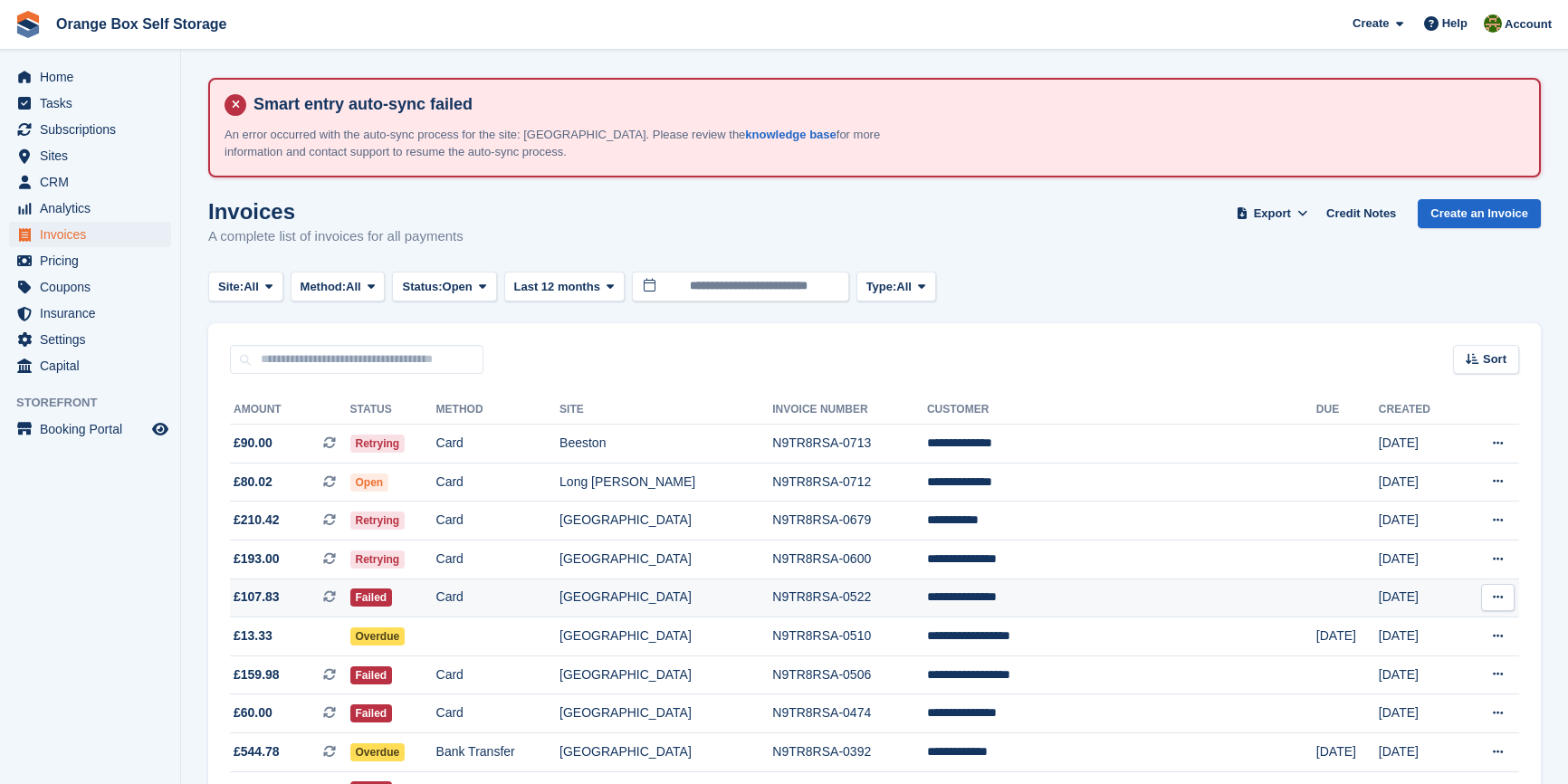
scroll to position [160, 0]
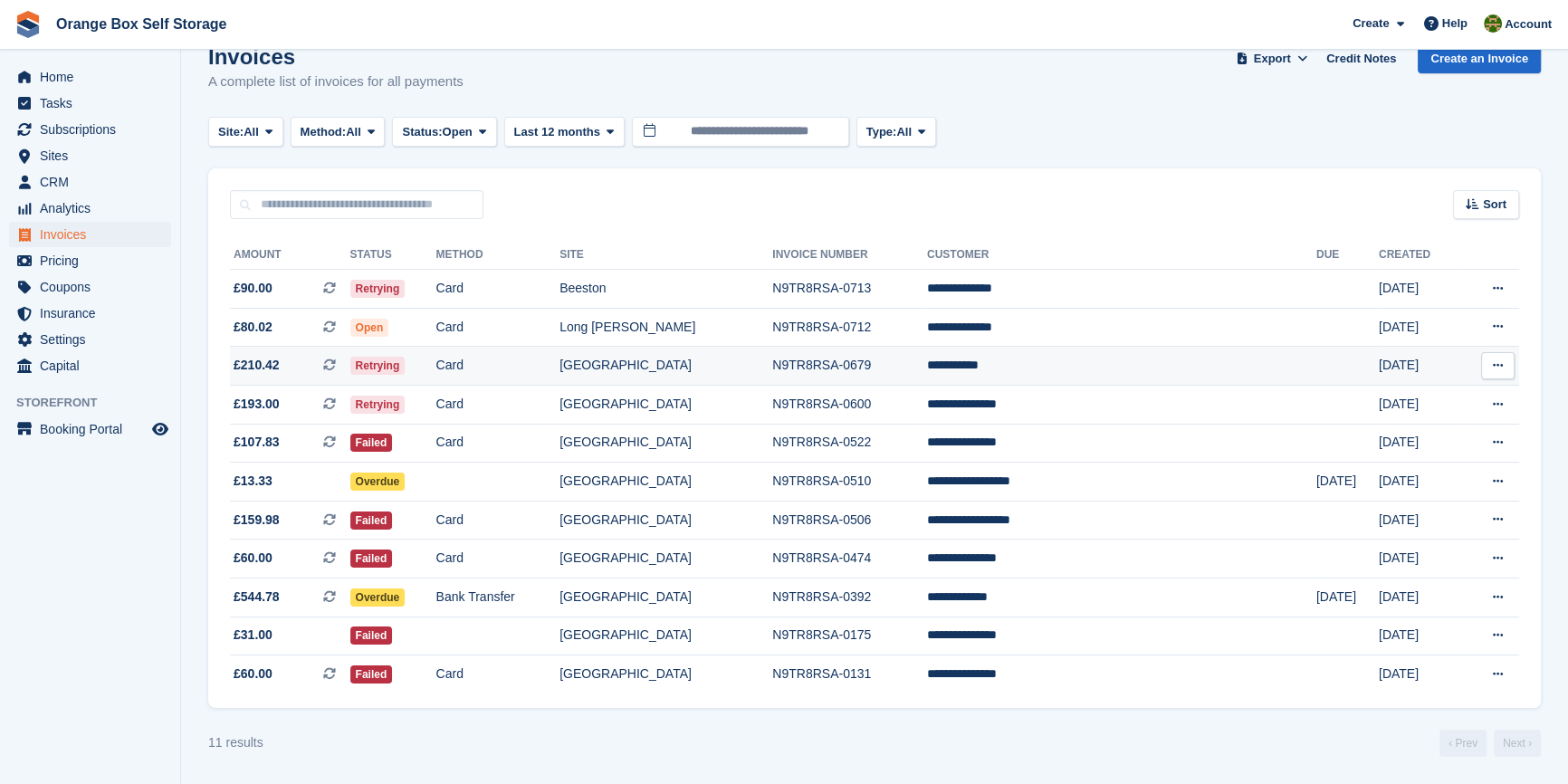
click at [1065, 355] on td "**********" at bounding box center [1121, 366] width 389 height 39
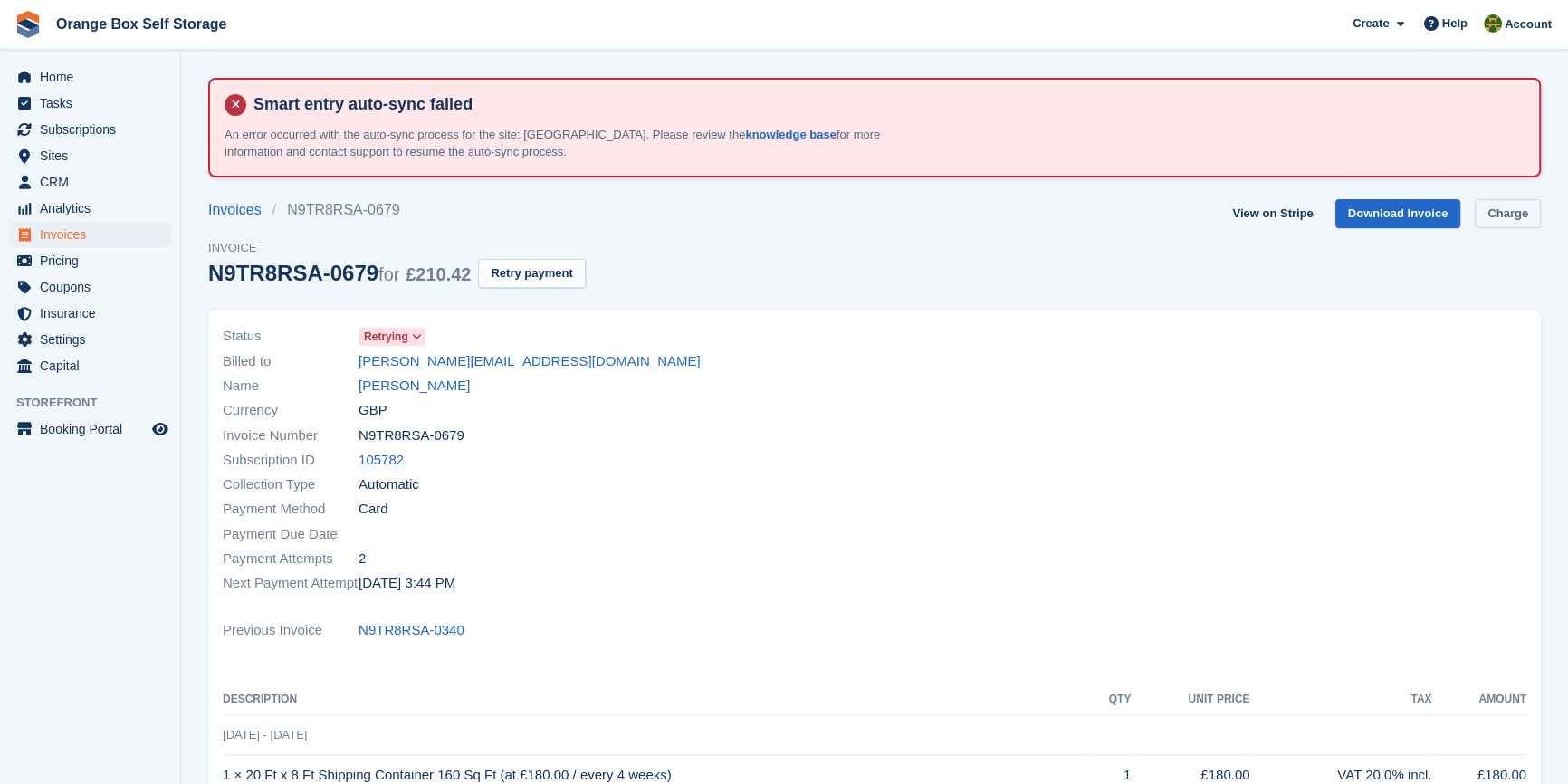
click at [1516, 215] on link "Charge" at bounding box center [1507, 214] width 66 height 30
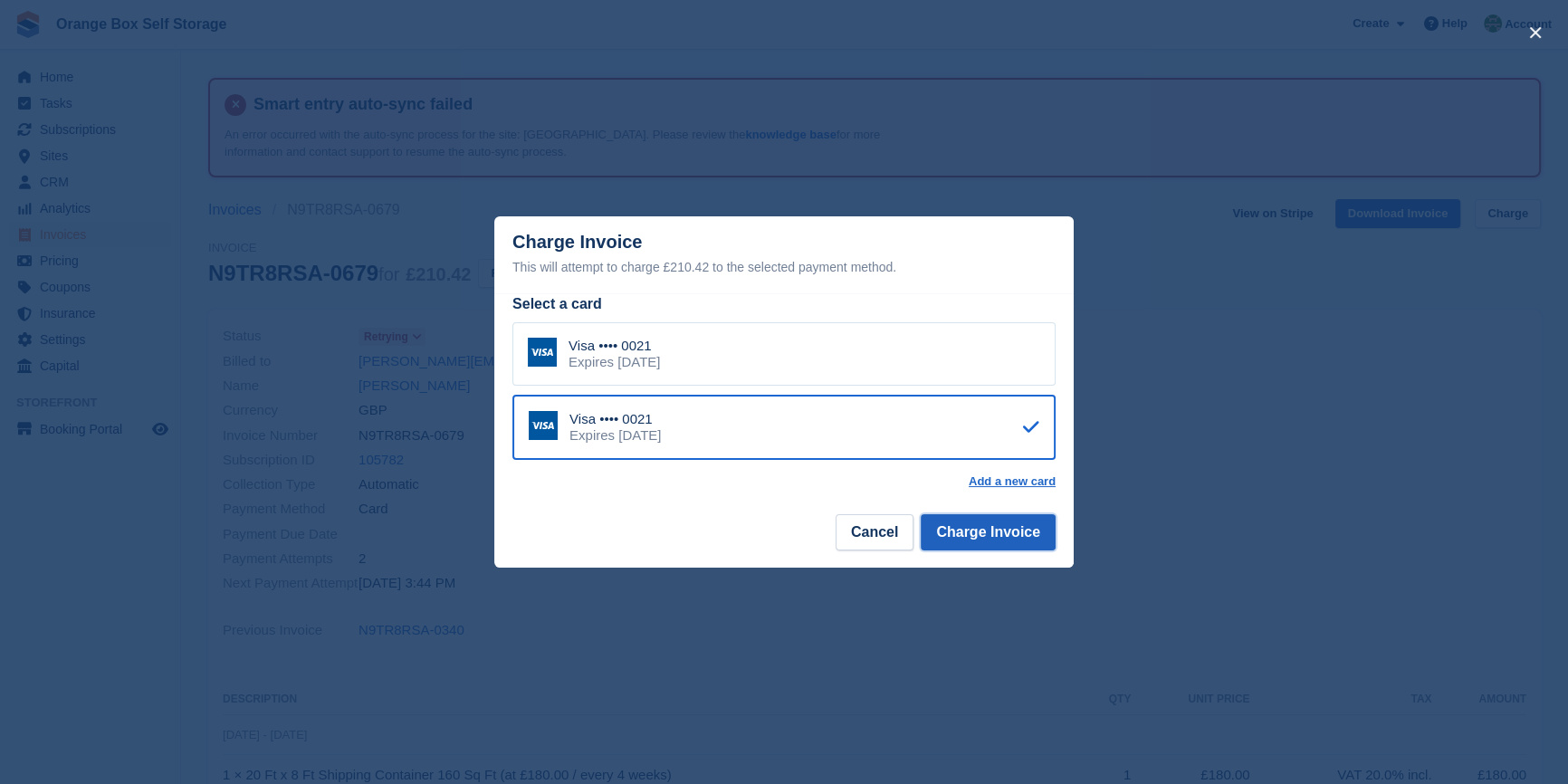
click at [982, 518] on button "Charge Invoice" at bounding box center [988, 532] width 135 height 37
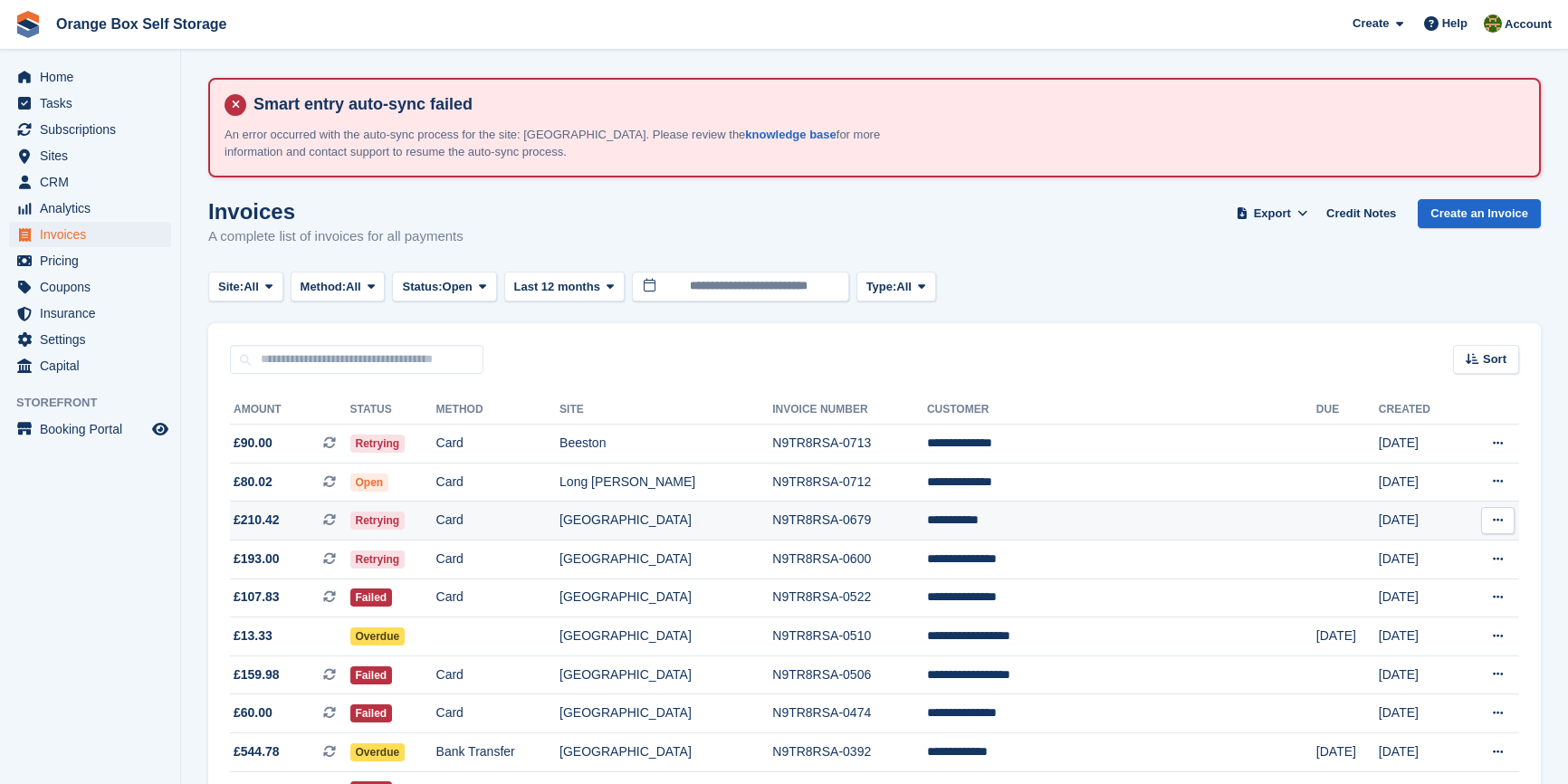
scroll to position [160, 0]
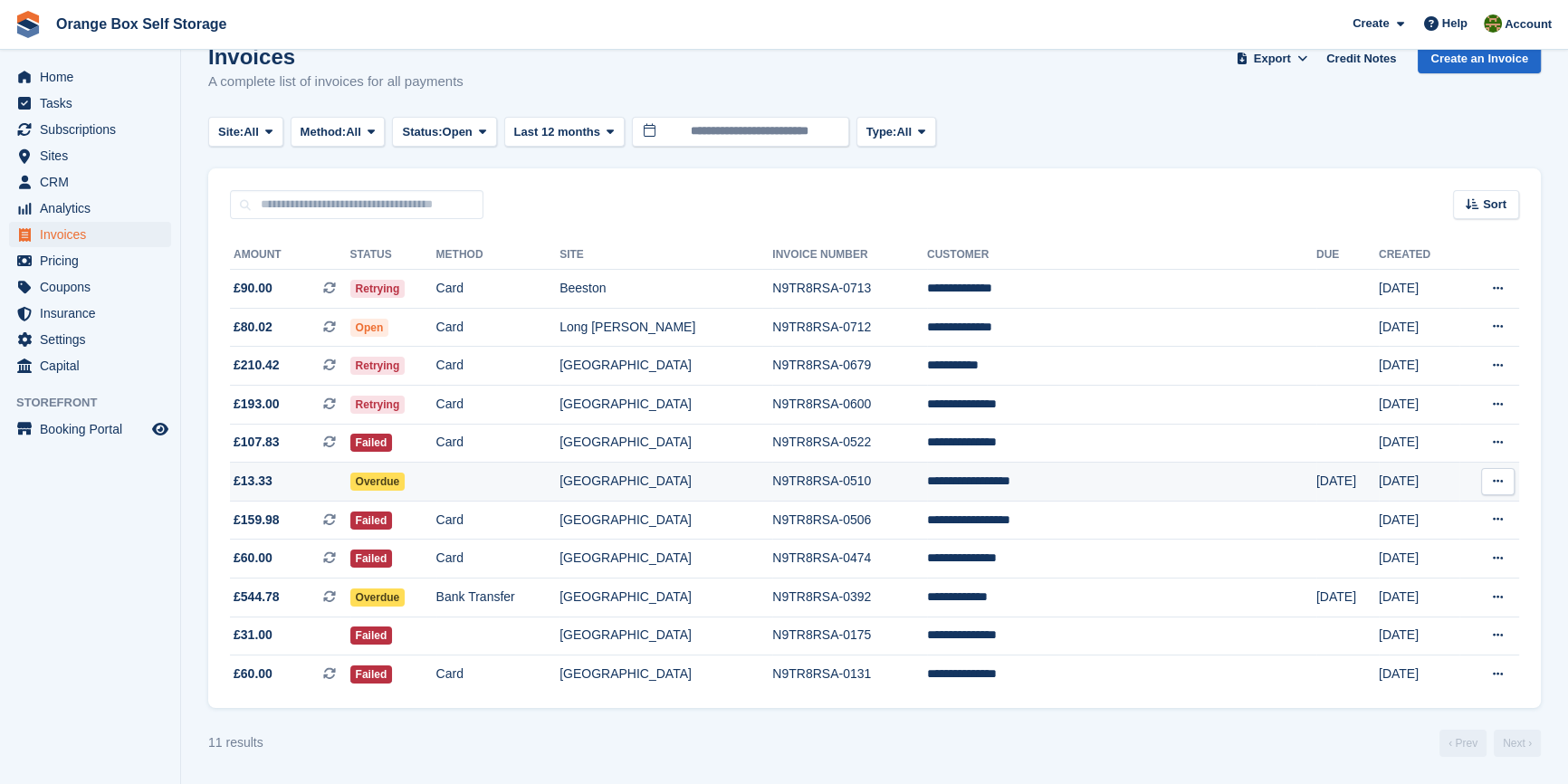
click at [927, 470] on td "N9TR8RSA-0510" at bounding box center [849, 482] width 155 height 39
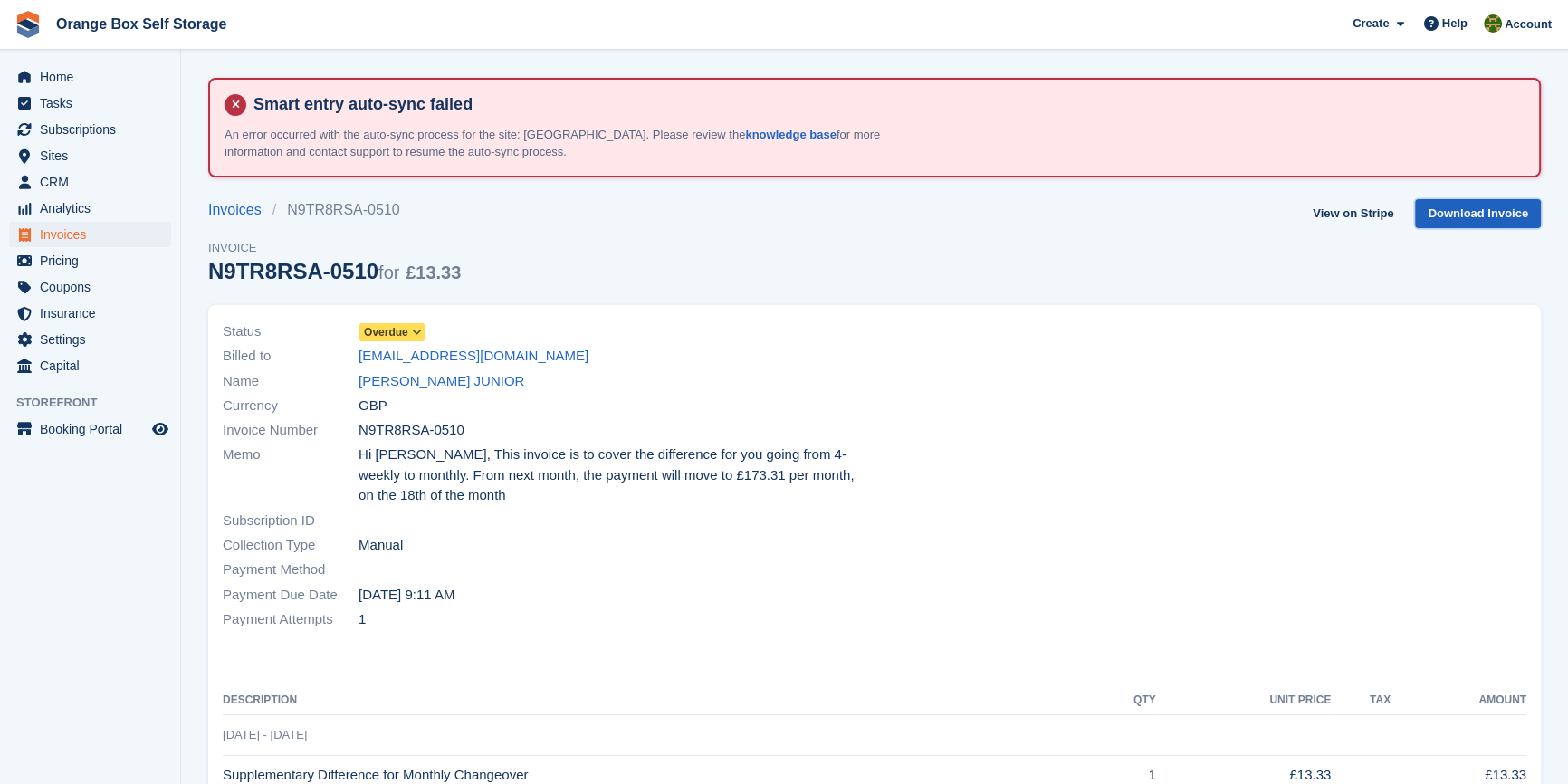
click at [1477, 215] on link "Download Invoice" at bounding box center [1477, 214] width 126 height 30
click at [1456, 369] on div at bounding box center [1205, 476] width 663 height 334
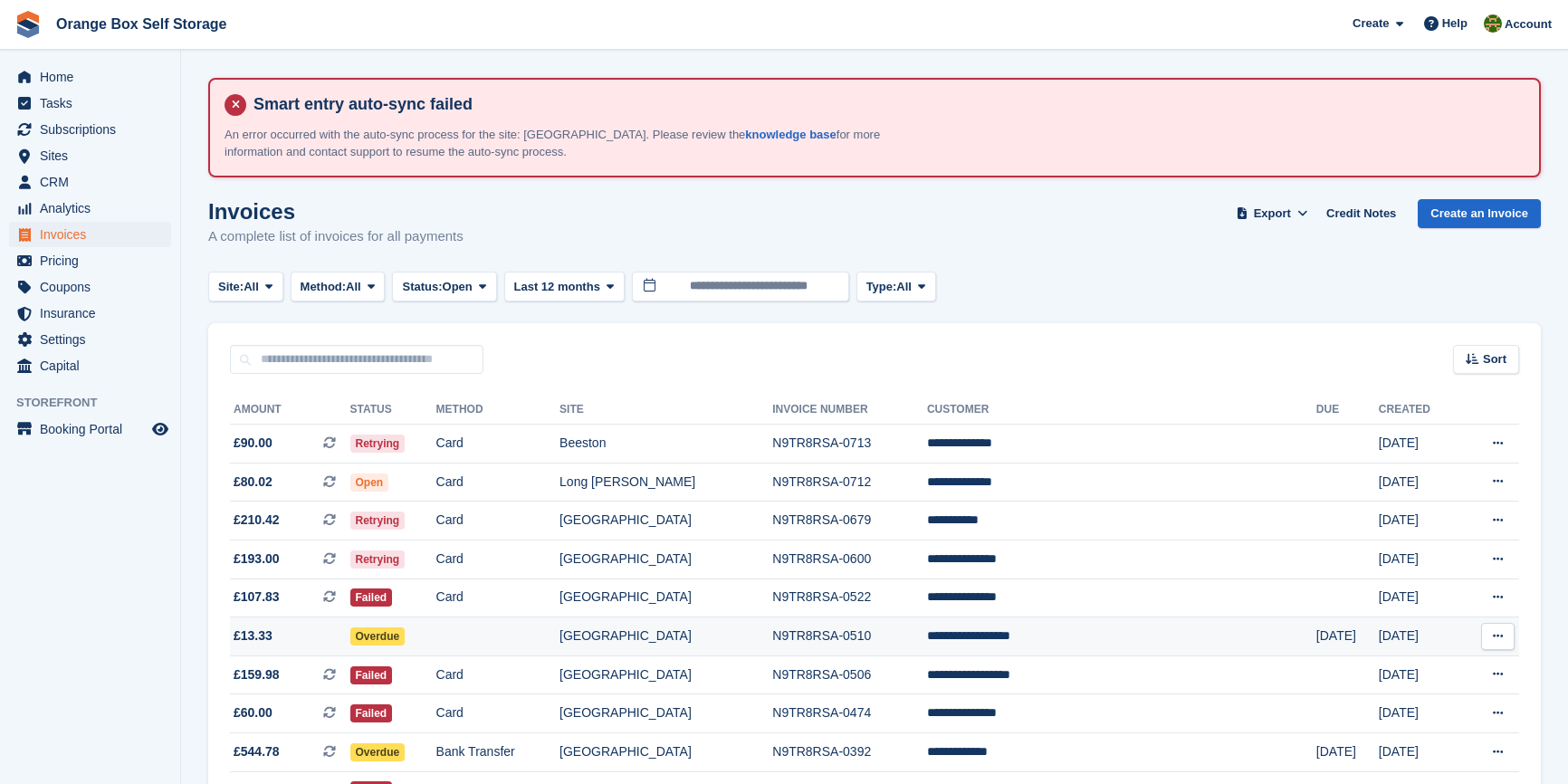
scroll to position [160, 0]
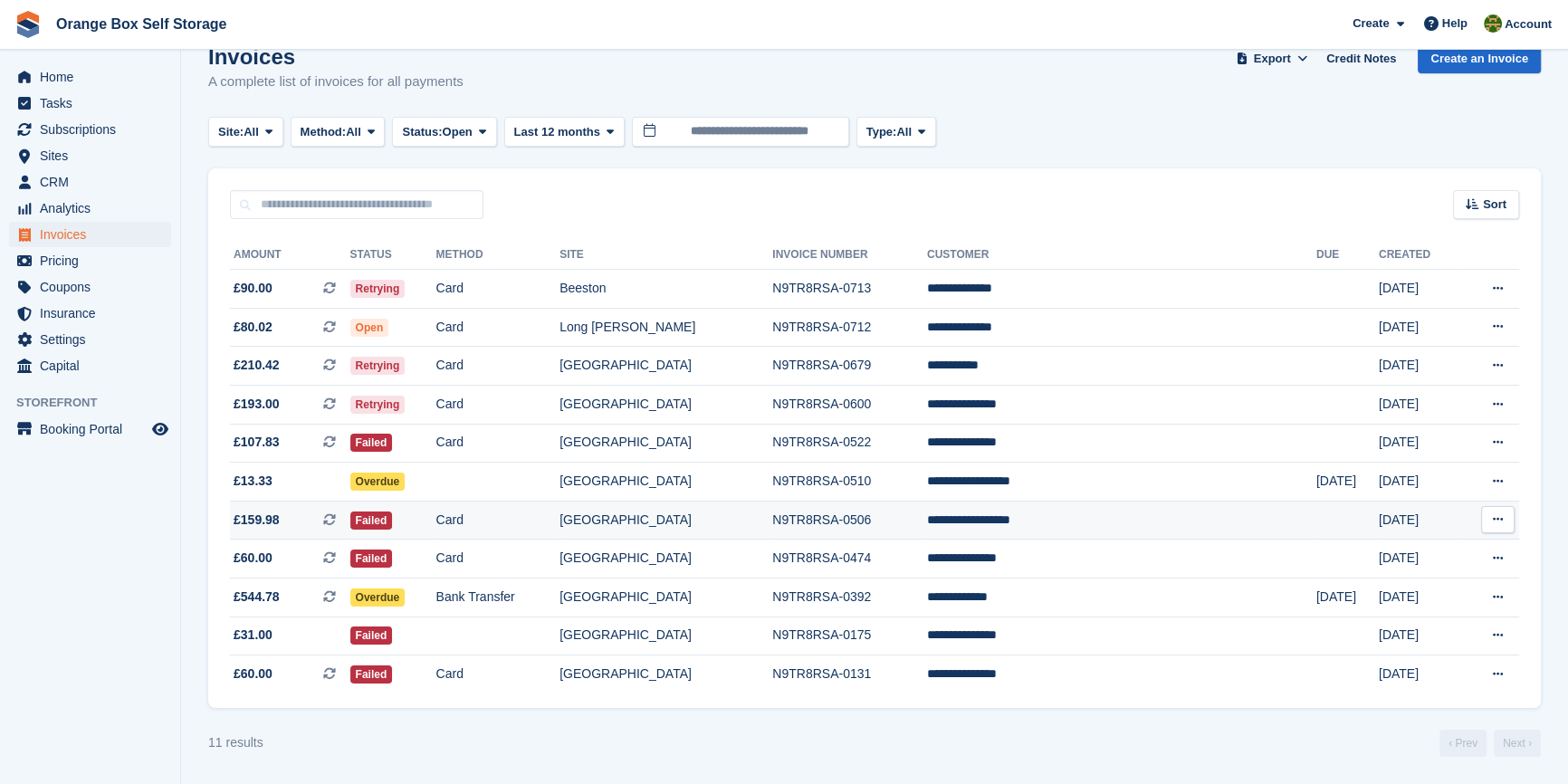
click at [561, 518] on td "Card" at bounding box center [497, 519] width 124 height 39
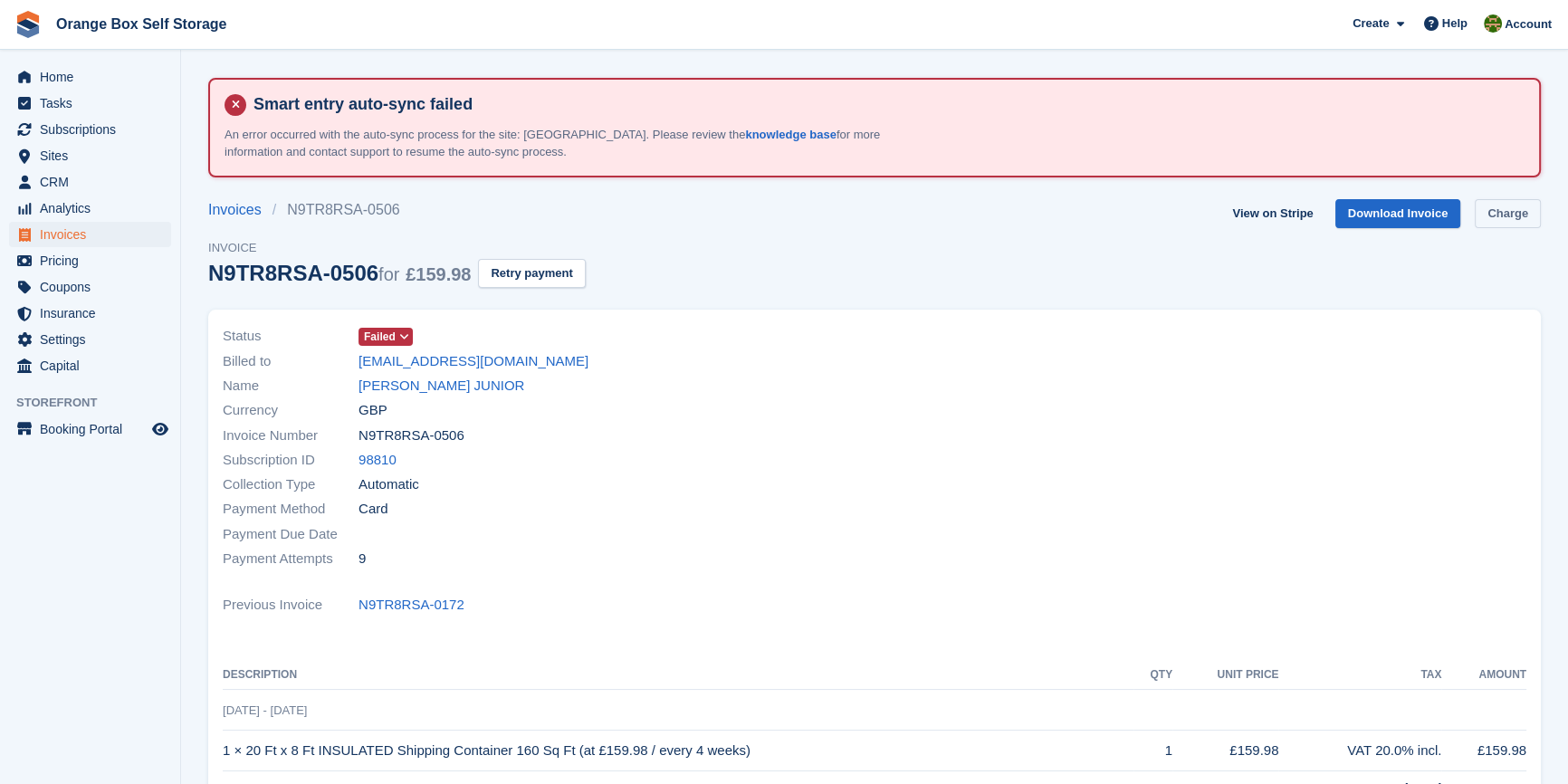
click at [1513, 214] on link "Charge" at bounding box center [1507, 214] width 66 height 30
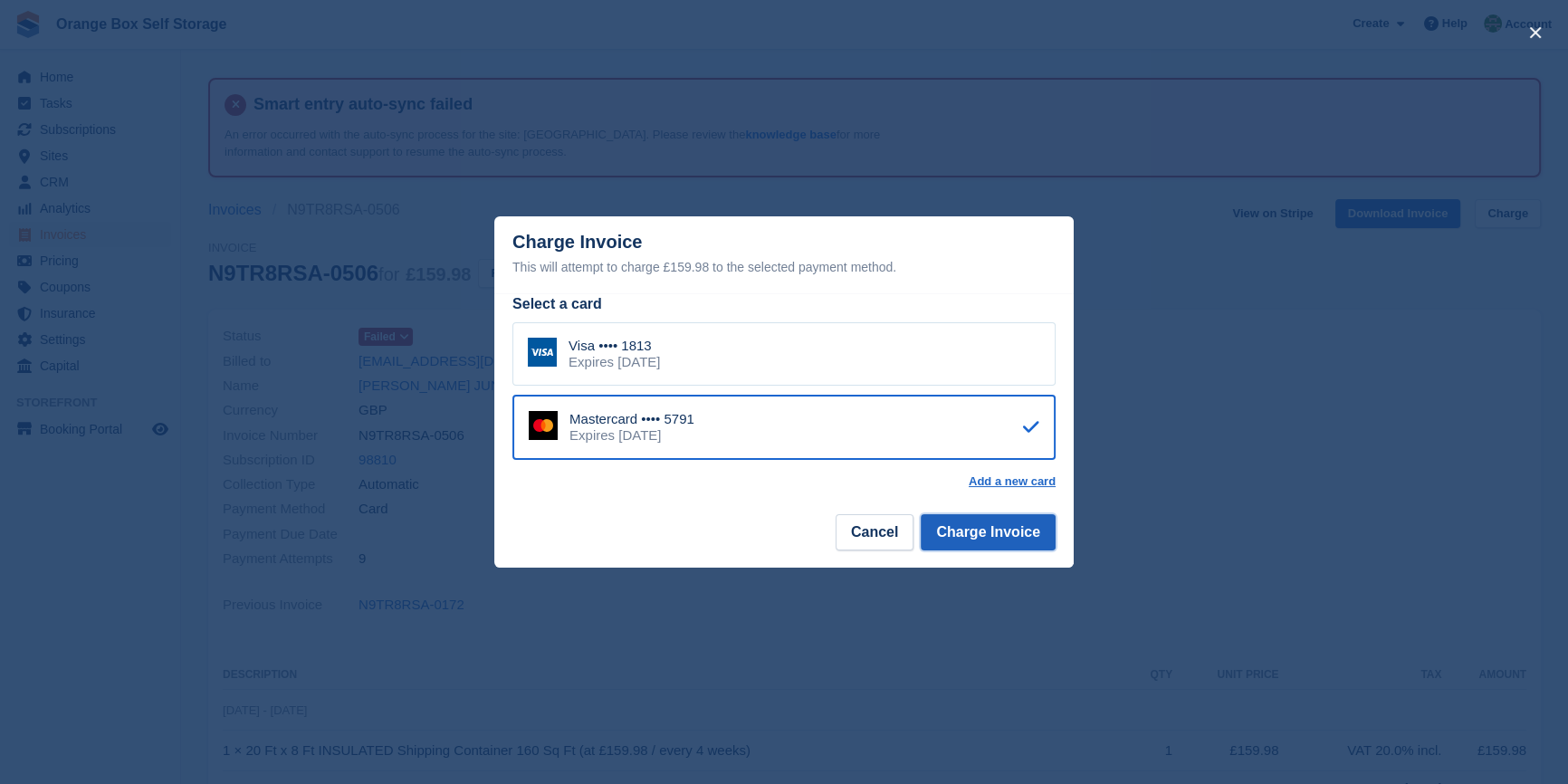
click at [1024, 540] on button "Charge Invoice" at bounding box center [988, 532] width 135 height 37
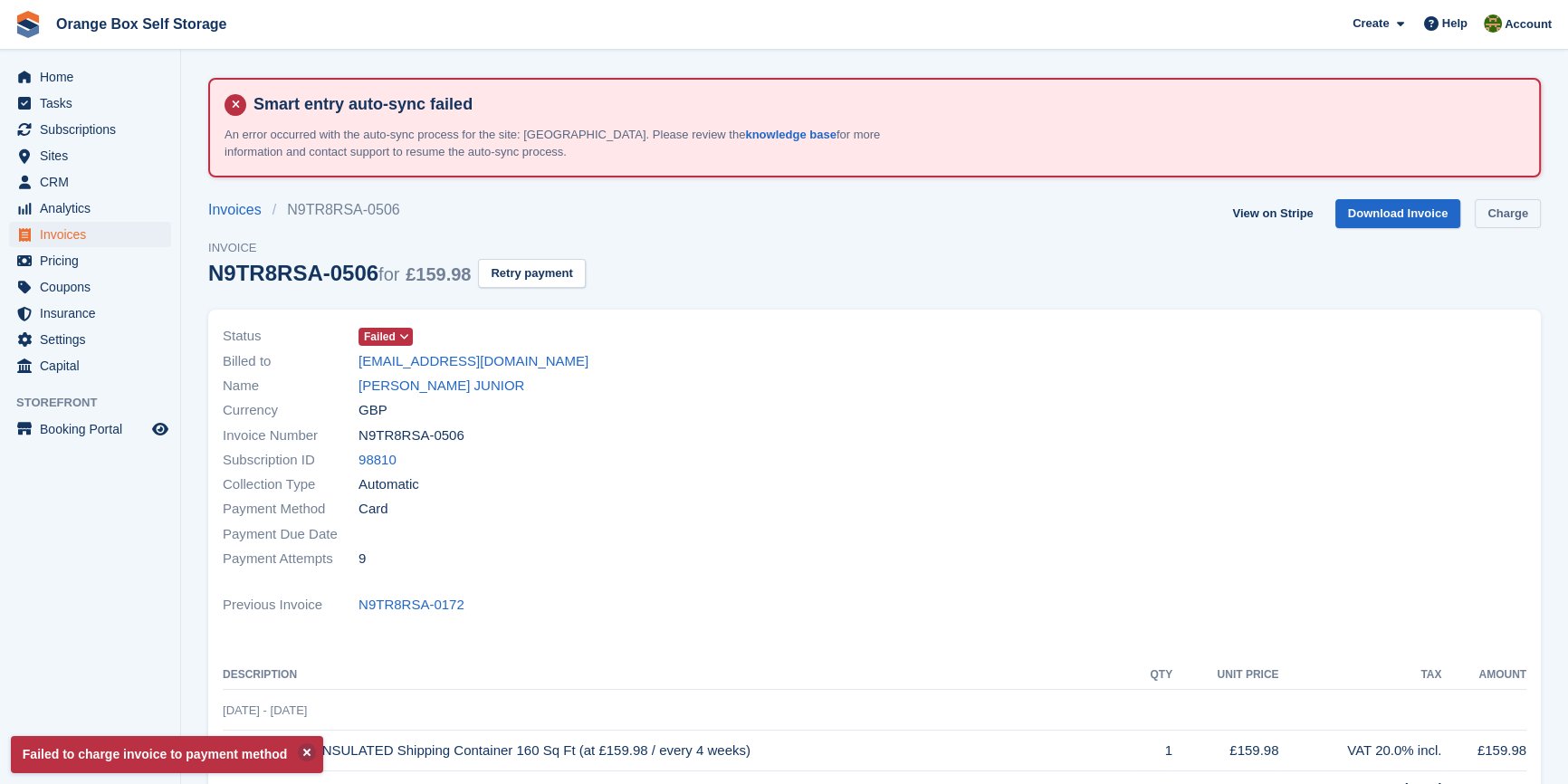
click at [1518, 215] on link "Charge" at bounding box center [1507, 214] width 66 height 30
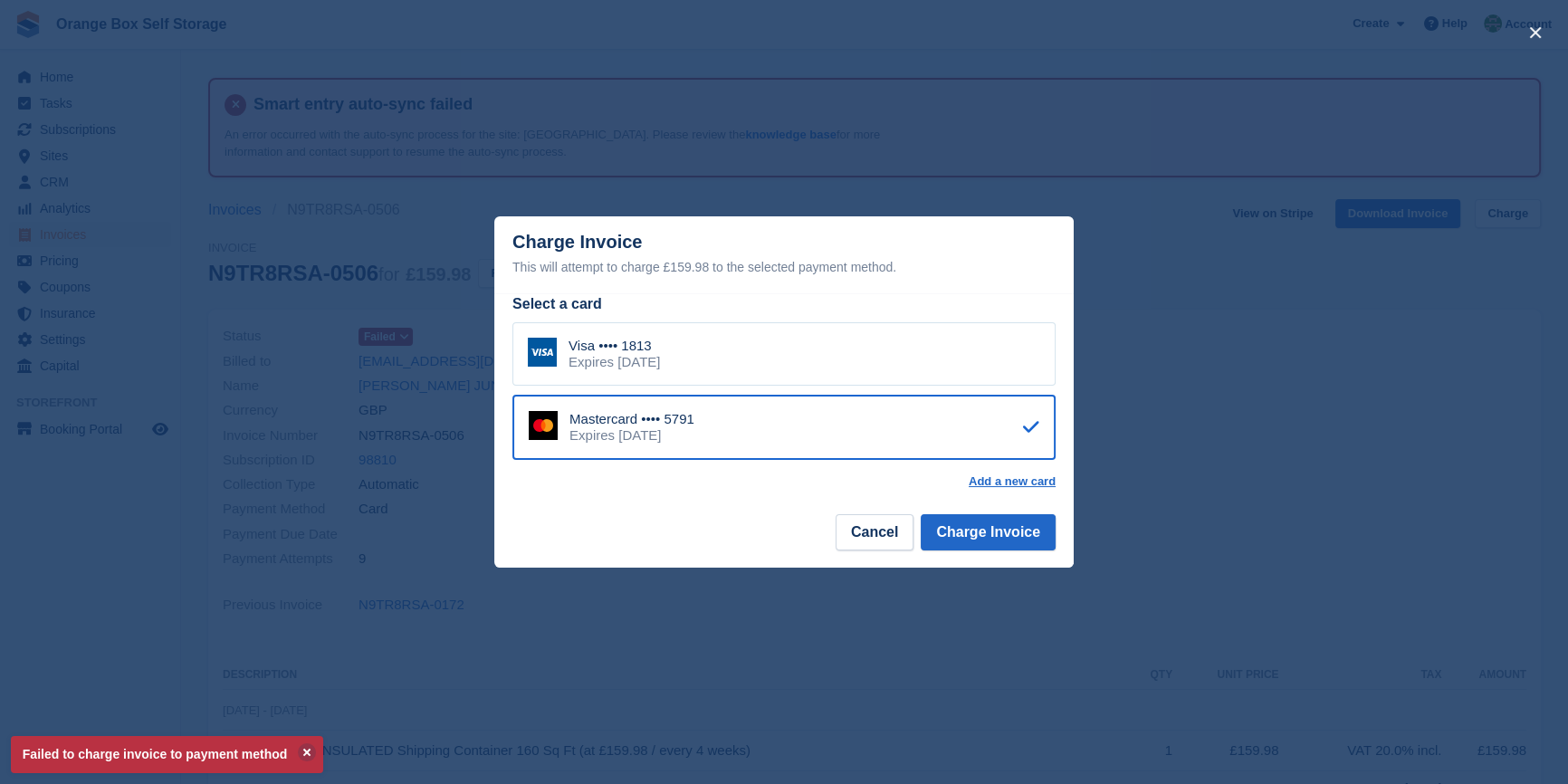
click at [873, 348] on div "Visa •••• 1813 Expires February 2029" at bounding box center [784, 354] width 543 height 63
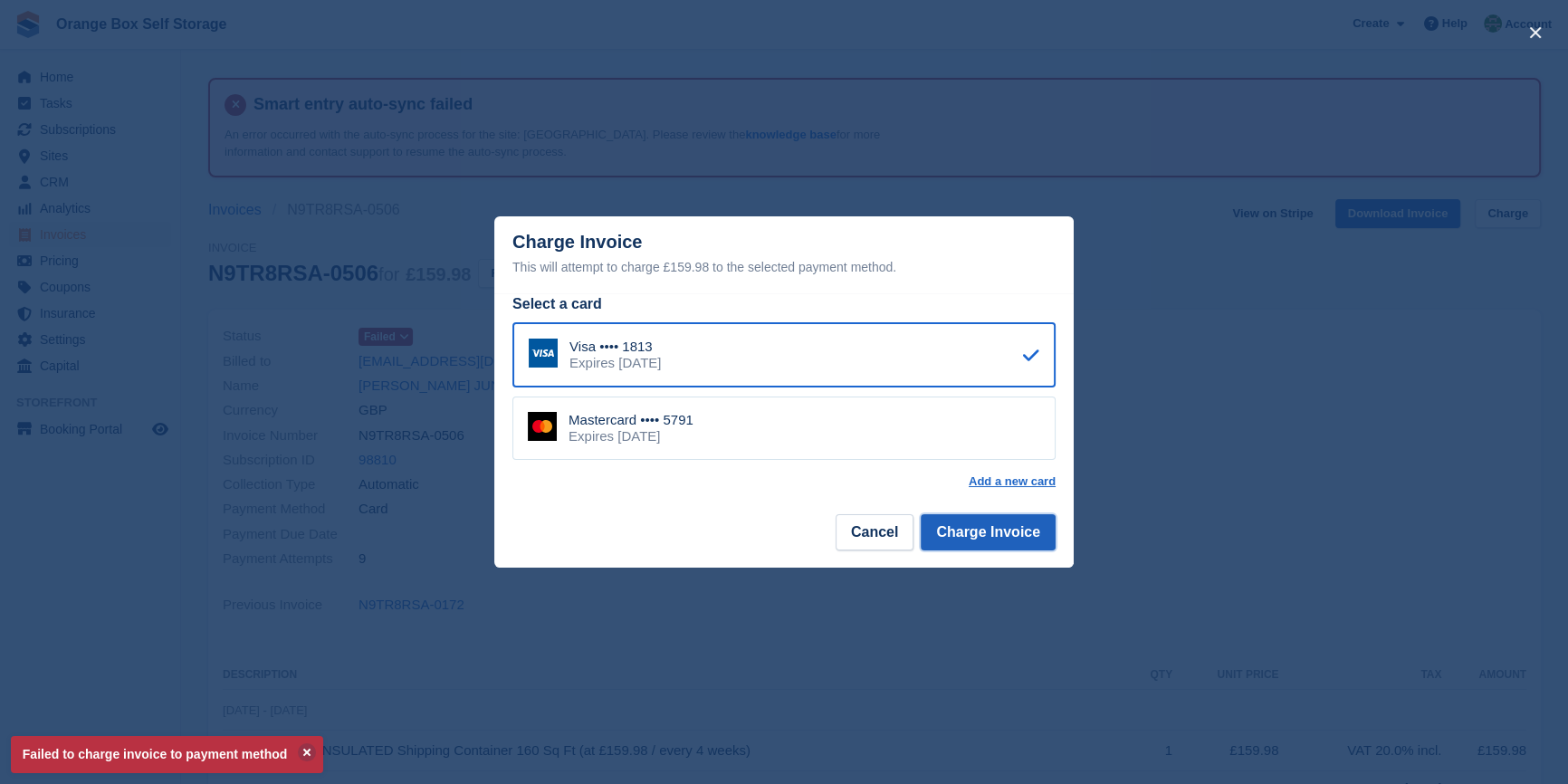
click at [1005, 526] on button "Charge Invoice" at bounding box center [988, 532] width 135 height 37
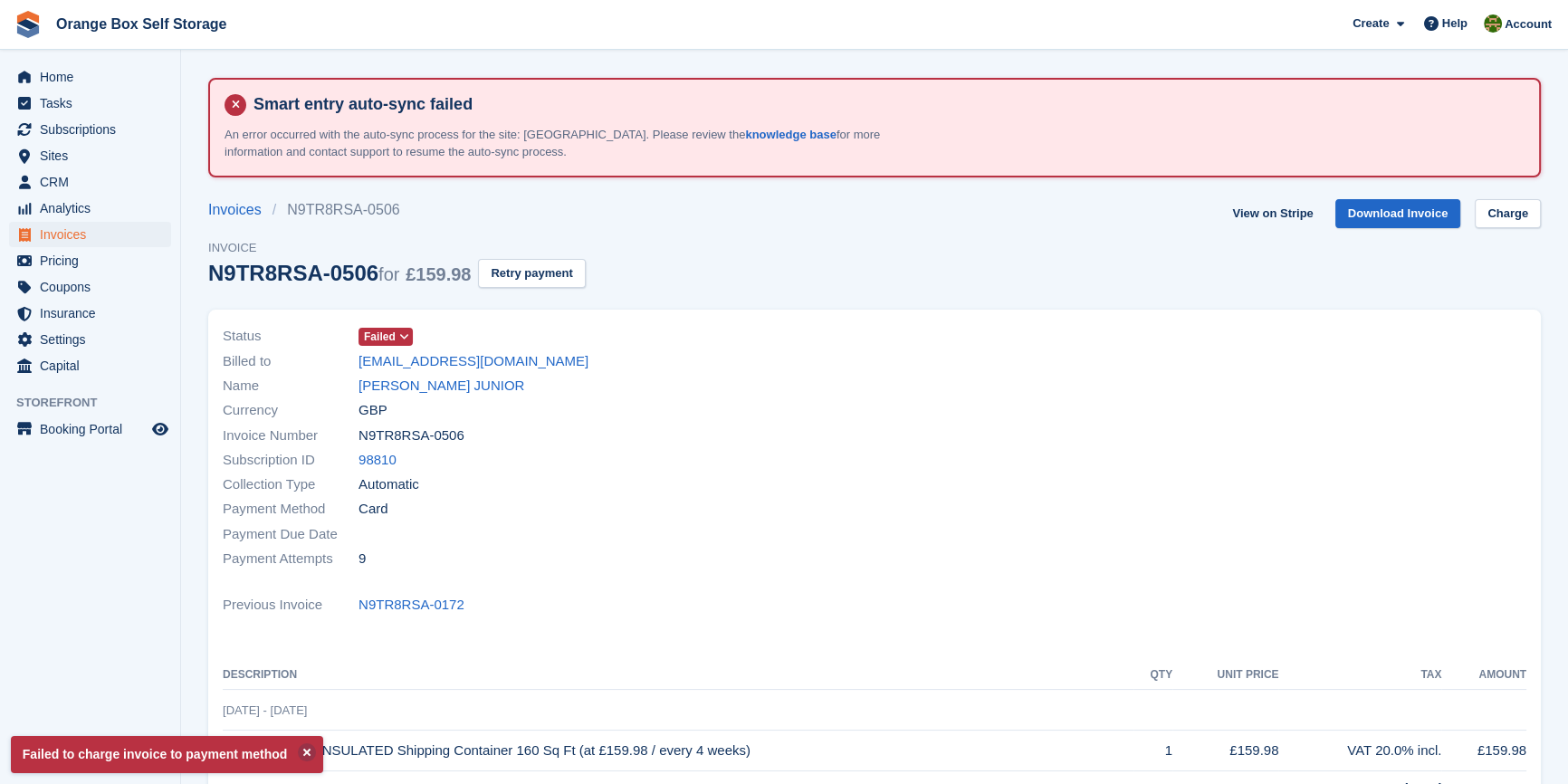
click at [998, 461] on div at bounding box center [1205, 447] width 663 height 269
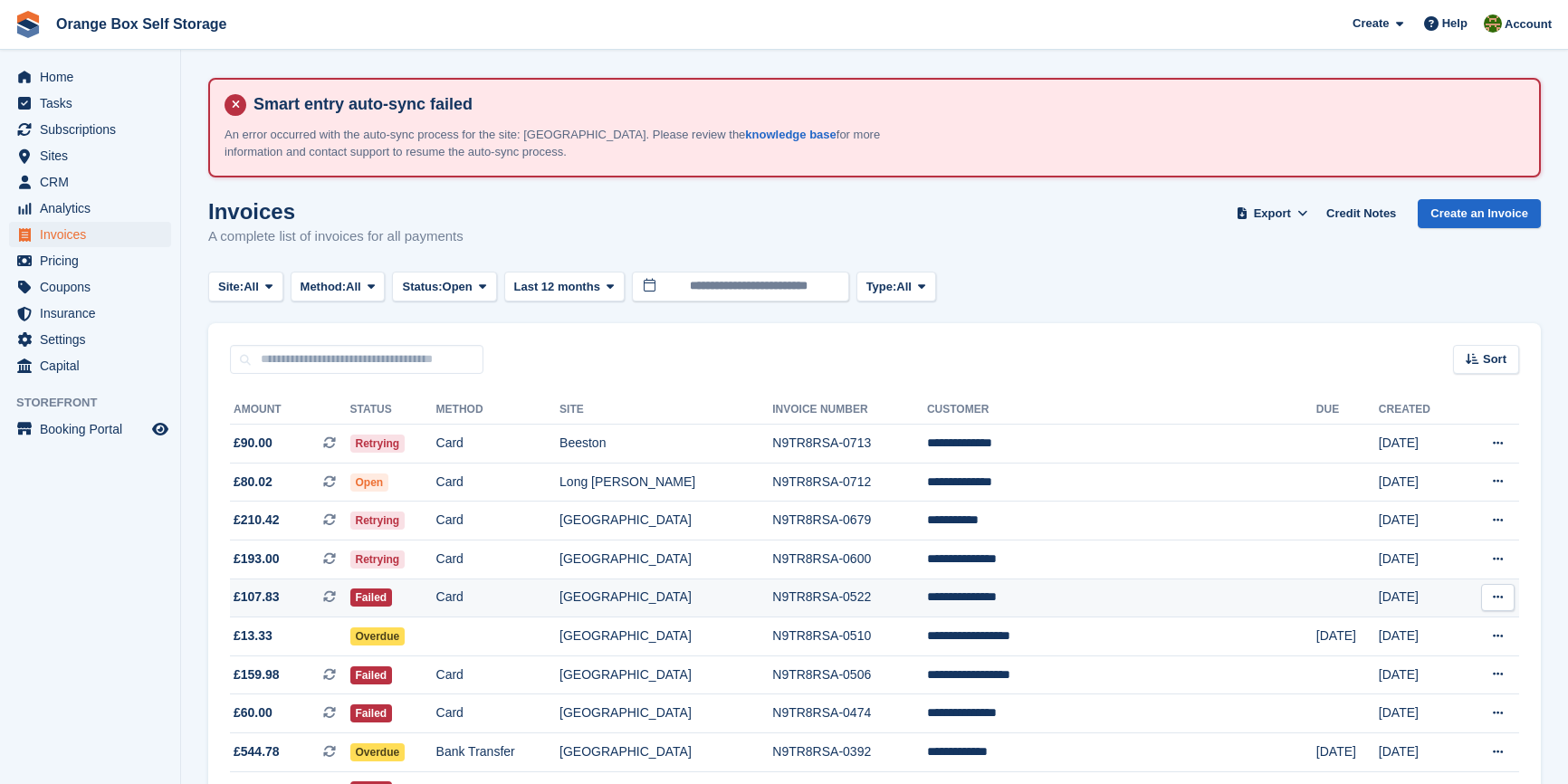
scroll to position [160, 0]
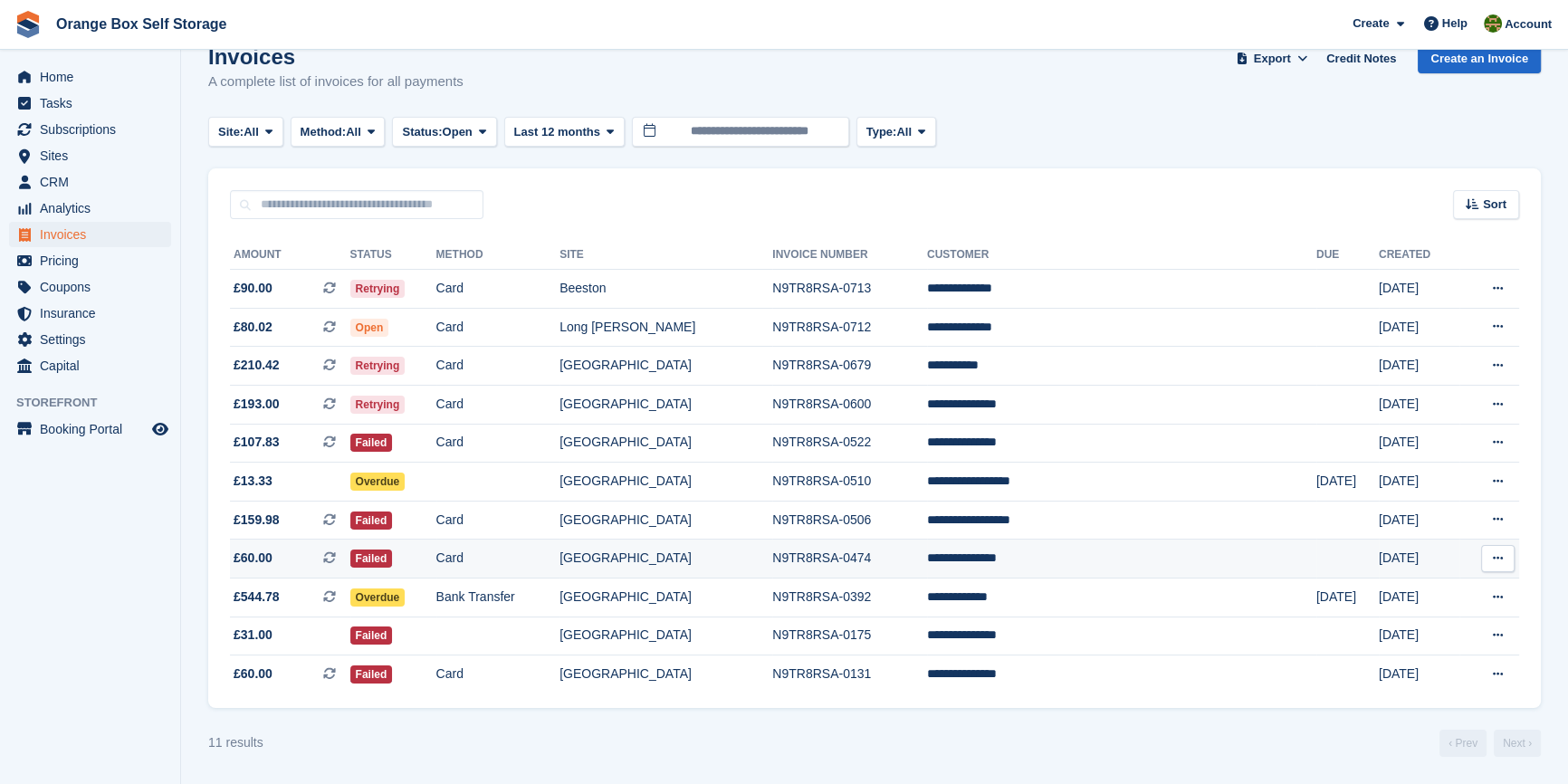
click at [1131, 561] on td "**********" at bounding box center [1121, 559] width 389 height 39
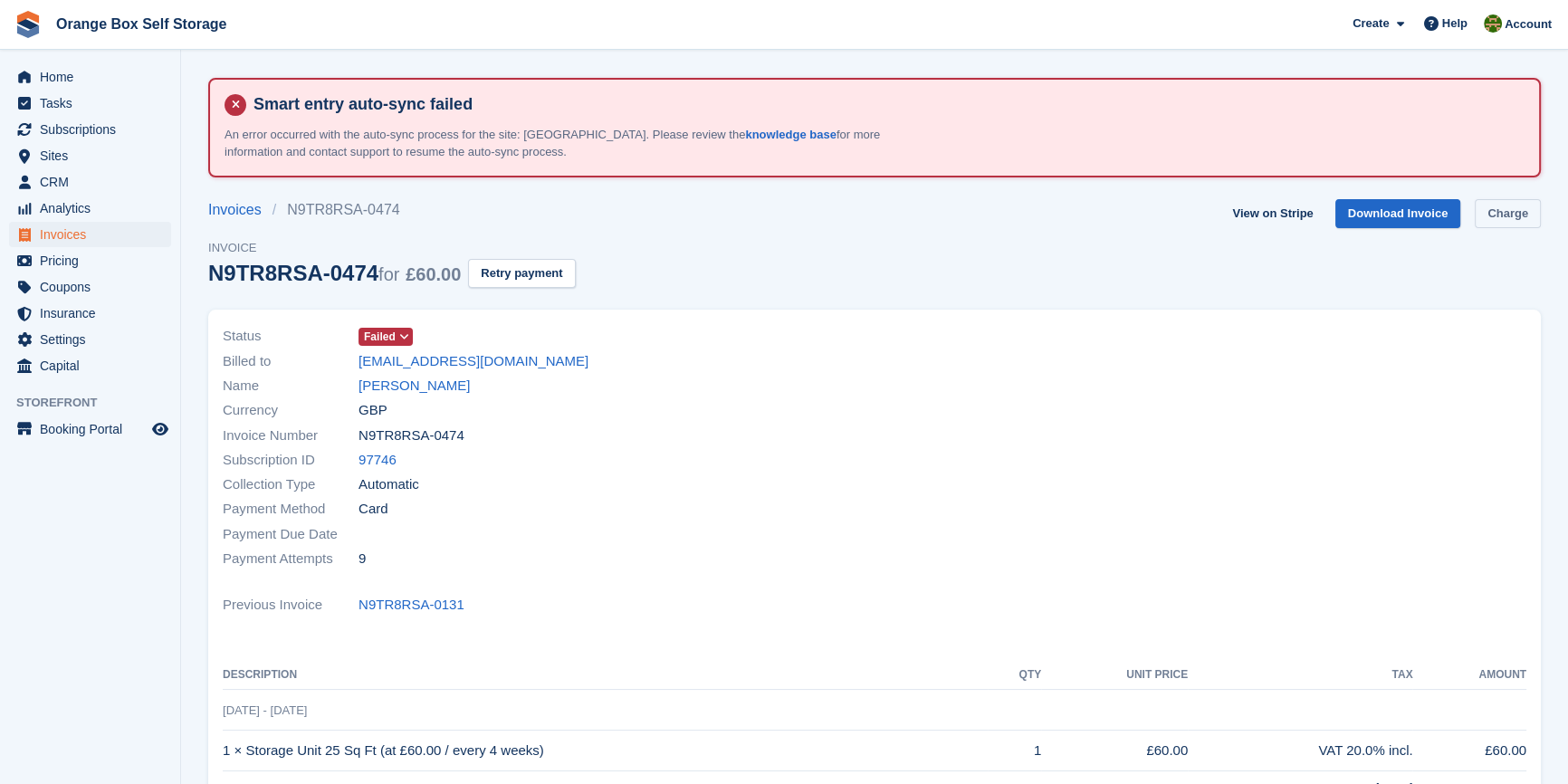
click at [1491, 216] on link "Charge" at bounding box center [1507, 214] width 66 height 30
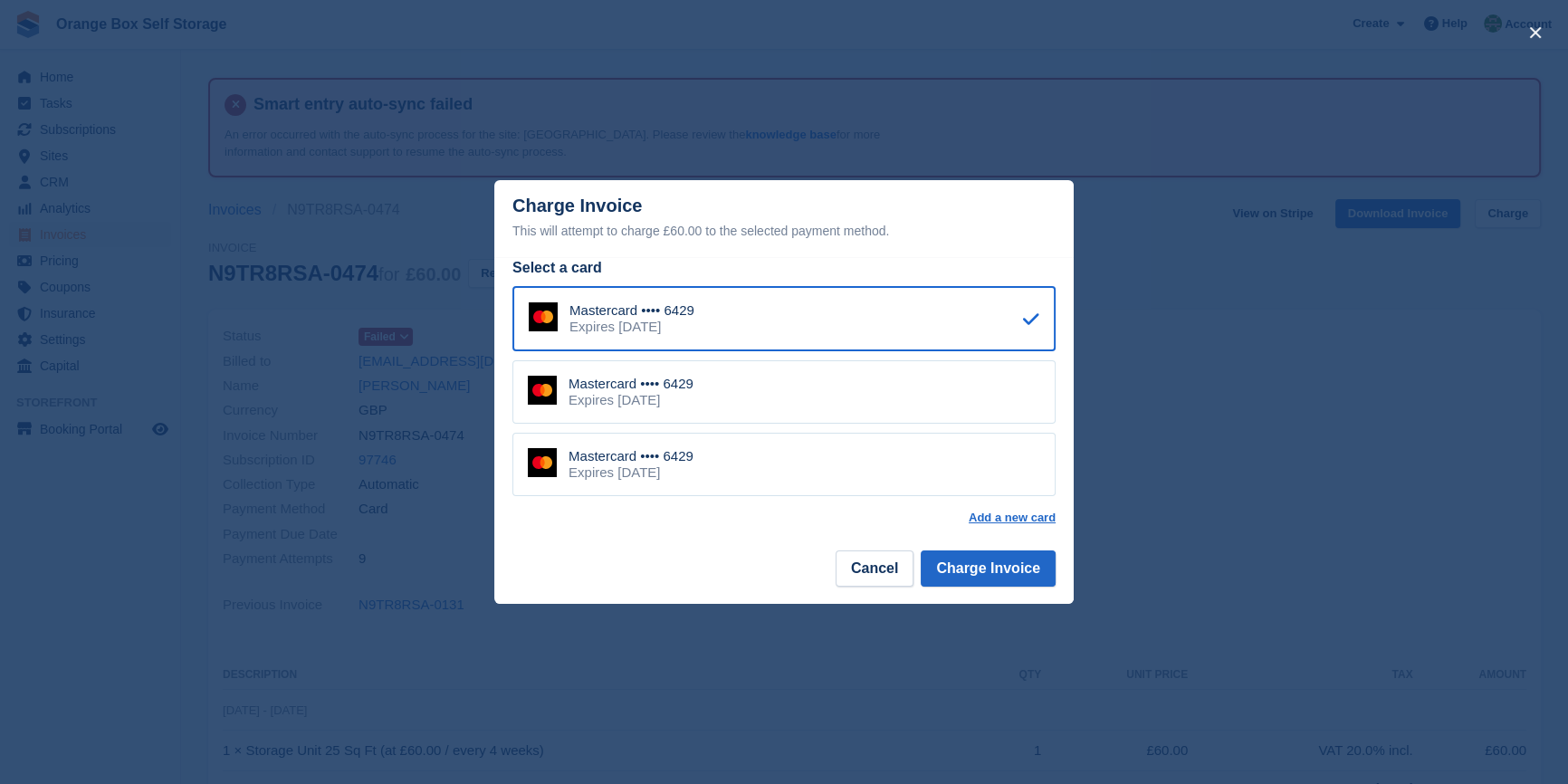
click at [1001, 551] on footer "Cancel Charge Invoice" at bounding box center [784, 576] width 579 height 57
click at [1001, 561] on button "Charge Invoice" at bounding box center [988, 569] width 135 height 37
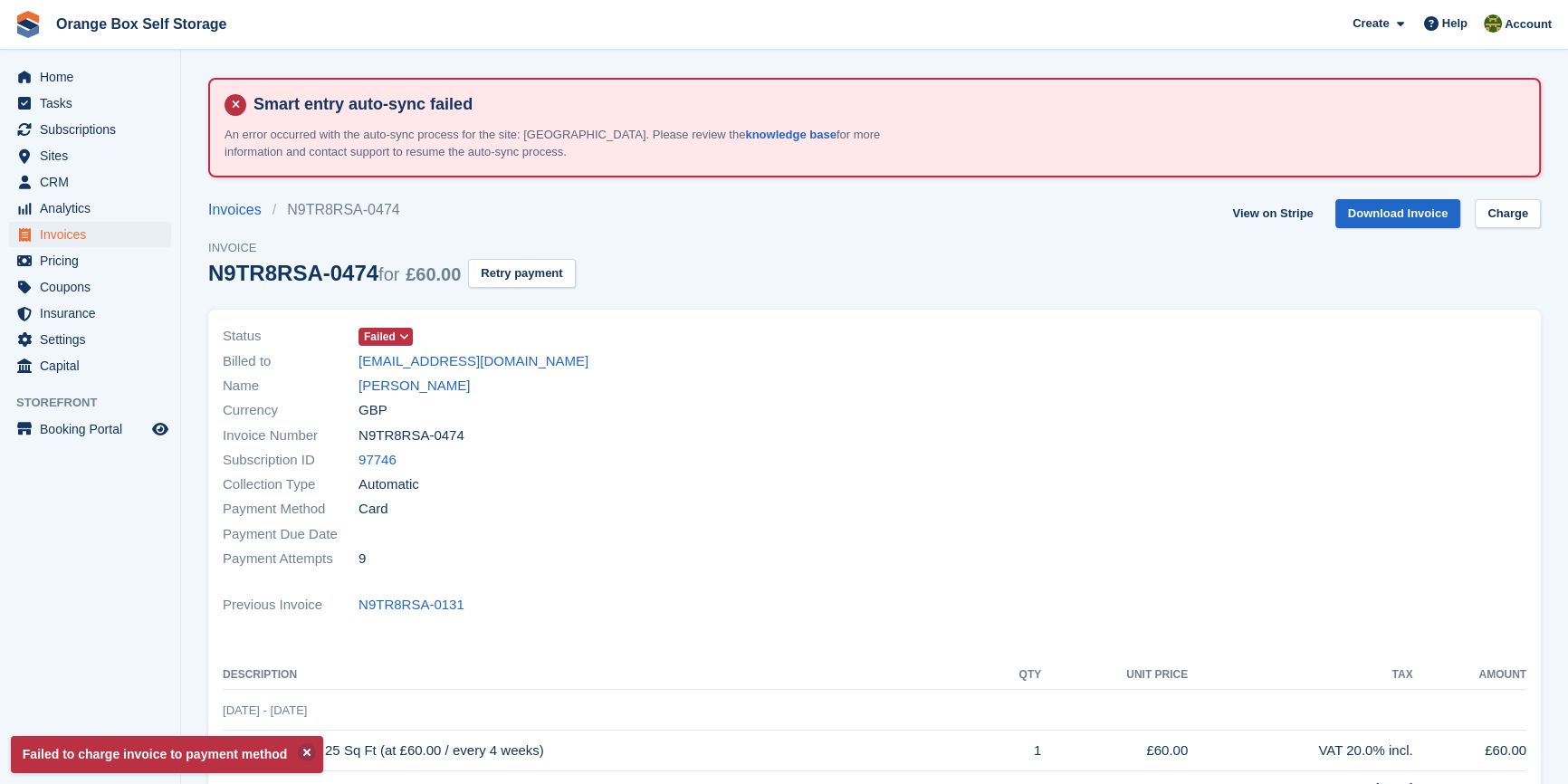
click at [1004, 543] on div at bounding box center [1205, 447] width 663 height 269
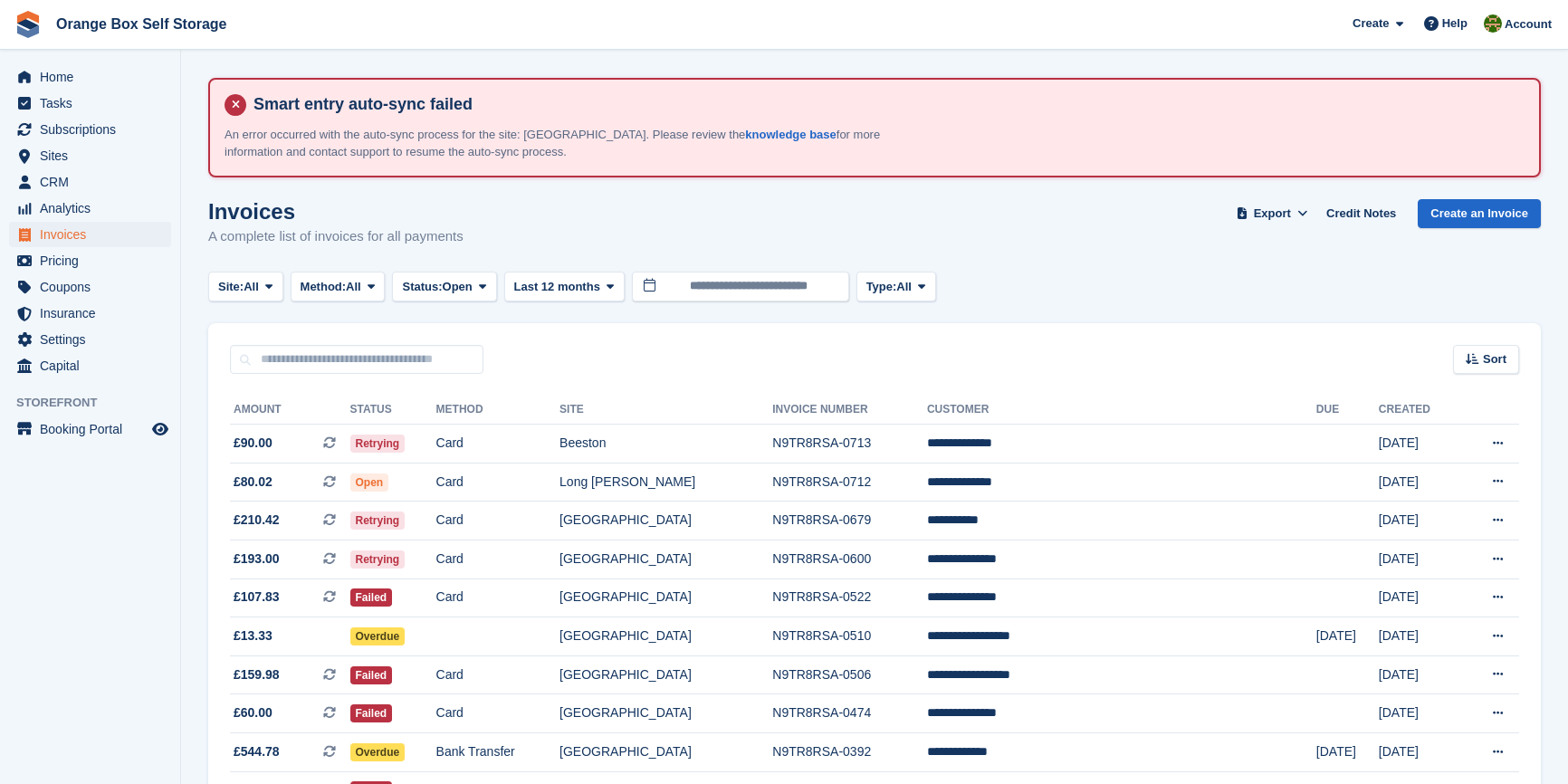
scroll to position [160, 0]
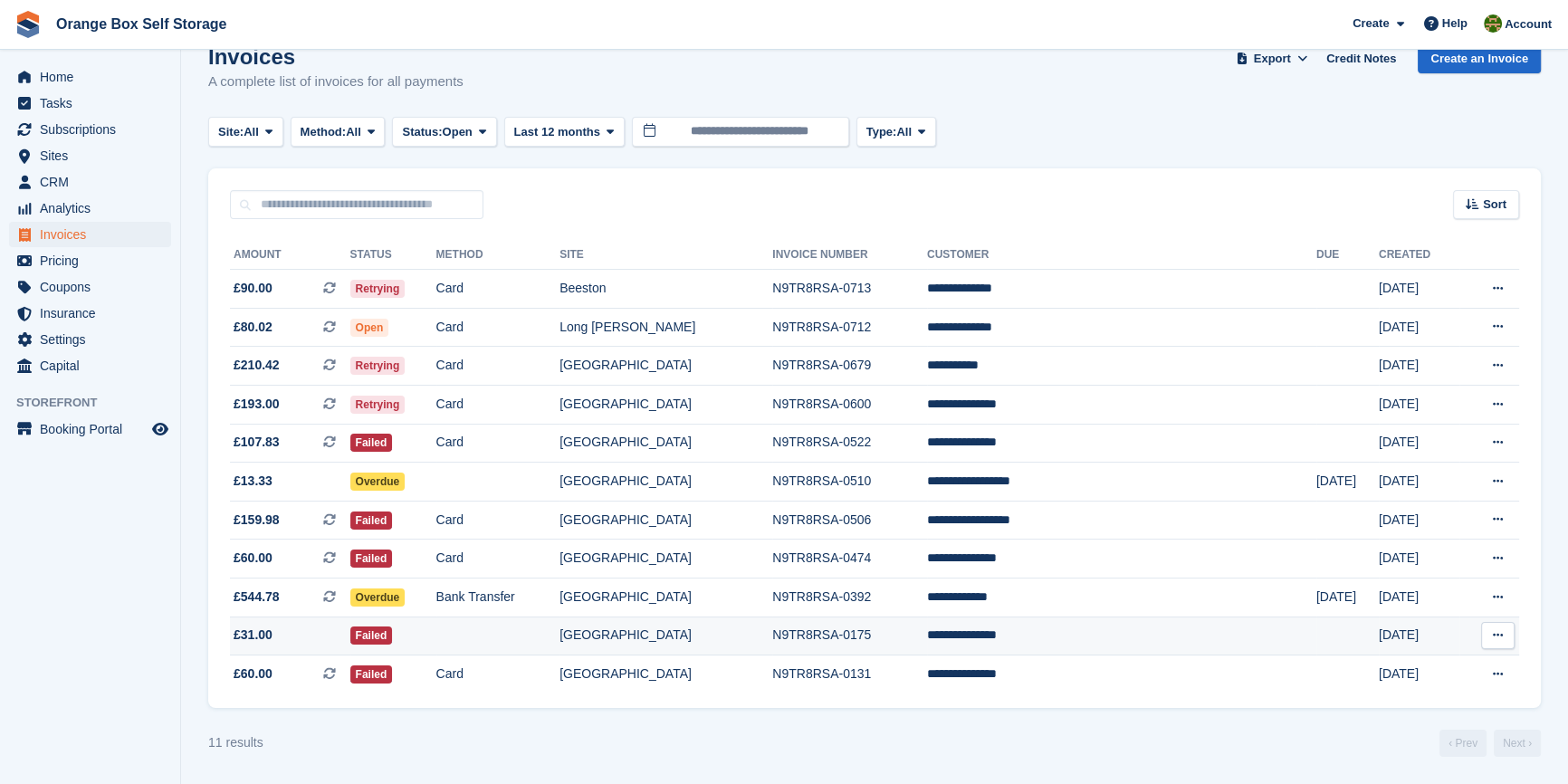
click at [820, 636] on td "N9TR8RSA-0175" at bounding box center [849, 635] width 155 height 39
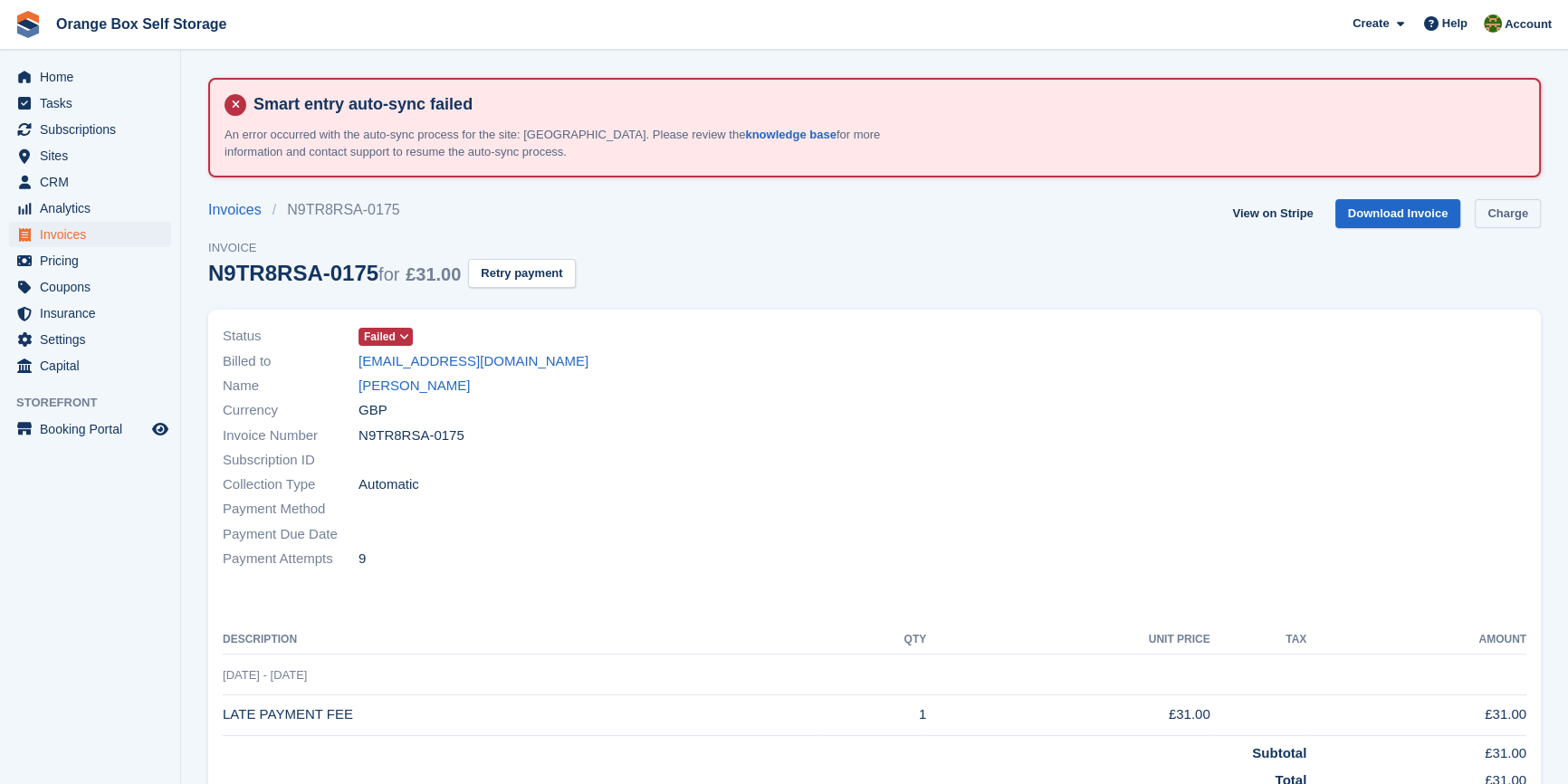
click at [1501, 215] on link "Charge" at bounding box center [1507, 214] width 66 height 30
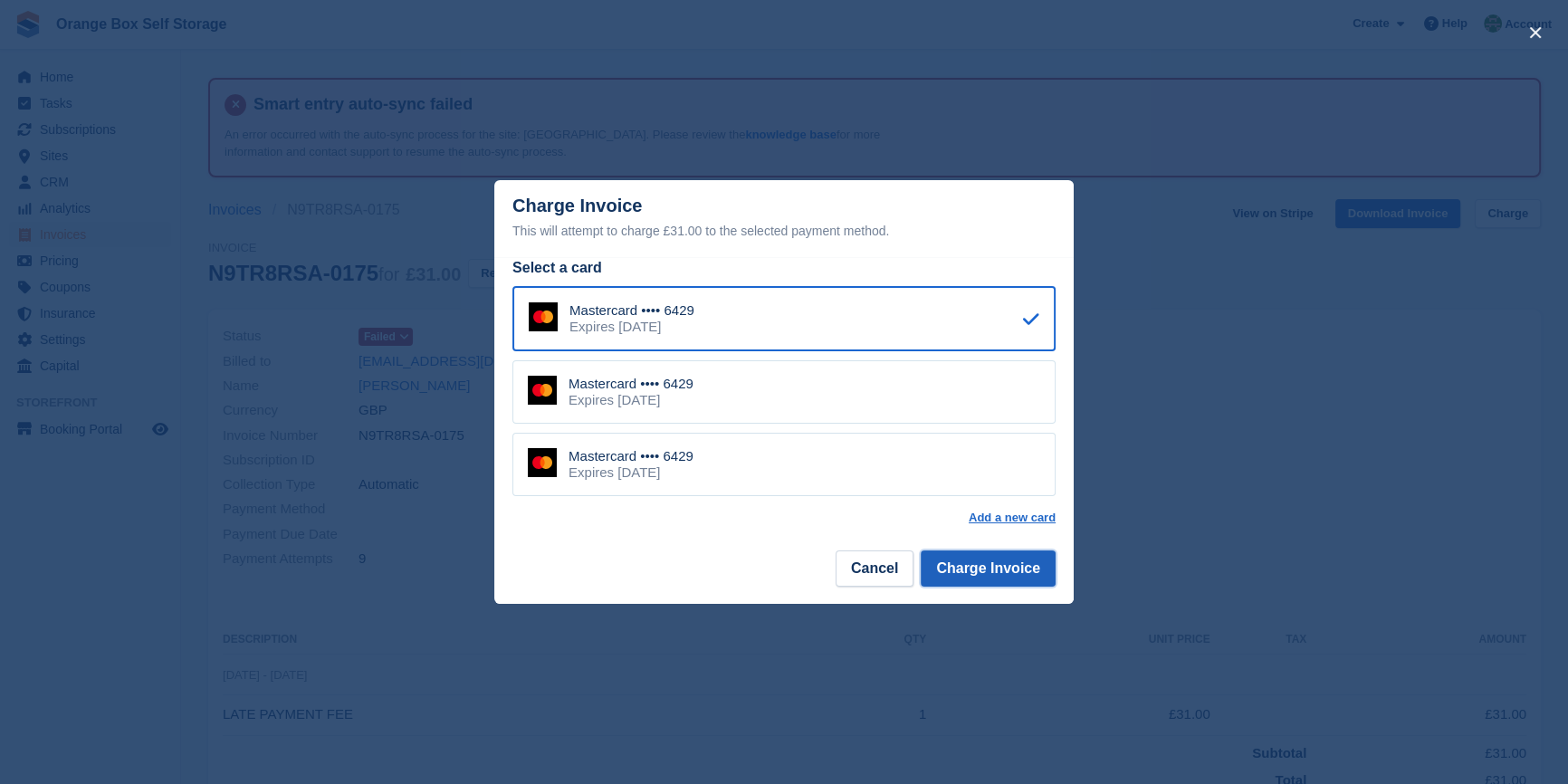
click at [1036, 565] on button "Charge Invoice" at bounding box center [988, 569] width 135 height 37
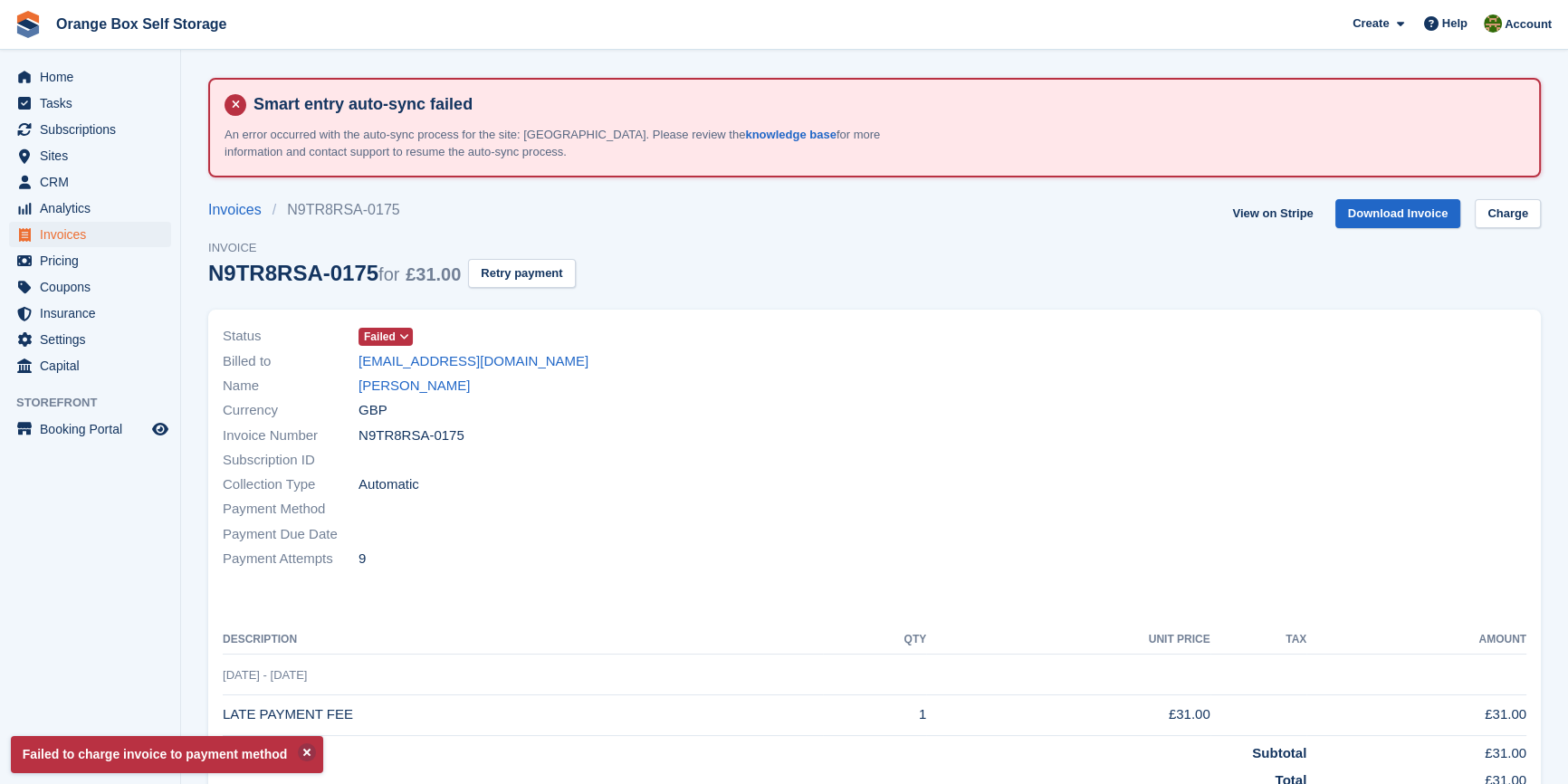
drag, startPoint x: 1001, startPoint y: 526, endPoint x: 963, endPoint y: 504, distance: 43.9
click at [963, 504] on div at bounding box center [1205, 447] width 663 height 269
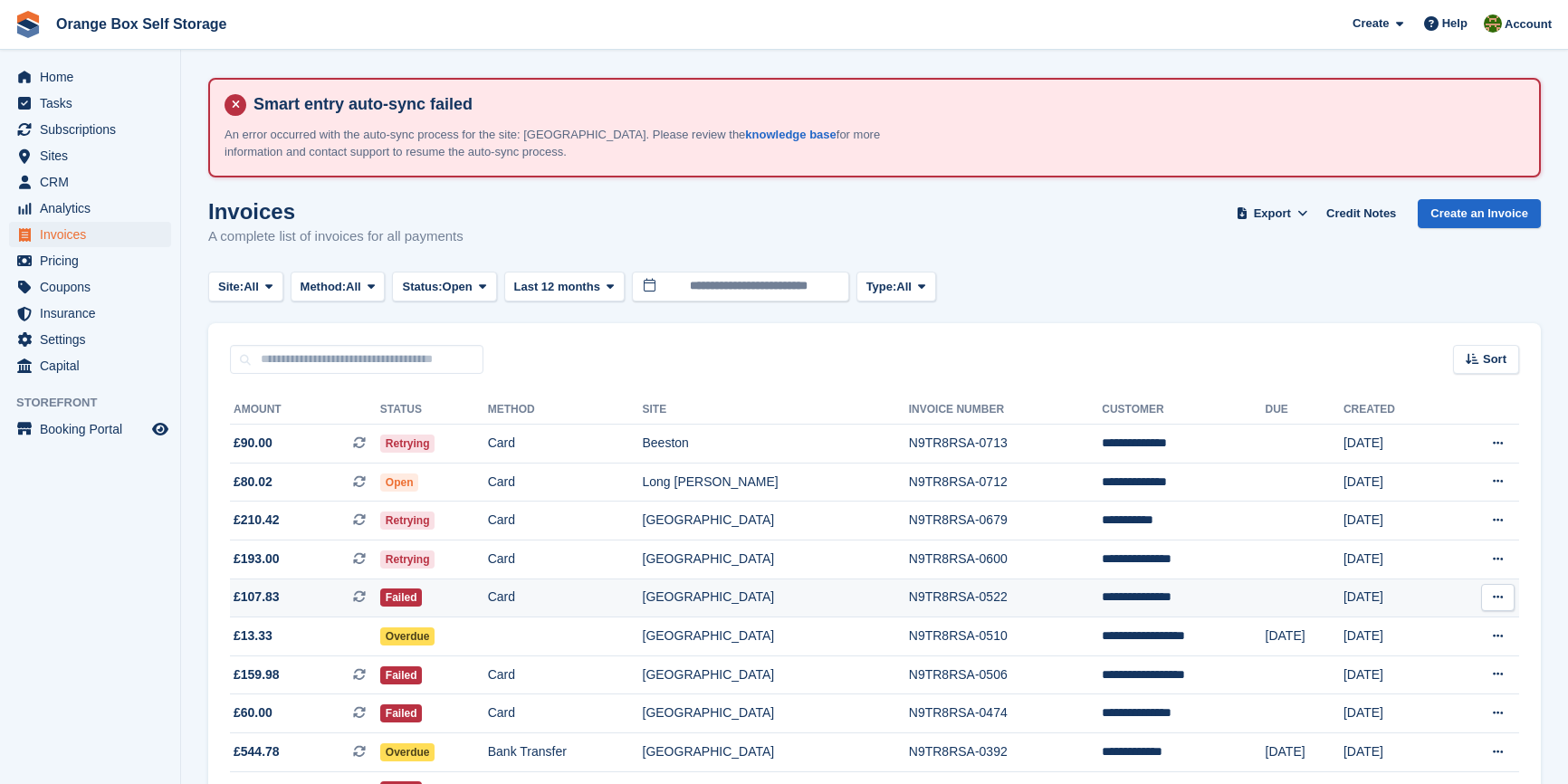
scroll to position [160, 0]
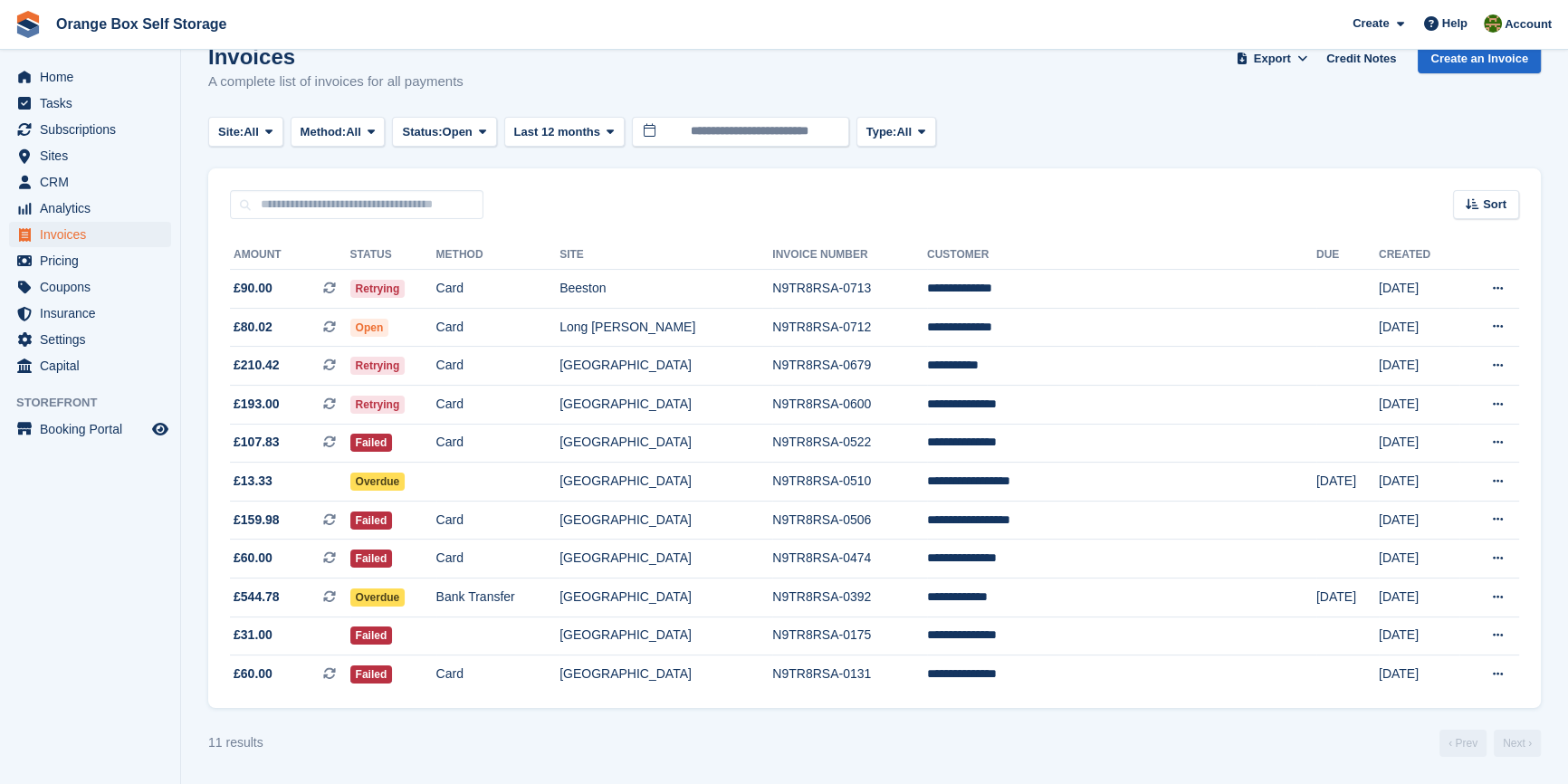
click at [1111, 717] on turbo-frame "Invoices A complete list of invoices for all payments Export Export Invoices Ex…" at bounding box center [874, 400] width 1332 height 713
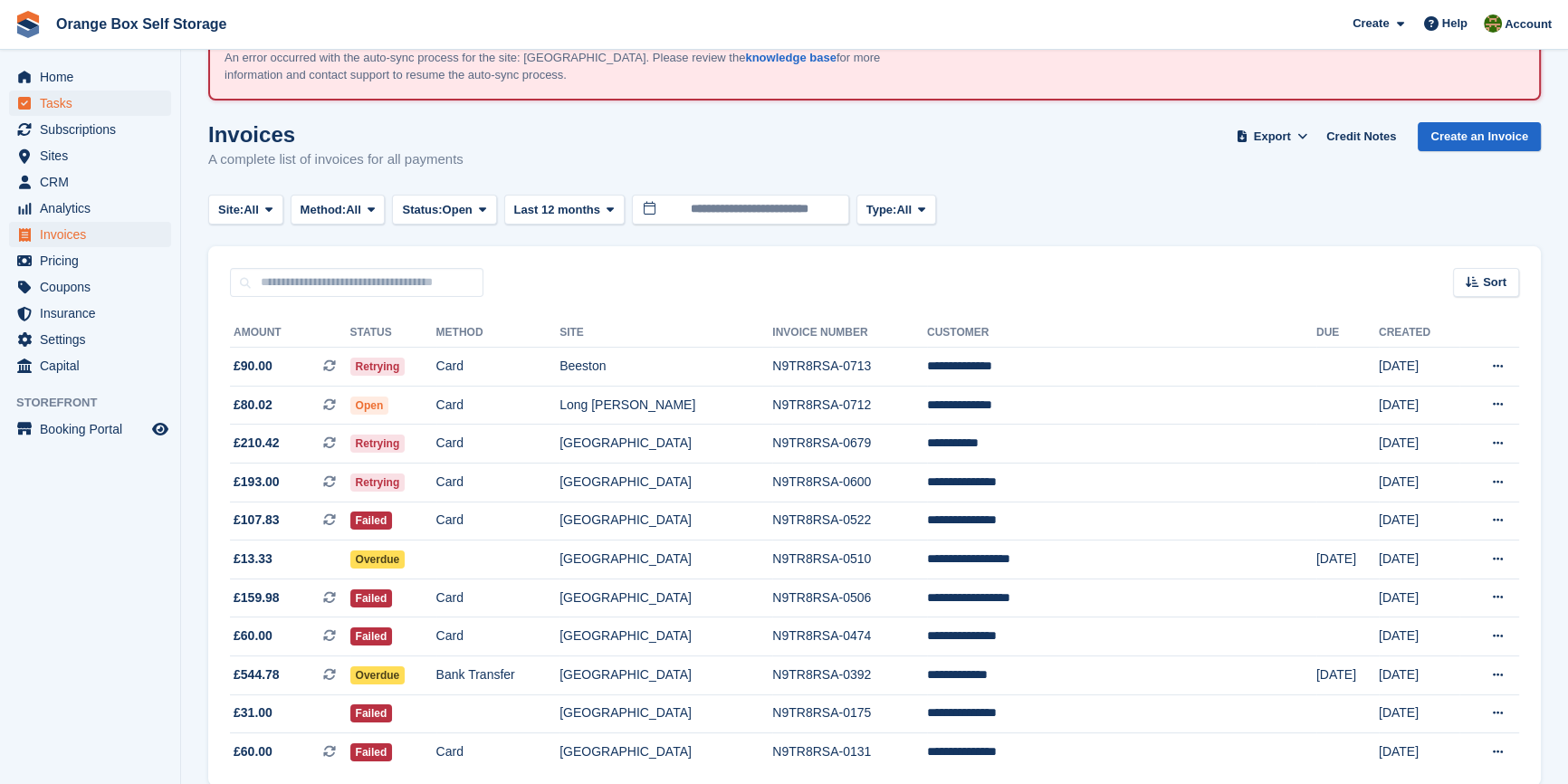
scroll to position [0, 0]
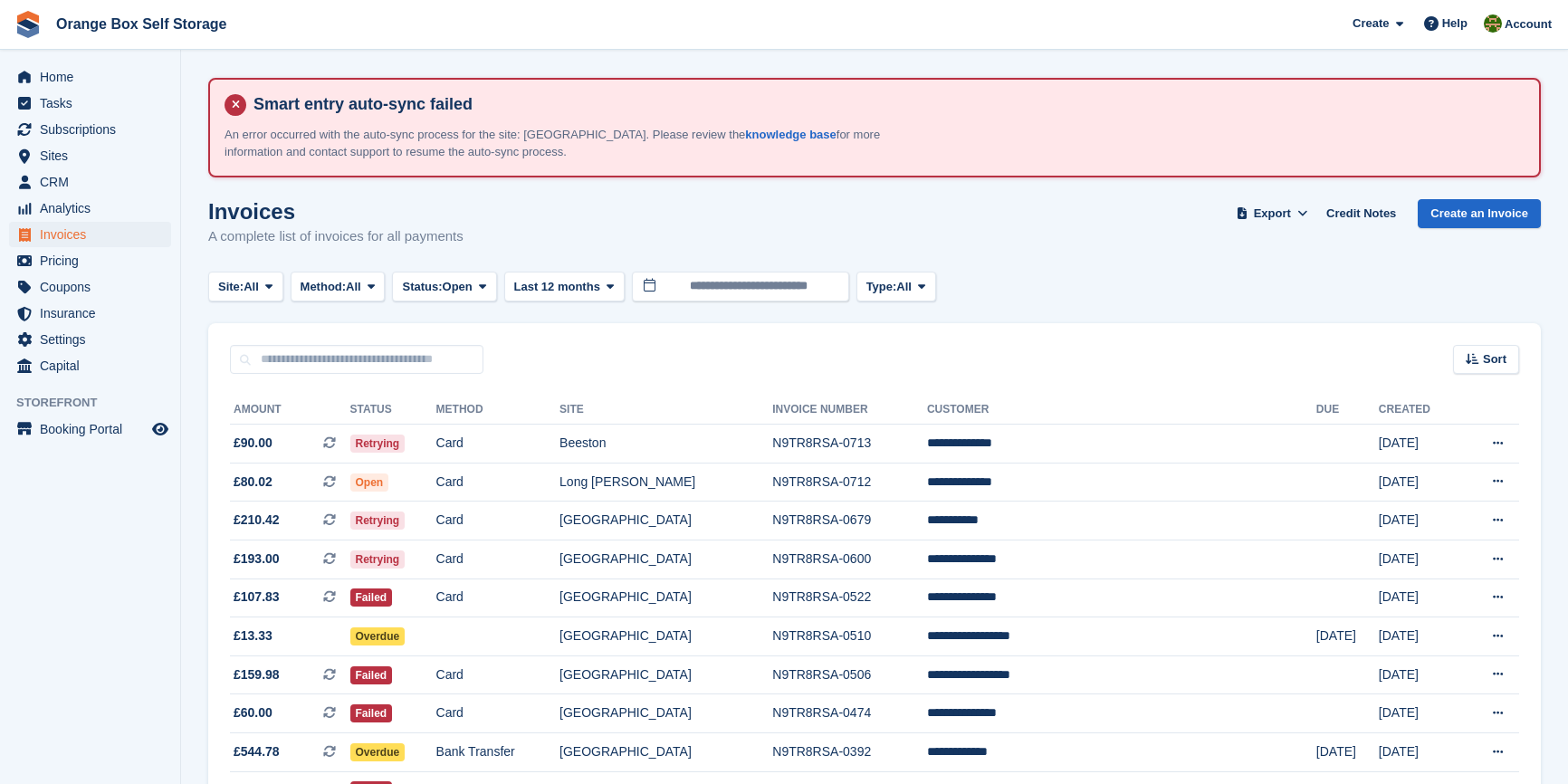
scroll to position [160, 0]
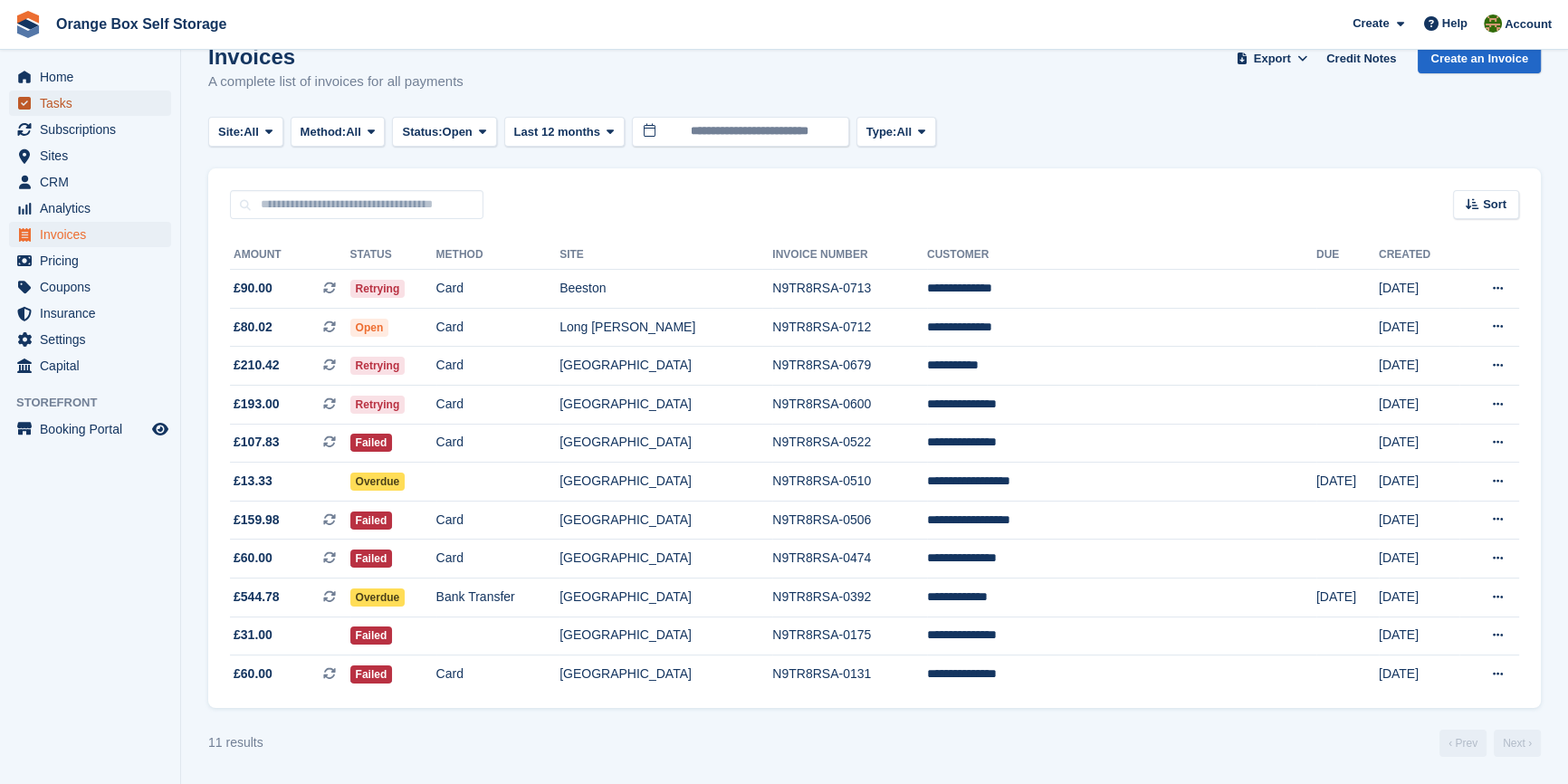
click at [81, 101] on span "Tasks" at bounding box center [94, 103] width 109 height 26
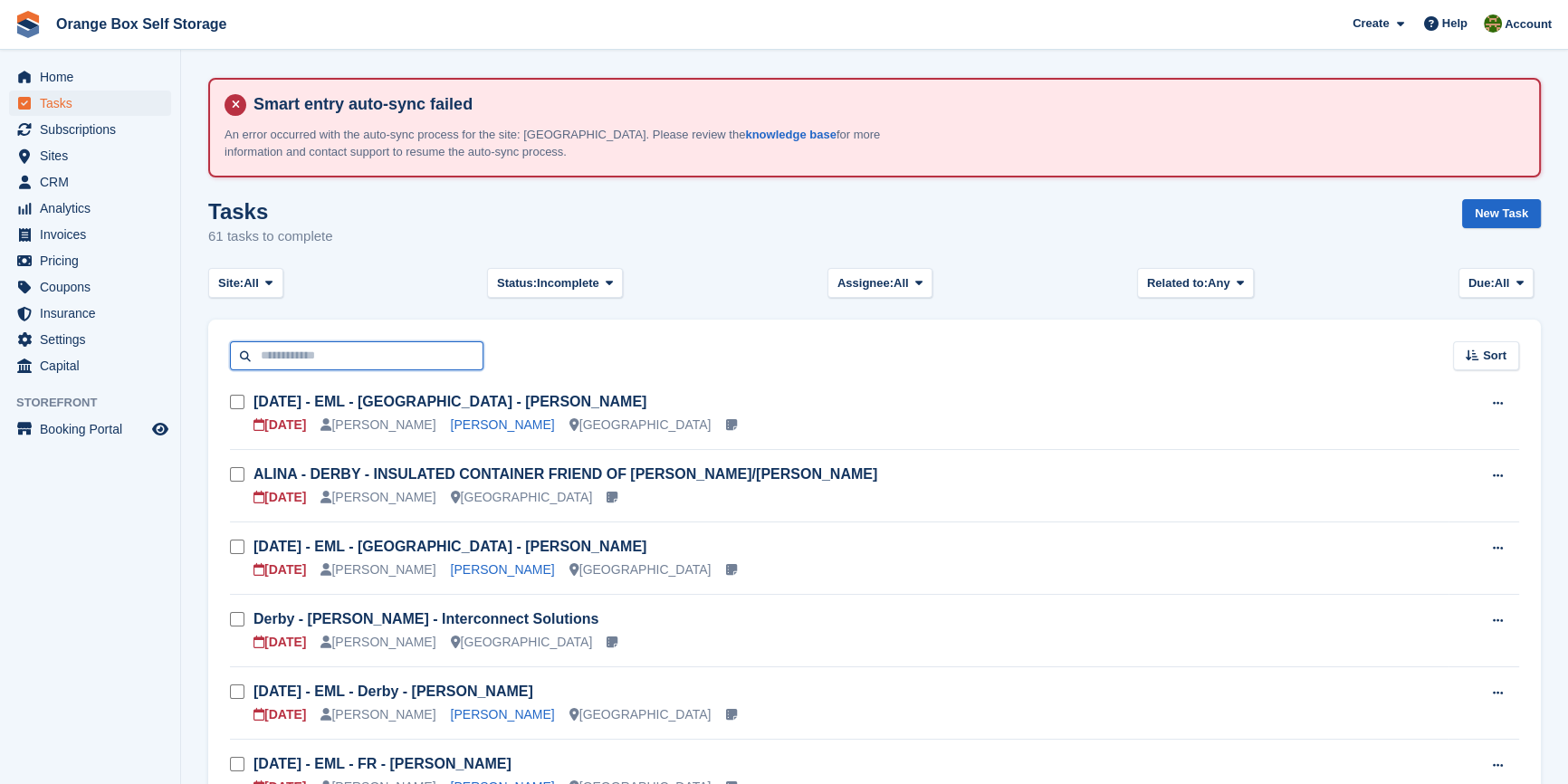
click at [305, 348] on input "text" at bounding box center [357, 356] width 254 height 30
type input "*****"
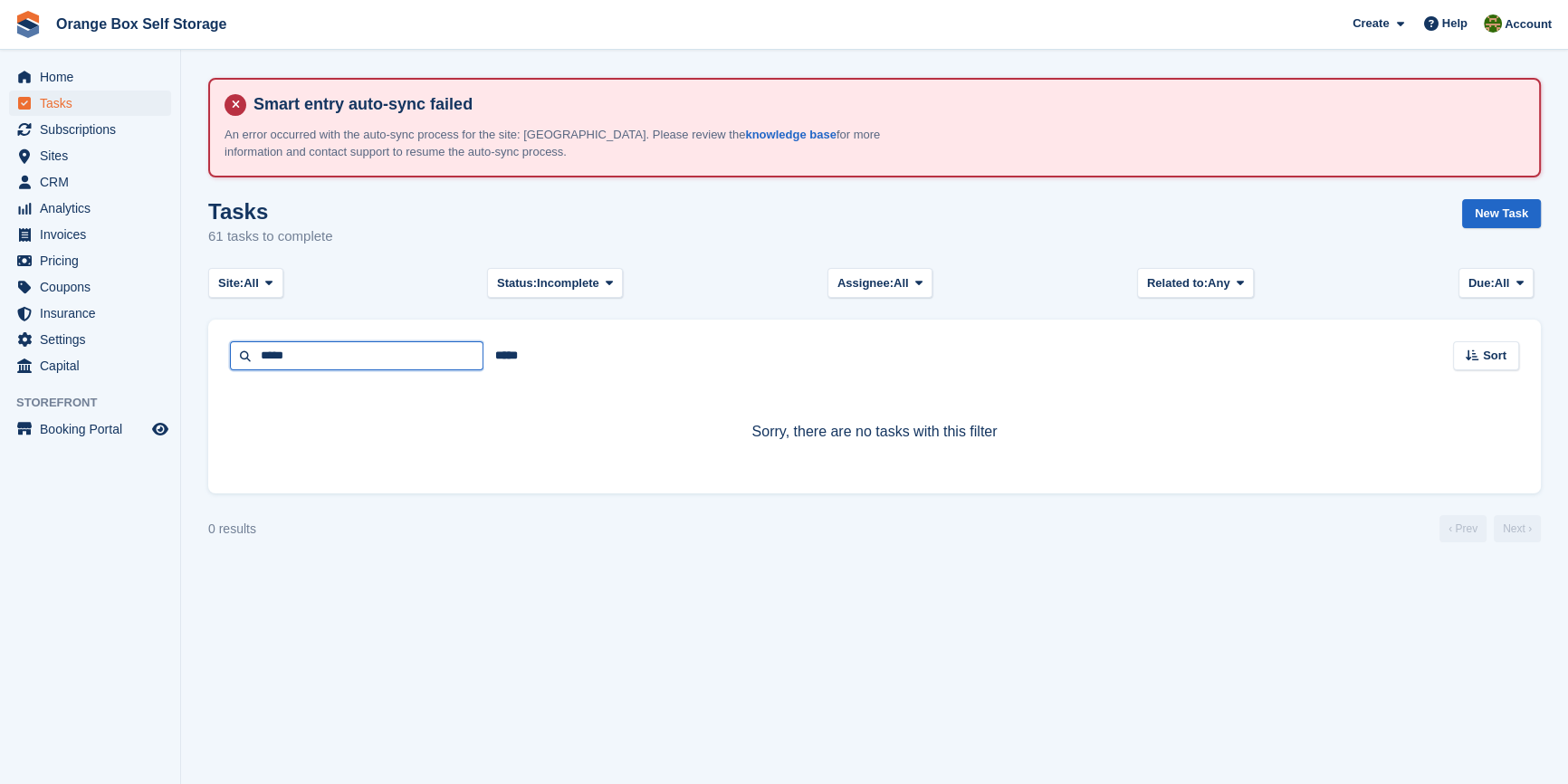
click at [306, 348] on input "*****" at bounding box center [357, 356] width 254 height 30
click at [487, 357] on input "*****" at bounding box center [506, 356] width 47 height 30
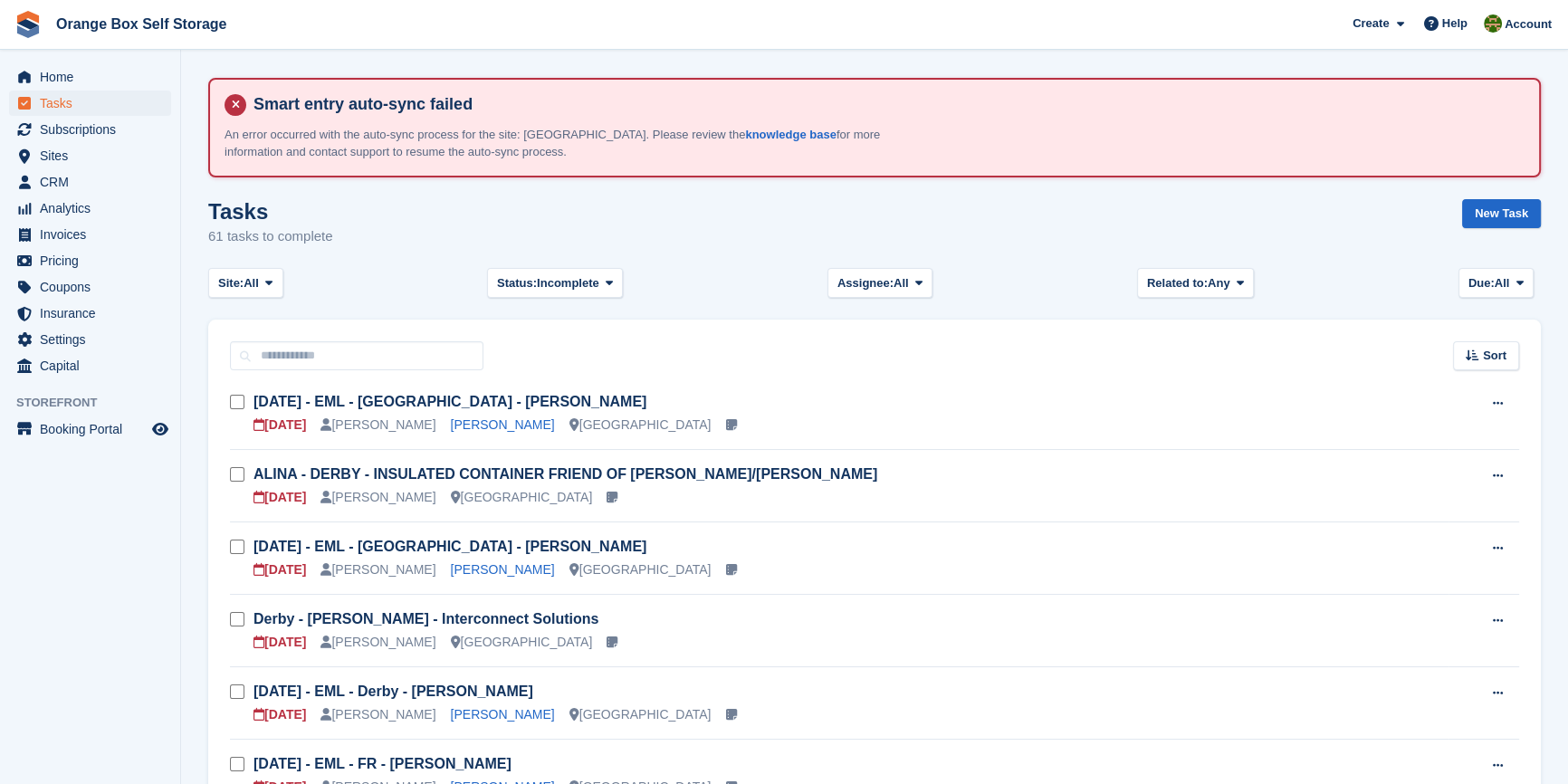
click at [496, 358] on div "Sort Sort by Due on Created on Sooner Later" at bounding box center [874, 346] width 1332 height 52
click at [119, 547] on aside "Home Tasks Subscriptions Subscriptions Subscriptions Contracts Price increases …" at bounding box center [90, 396] width 180 height 694
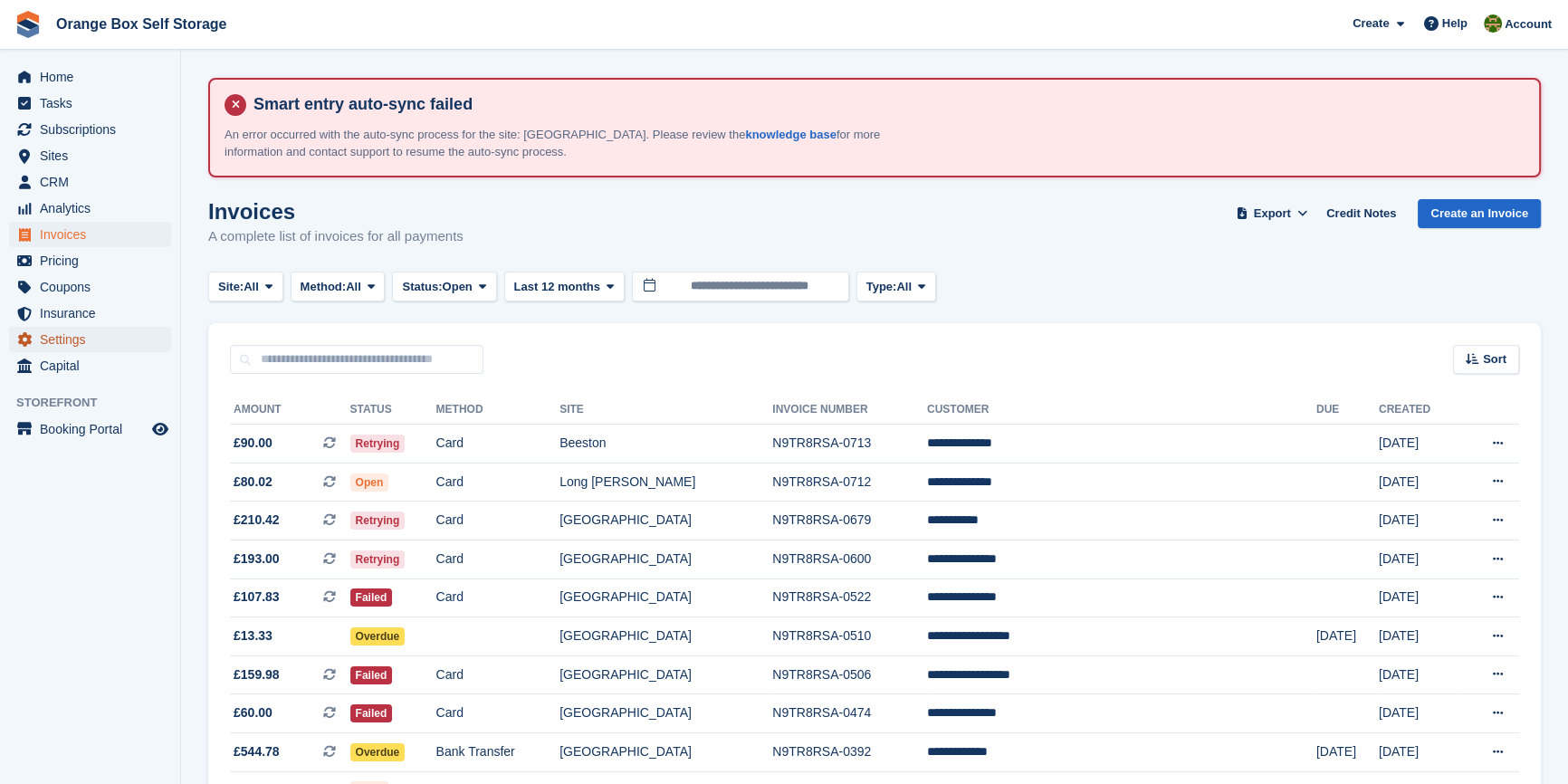
click at [76, 344] on span "Settings" at bounding box center [94, 340] width 109 height 26
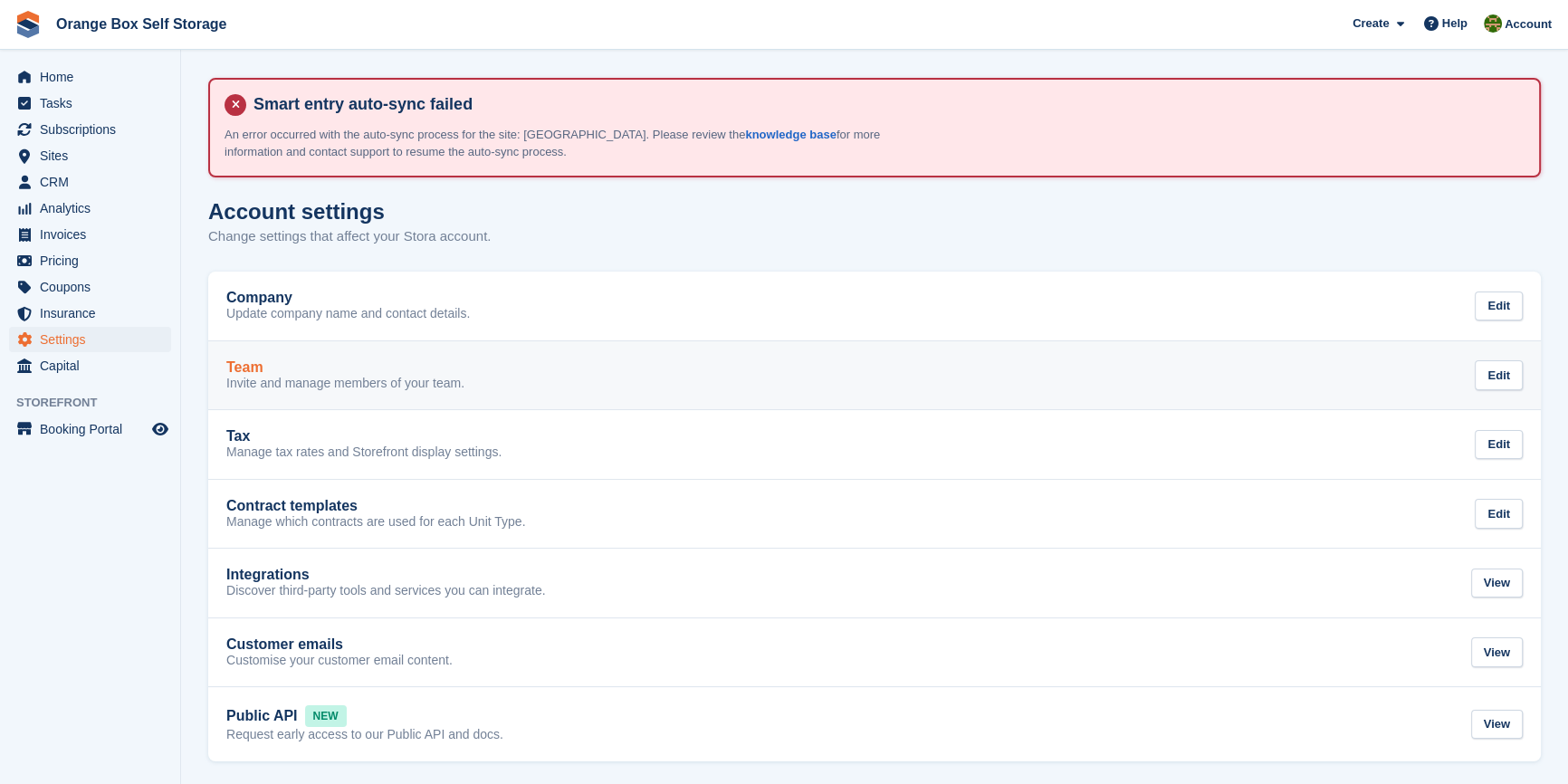
click at [295, 369] on div "Team" at bounding box center [345, 368] width 238 height 16
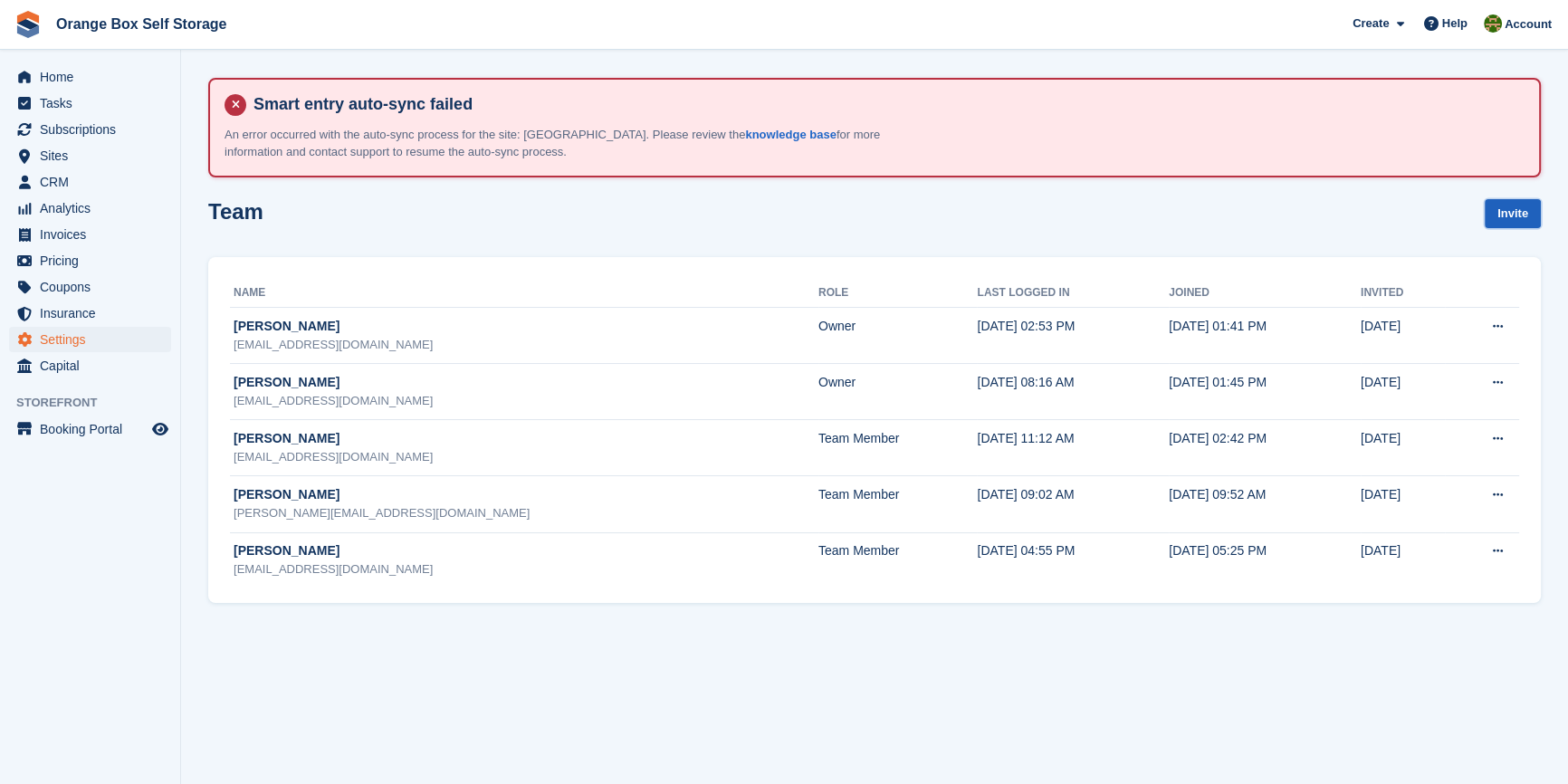
click at [1516, 219] on link "Invite" at bounding box center [1513, 214] width 56 height 30
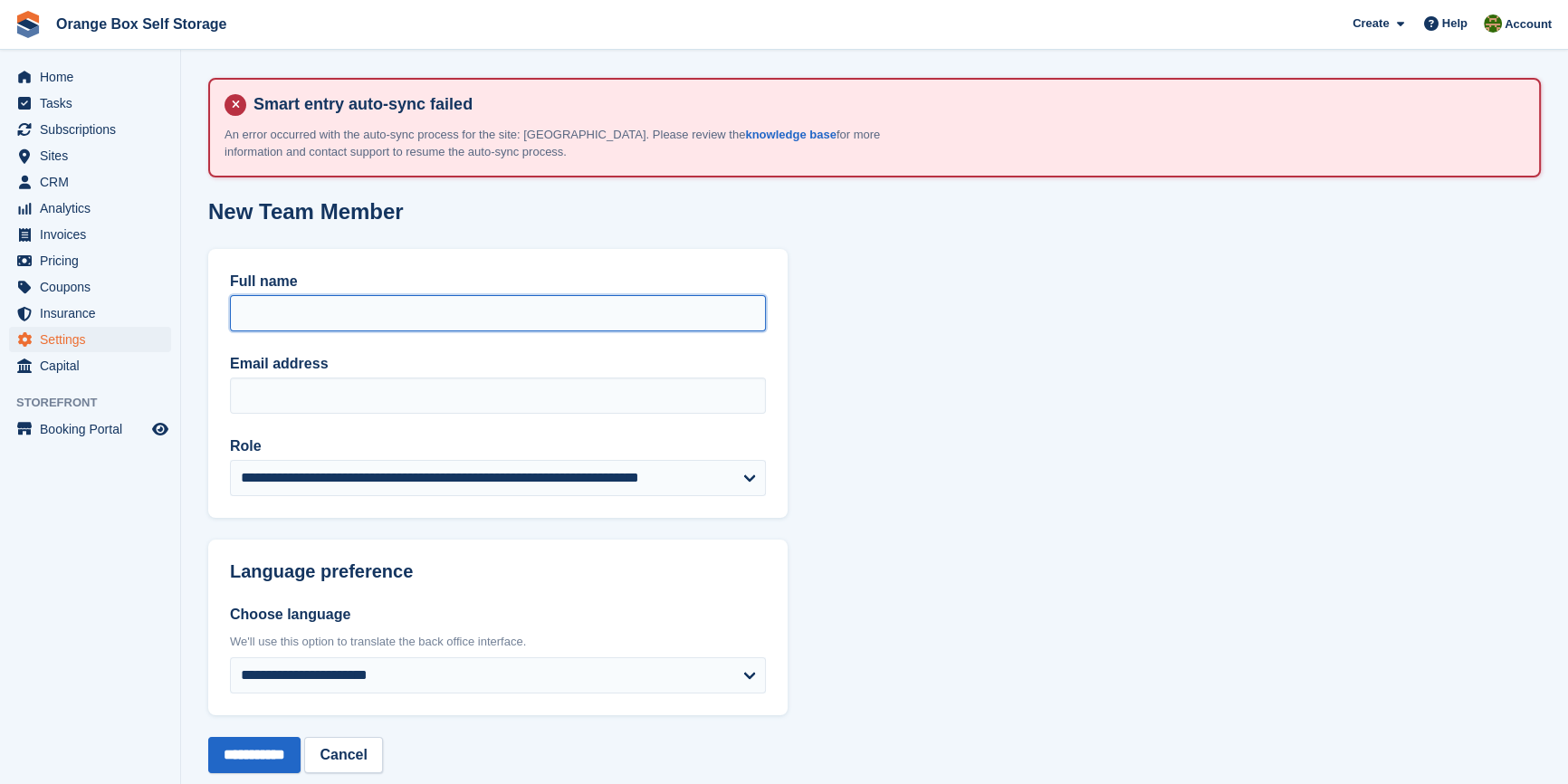
click at [409, 301] on input "Full name" at bounding box center [497, 313] width 536 height 37
type input "**********"
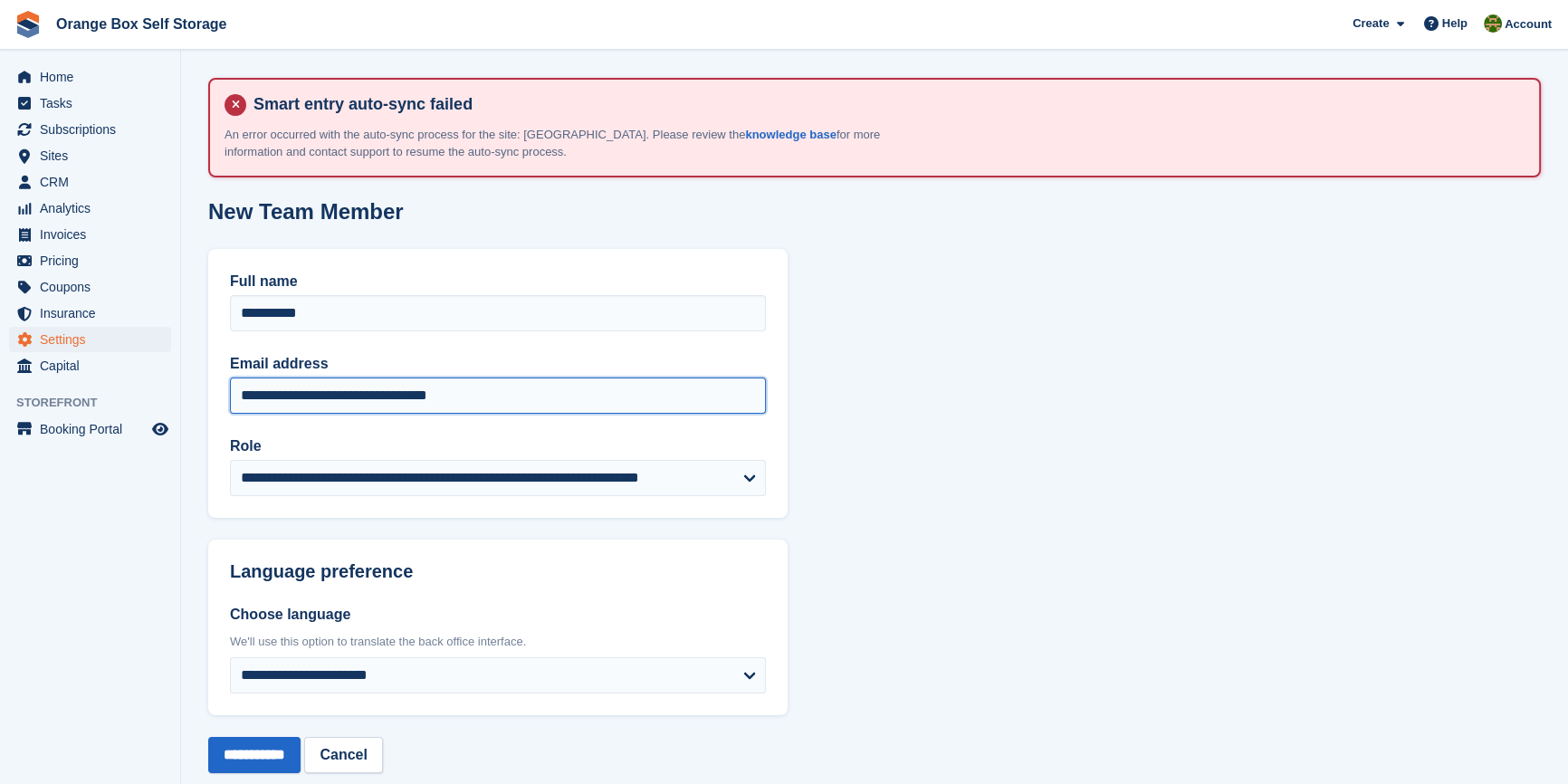
type input "**********"
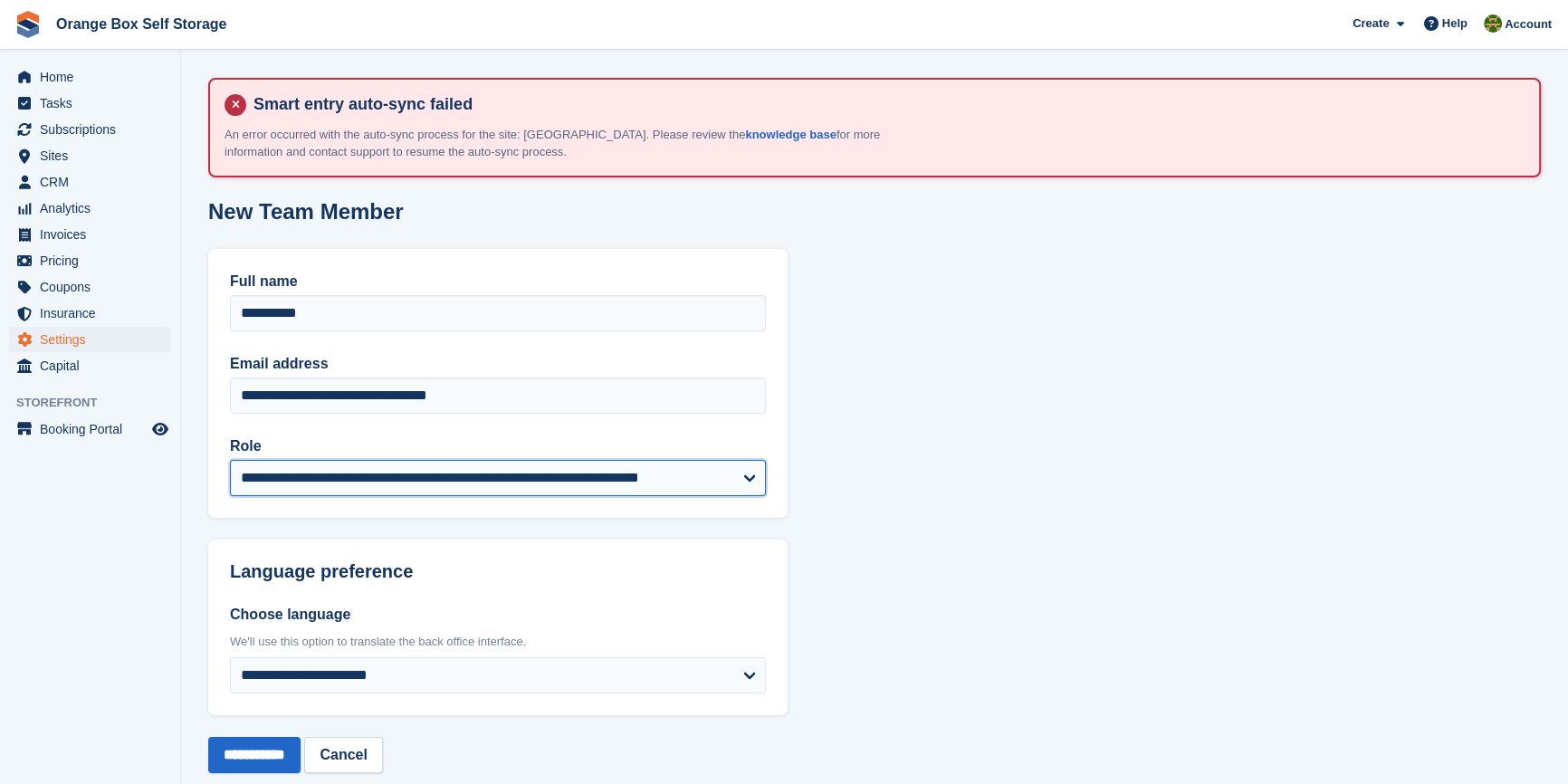
click at [406, 477] on select "**********" at bounding box center [497, 478] width 536 height 37
click at [404, 477] on select "**********" at bounding box center [497, 478] width 536 height 37
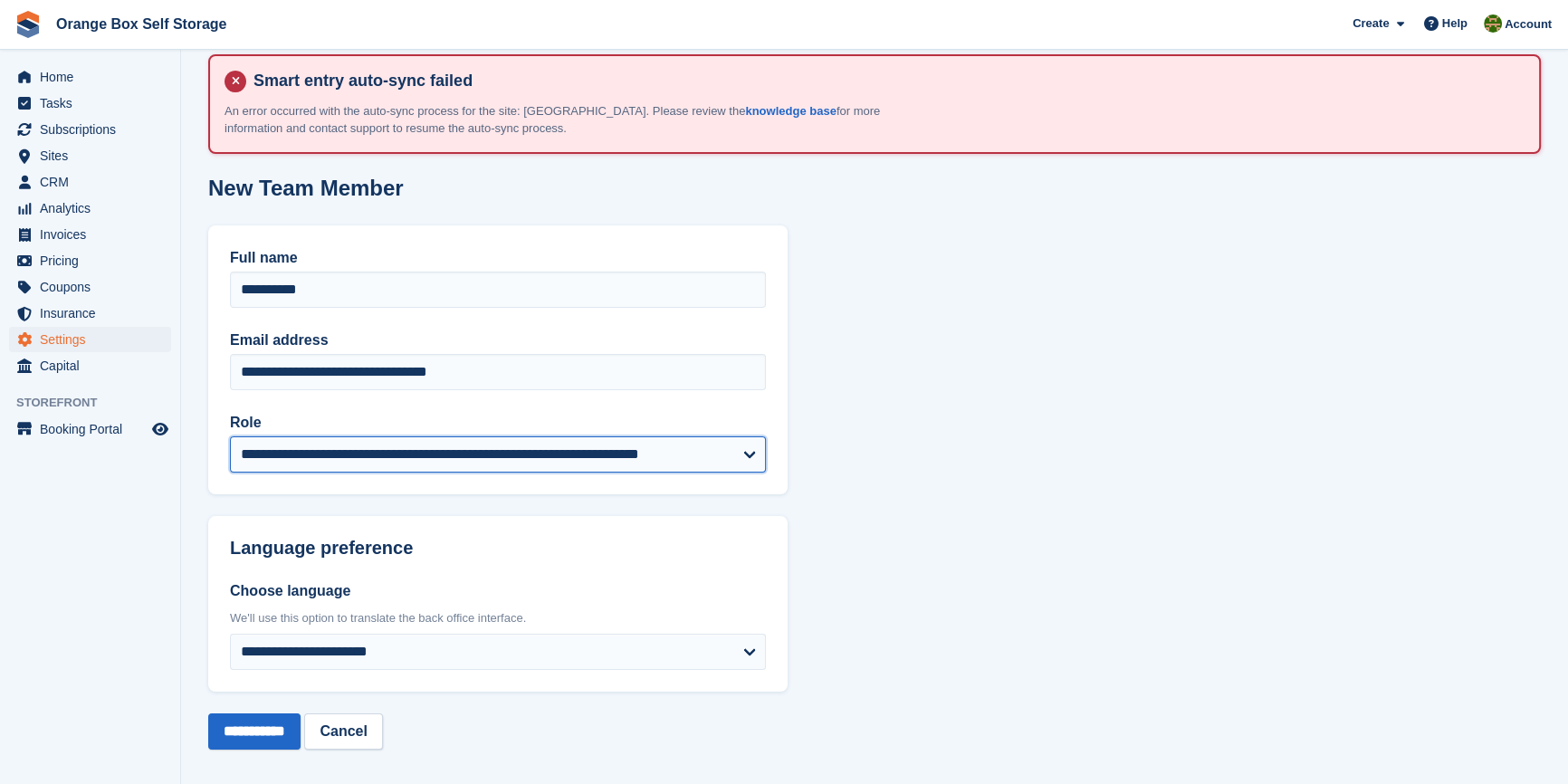
scroll to position [37, 0]
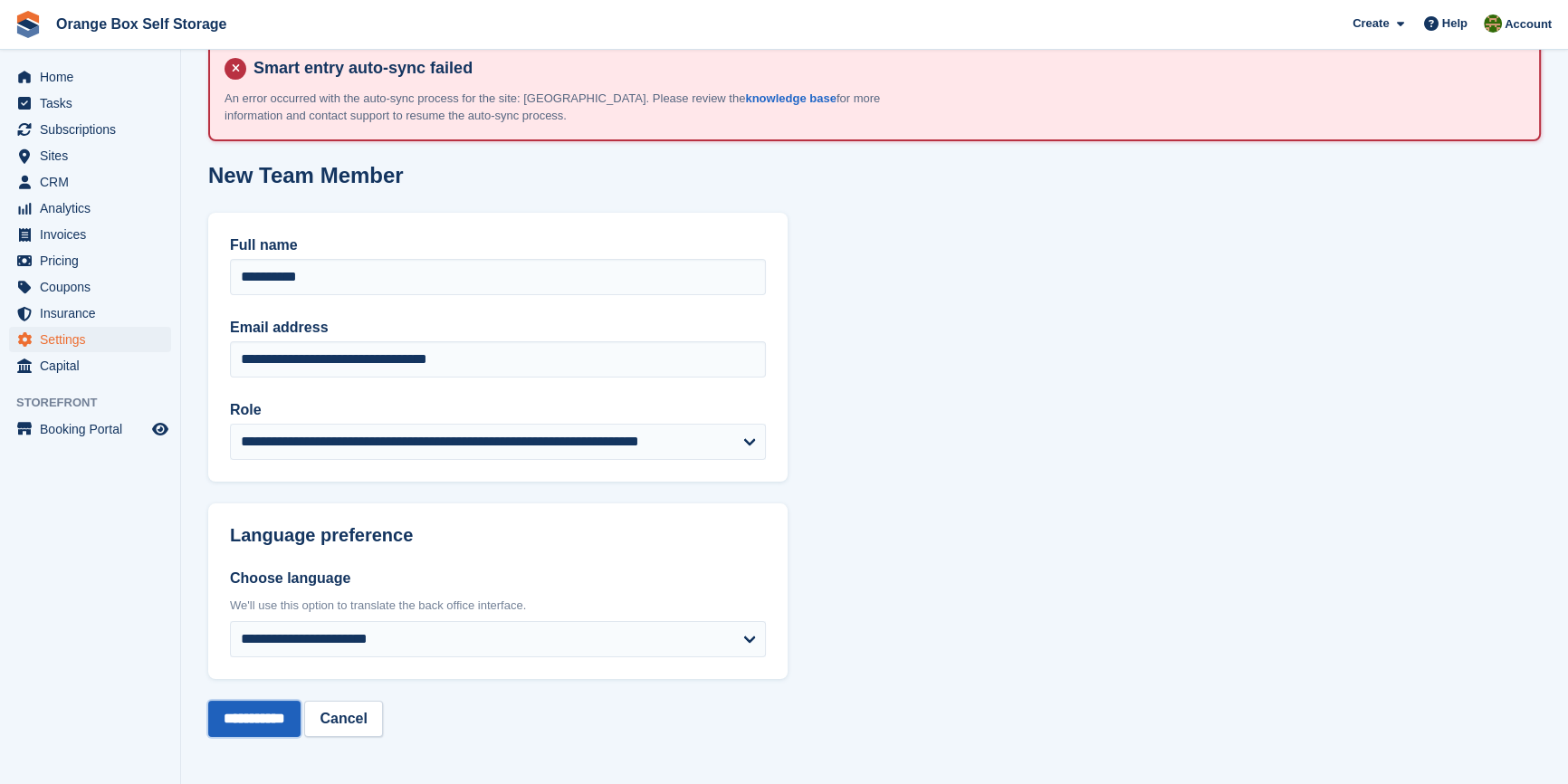
click at [263, 717] on input "**********" at bounding box center [254, 719] width 92 height 37
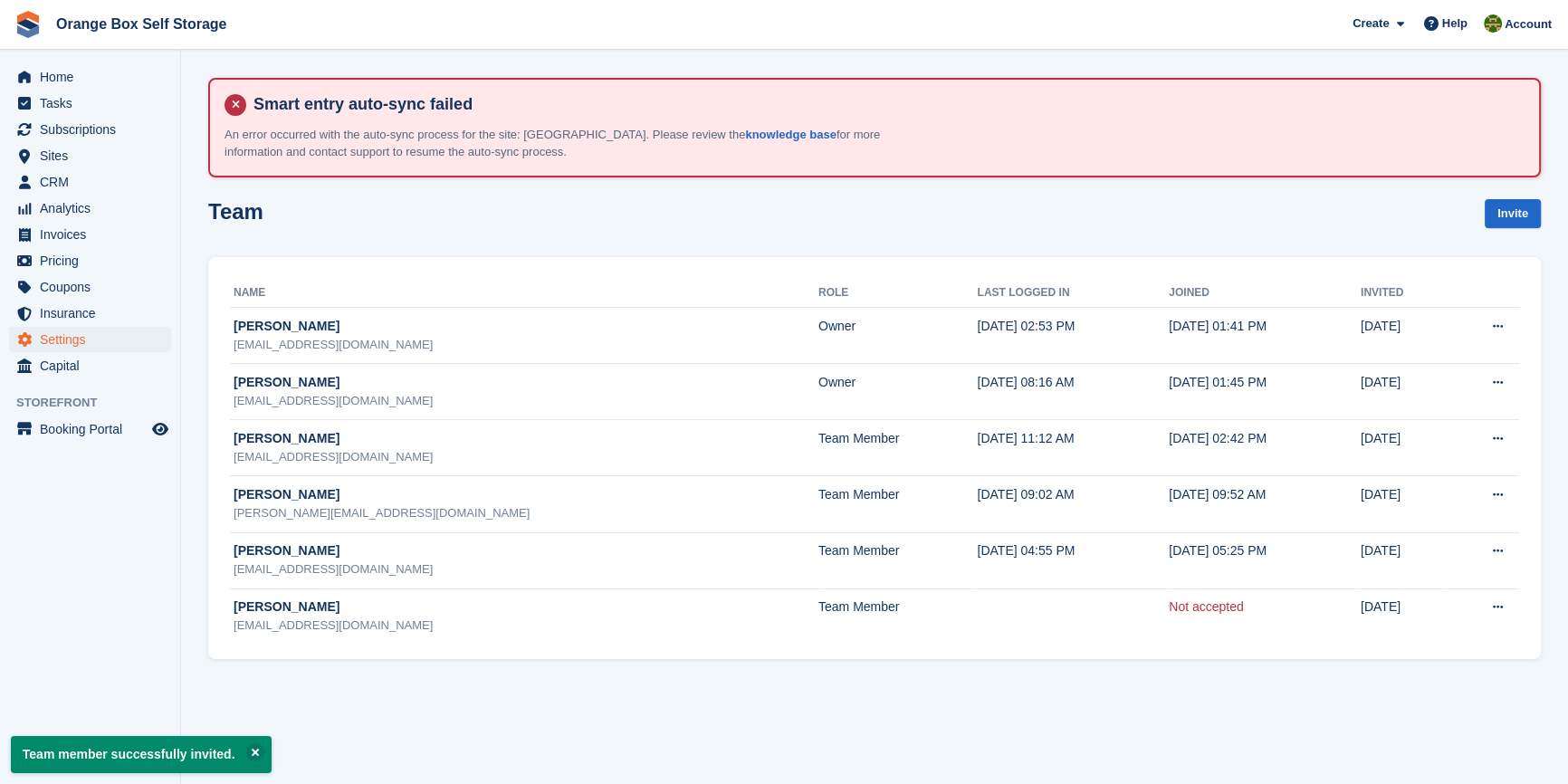
click at [555, 698] on section "Smart entry auto-sync failed An error occurred with the auto-sync process for t…" at bounding box center [875, 392] width 1387 height 784
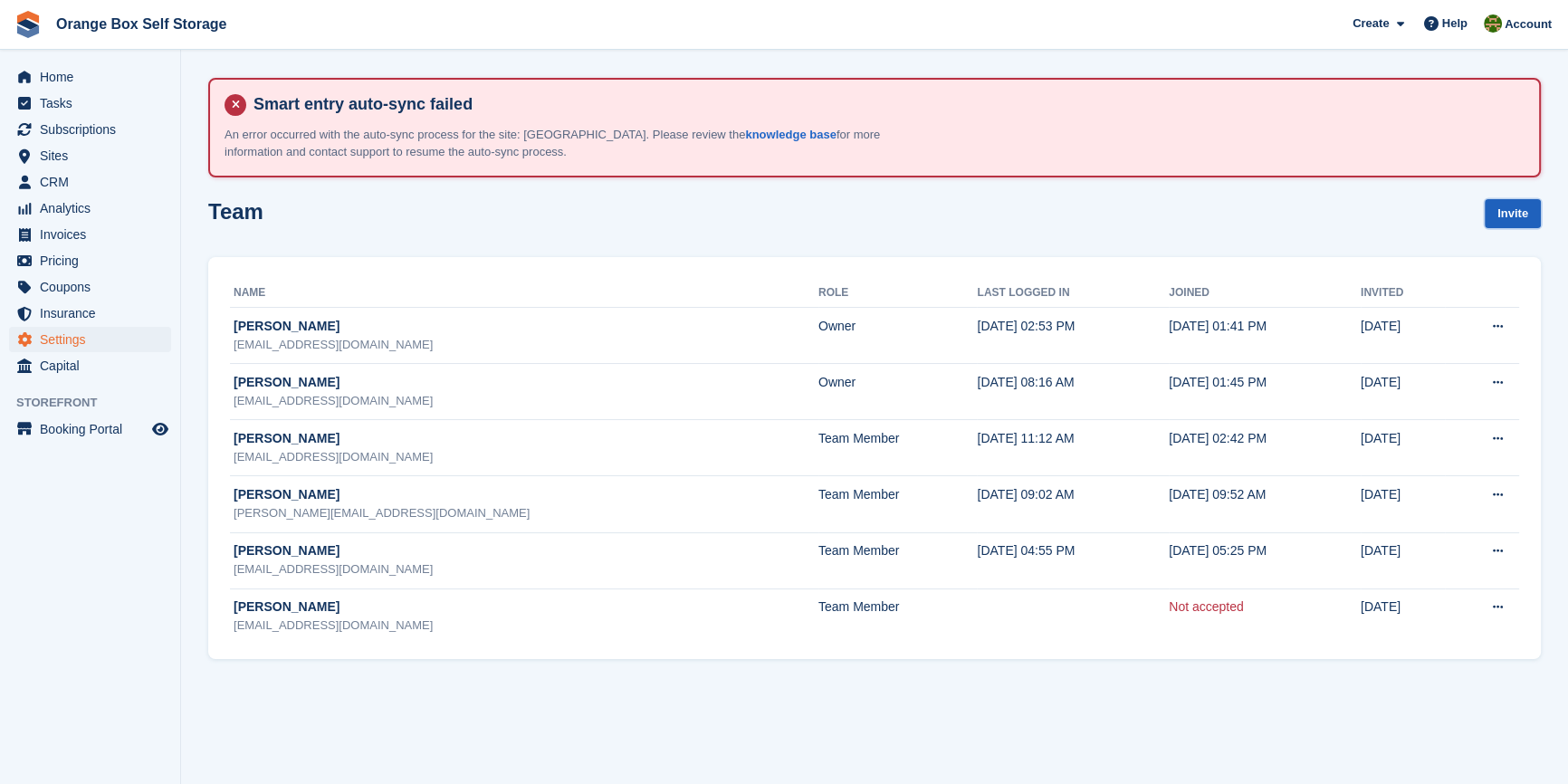
click at [1510, 213] on link "Invite" at bounding box center [1513, 214] width 56 height 30
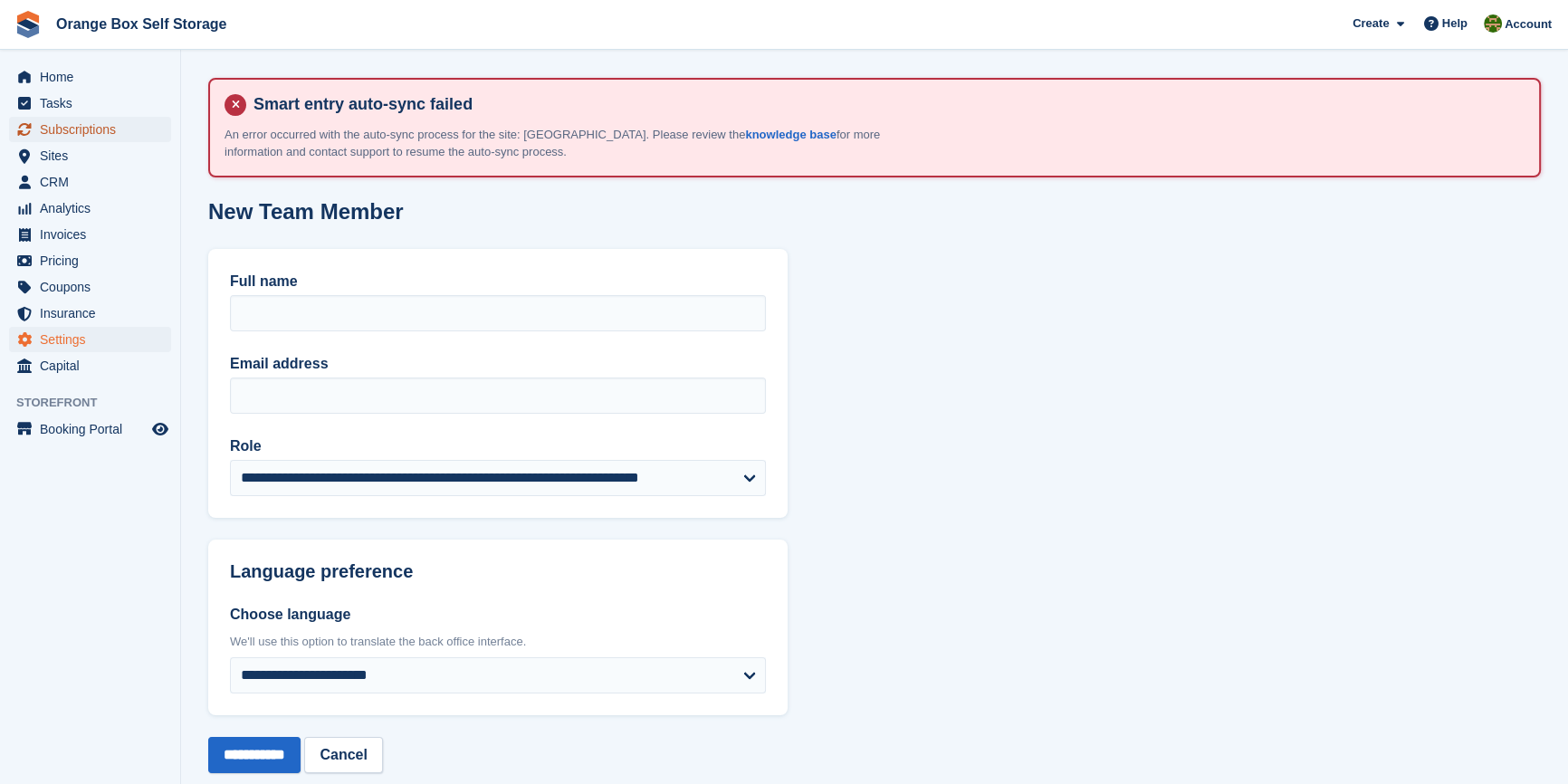
click at [90, 128] on span "Subscriptions" at bounding box center [94, 130] width 109 height 26
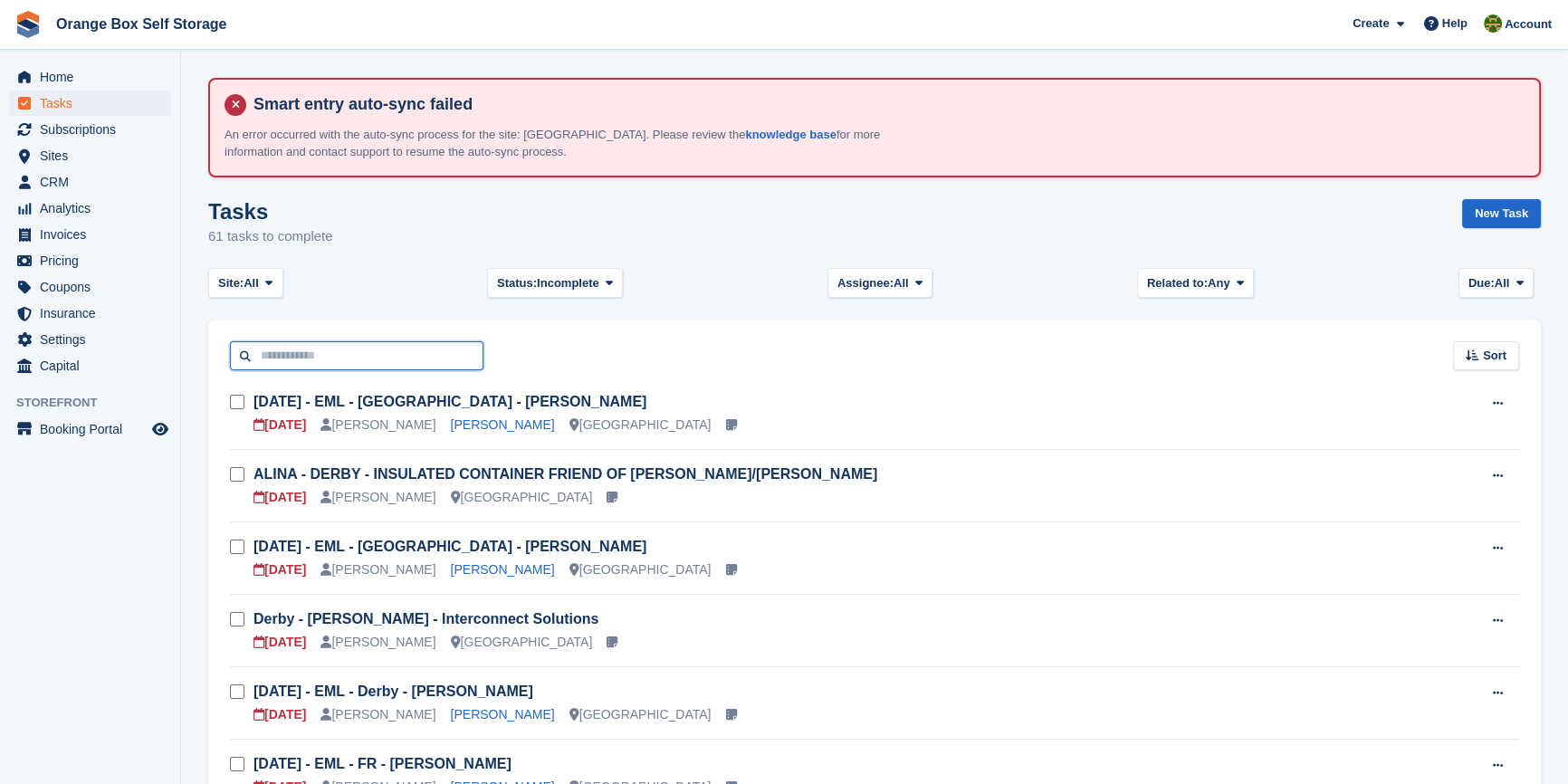
click at [331, 355] on input "text" at bounding box center [357, 356] width 254 height 30
type input "*****"
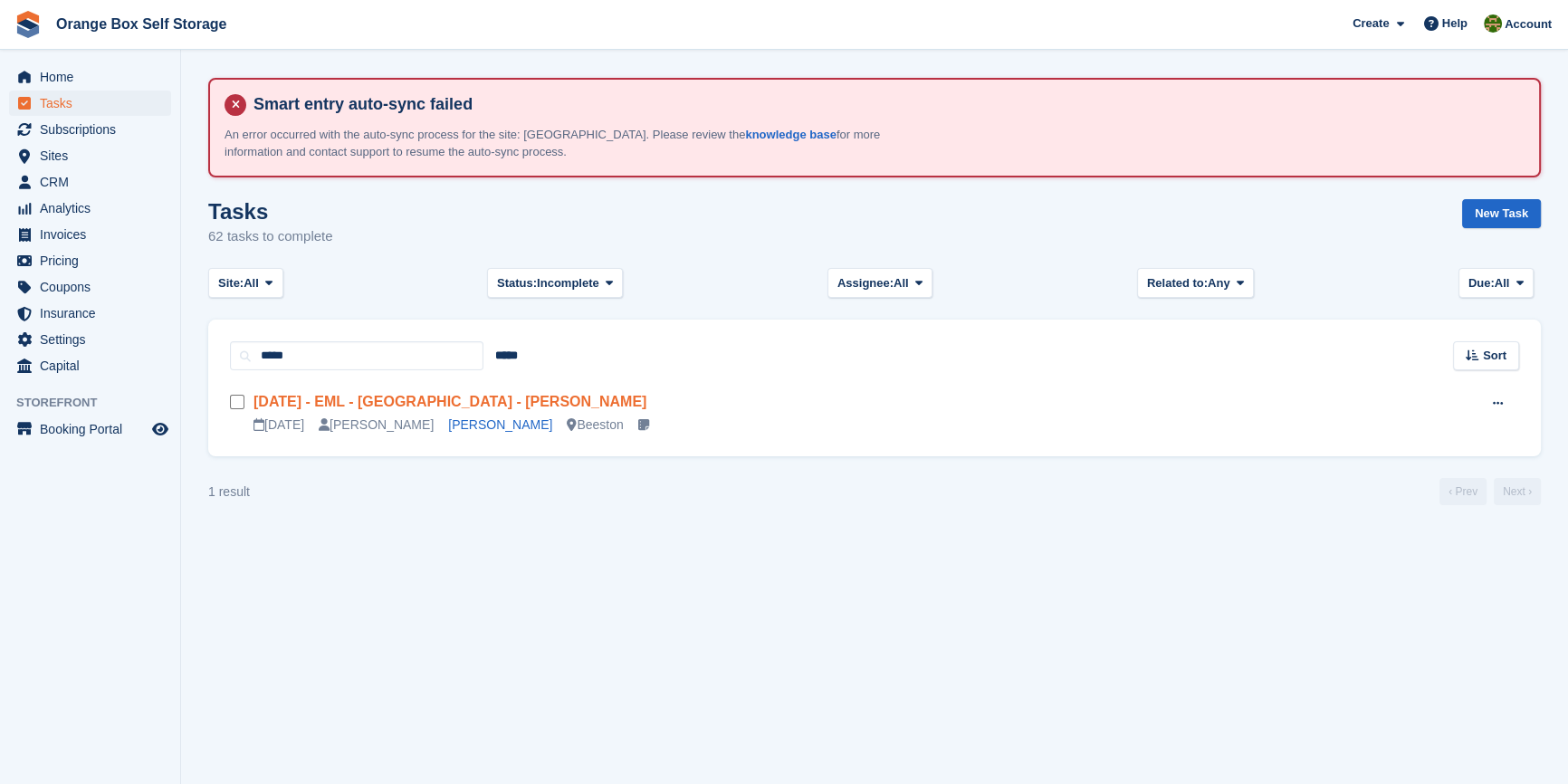
click at [408, 406] on link "[DATE] - EML - [GEOGRAPHIC_DATA] - [PERSON_NAME]" at bounding box center [450, 401] width 393 height 16
